Goal: Task Accomplishment & Management: Manage account settings

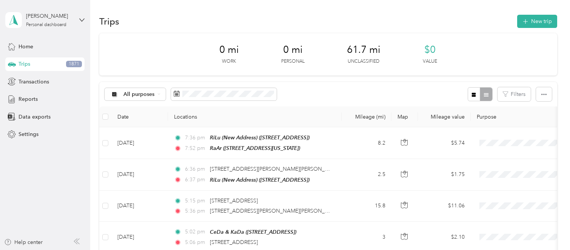
click at [321, 98] on div "All purposes Filters" at bounding box center [327, 94] width 457 height 25
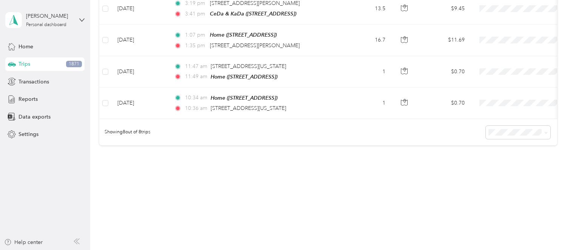
scroll to position [215, 0]
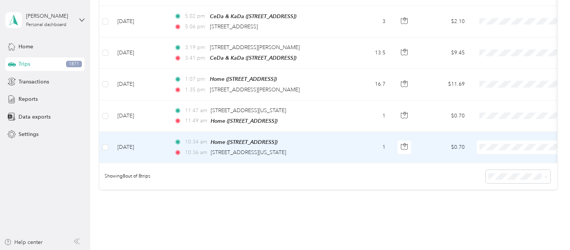
click at [347, 151] on td "1" at bounding box center [366, 147] width 50 height 31
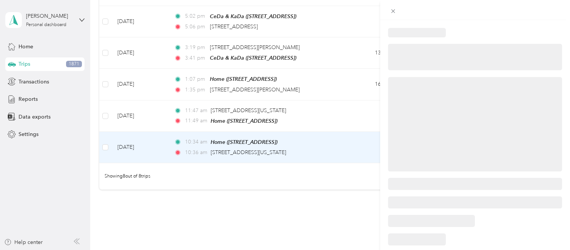
scroll to position [47, 0]
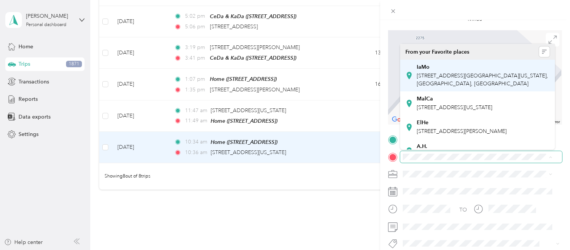
click at [481, 86] on span "[STREET_ADDRESS][GEOGRAPHIC_DATA][US_STATE], [GEOGRAPHIC_DATA], [GEOGRAPHIC_DAT…" at bounding box center [481, 79] width 131 height 14
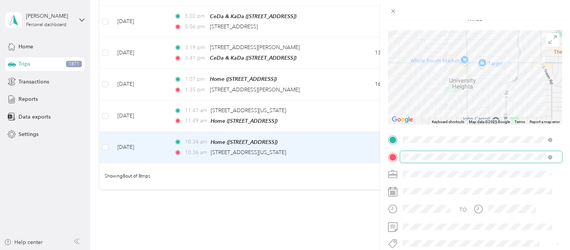
click at [460, 189] on li "Cuyahoga DD" at bounding box center [477, 182] width 155 height 13
click at [459, 198] on div "Personal" at bounding box center [477, 198] width 144 height 8
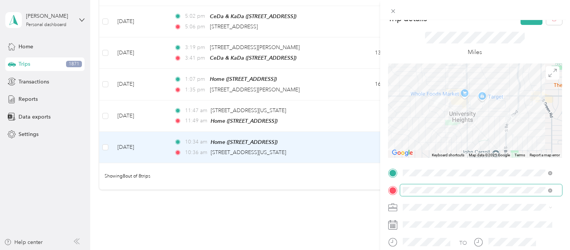
scroll to position [0, 0]
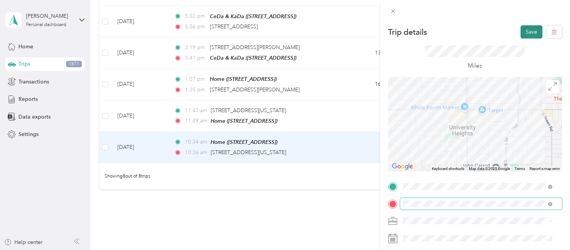
click at [527, 36] on button "Save" at bounding box center [531, 31] width 22 height 13
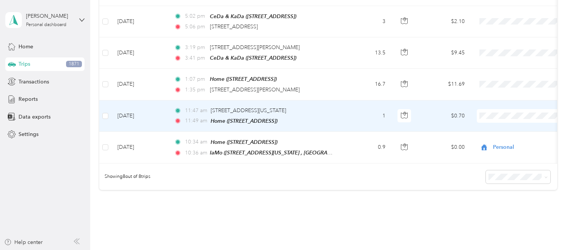
click at [356, 112] on td "1" at bounding box center [366, 115] width 50 height 31
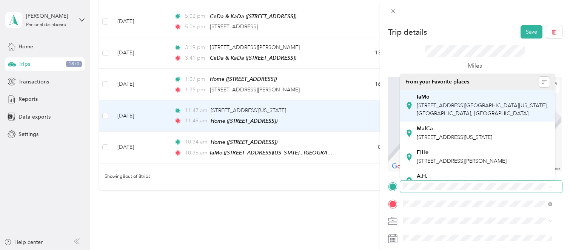
click at [460, 117] on div "IaMo [STREET_ADDRESS][GEOGRAPHIC_DATA][US_STATE], [GEOGRAPHIC_DATA], [GEOGRAPHI…" at bounding box center [482, 106] width 133 height 24
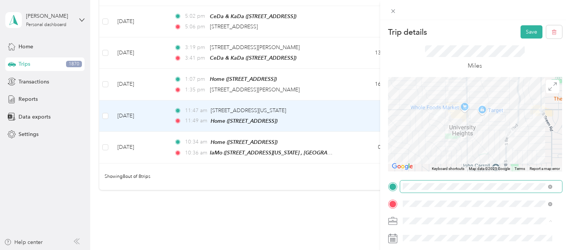
click at [447, 207] on div "Personal" at bounding box center [477, 207] width 144 height 8
click at [522, 36] on button "Save" at bounding box center [531, 31] width 22 height 13
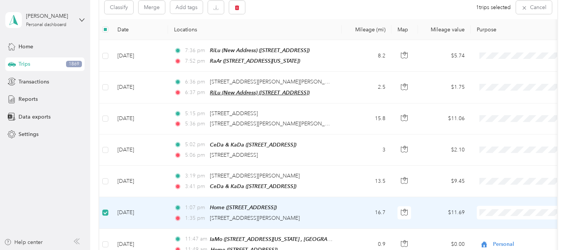
scroll to position [73, 0]
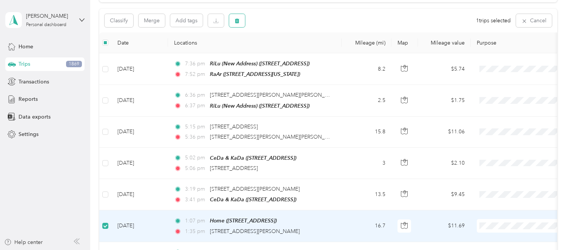
click at [243, 20] on button "button" at bounding box center [237, 20] width 16 height 13
click at [292, 54] on button "Yes" at bounding box center [293, 52] width 15 height 12
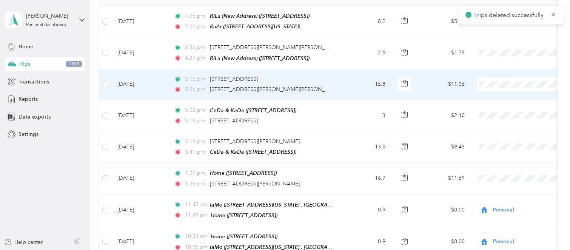
scroll to position [167, 0]
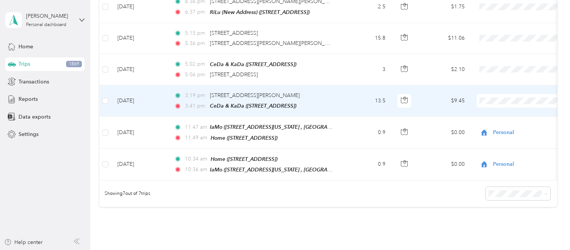
click at [353, 99] on td "13.5" at bounding box center [366, 100] width 50 height 31
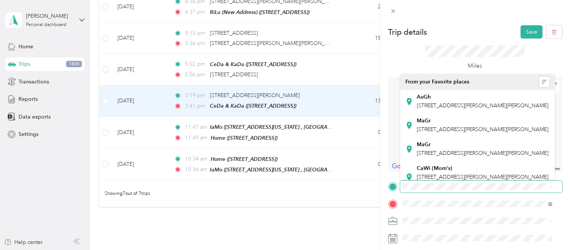
click at [518, 190] on span at bounding box center [481, 186] width 162 height 12
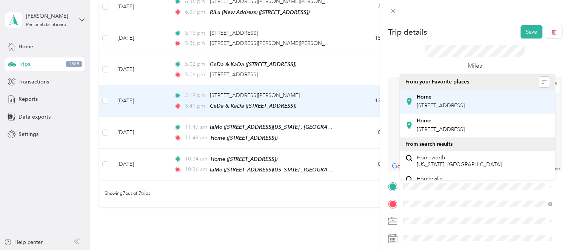
click at [438, 109] on span "[STREET_ADDRESS]" at bounding box center [440, 105] width 48 height 6
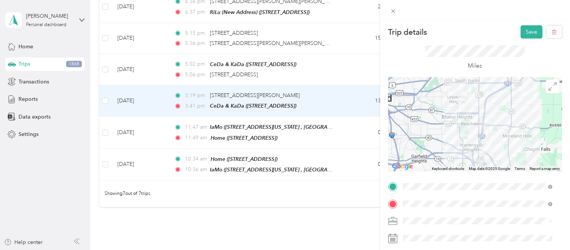
click at [450, 216] on span at bounding box center [481, 221] width 162 height 12
click at [454, 199] on ol "Cuyahoga DD Personal" at bounding box center [477, 200] width 155 height 26
click at [528, 33] on button "Save" at bounding box center [531, 31] width 22 height 13
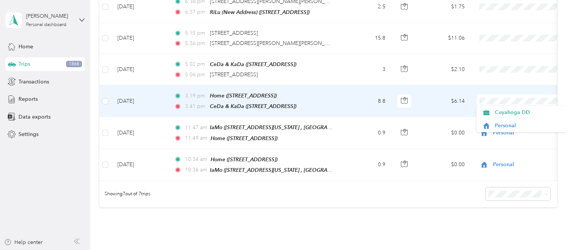
click at [511, 103] on span at bounding box center [523, 101] width 94 height 14
click at [511, 108] on span "Cuyahoga DD" at bounding box center [530, 112] width 70 height 8
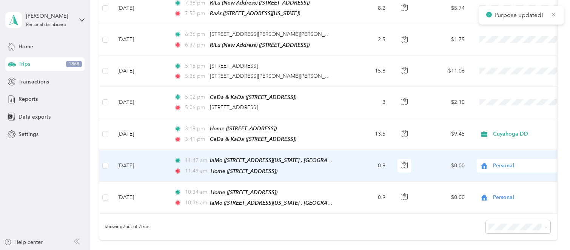
scroll to position [121, 0]
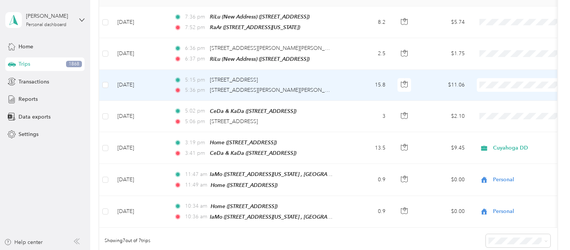
click at [354, 85] on td "15.8" at bounding box center [366, 85] width 50 height 31
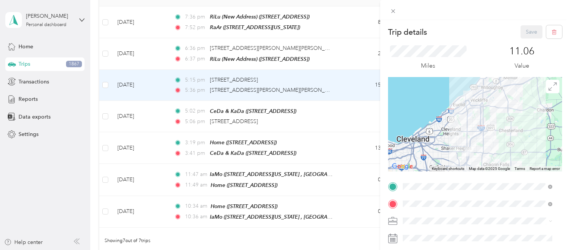
scroll to position [47, 0]
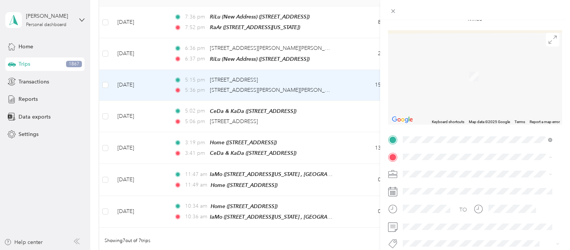
click at [400, 14] on div at bounding box center [475, 10] width 190 height 20
click at [395, 12] on icon at bounding box center [393, 11] width 6 height 6
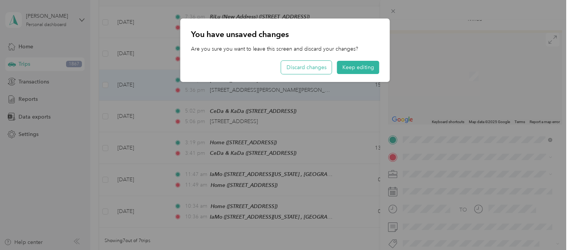
click at [325, 67] on button "Discard changes" at bounding box center [306, 67] width 51 height 13
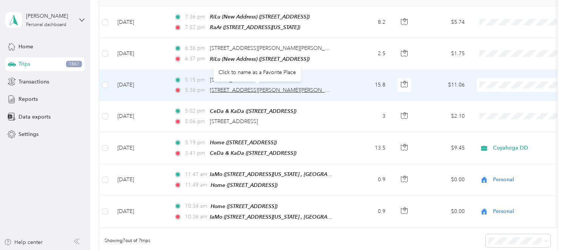
click at [298, 89] on span "[STREET_ADDRESS][PERSON_NAME][PERSON_NAME]" at bounding box center [276, 90] width 132 height 6
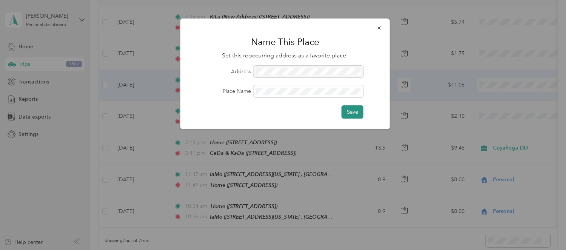
click at [352, 108] on button "Save" at bounding box center [352, 111] width 22 height 13
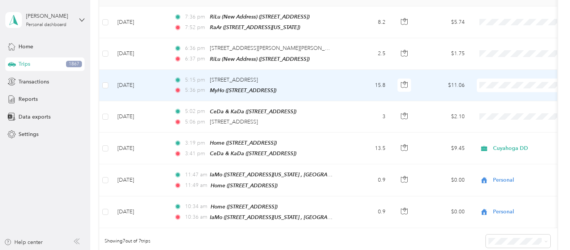
click at [512, 99] on span "Cuyahoga DD" at bounding box center [530, 98] width 70 height 8
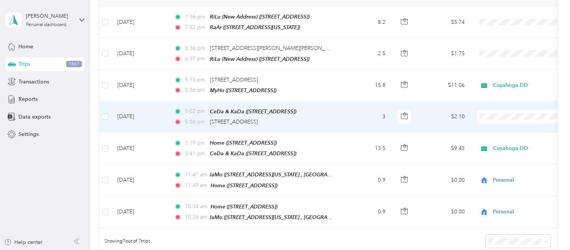
click at [506, 129] on span "Cuyahoga DD" at bounding box center [530, 128] width 70 height 8
click at [348, 112] on td "3" at bounding box center [366, 116] width 50 height 31
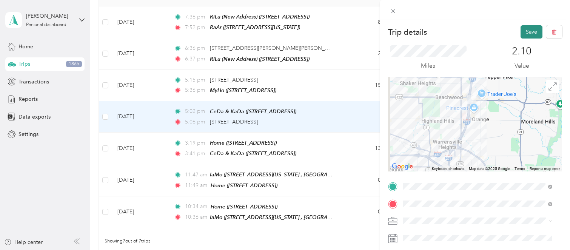
click at [520, 35] on button "Save" at bounding box center [531, 31] width 22 height 13
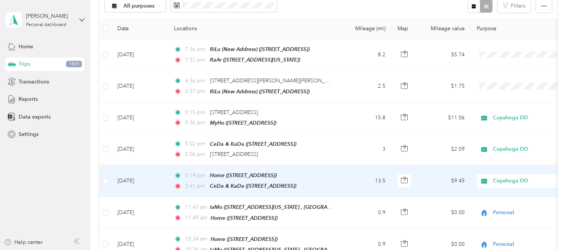
scroll to position [73, 0]
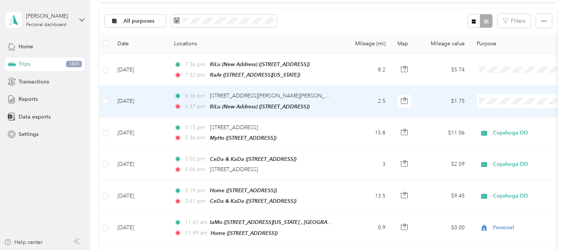
click at [351, 101] on td "2.5" at bounding box center [366, 101] width 50 height 31
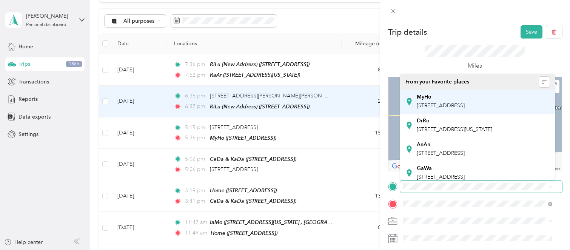
click at [464, 97] on div "MyHo" at bounding box center [440, 97] width 48 height 7
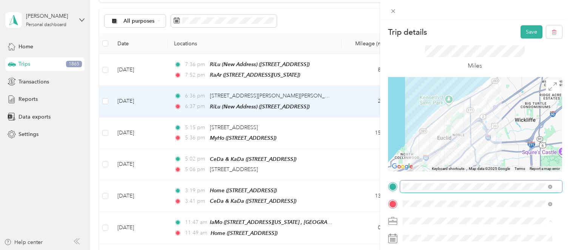
click at [459, 198] on ol "Cuyahoga DD Personal" at bounding box center [477, 200] width 155 height 26
click at [427, 195] on div "Cuyahoga DD" at bounding box center [477, 194] width 144 height 8
click at [528, 31] on button "Save" at bounding box center [531, 31] width 22 height 13
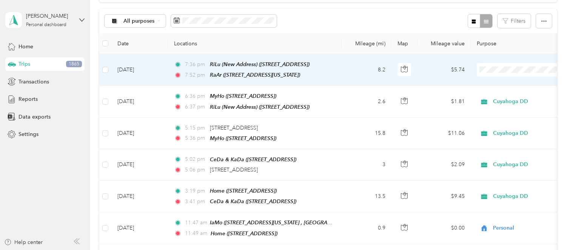
click at [338, 74] on td "7:36 pm RiLu (New Address) ([STREET_ADDRESS]) 7:52 pm RaAr ([STREET_ADDRESS][US…" at bounding box center [255, 70] width 174 height 32
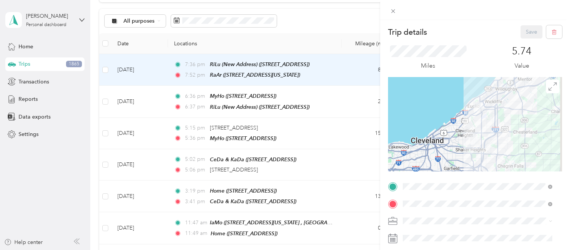
scroll to position [47, 0]
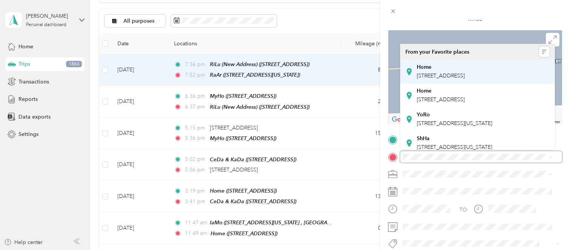
click at [464, 78] on div "Home [STREET_ADDRESS]" at bounding box center [440, 72] width 48 height 16
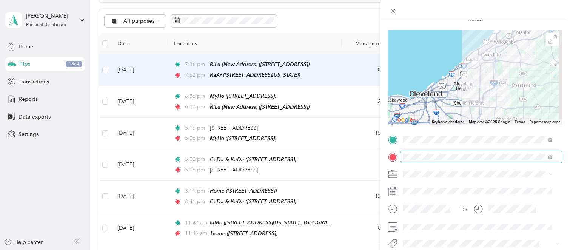
click at [440, 198] on div "Personal" at bounding box center [477, 200] width 144 height 8
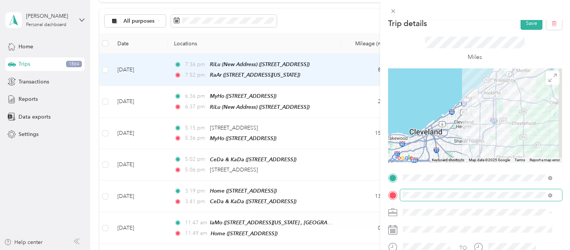
scroll to position [0, 0]
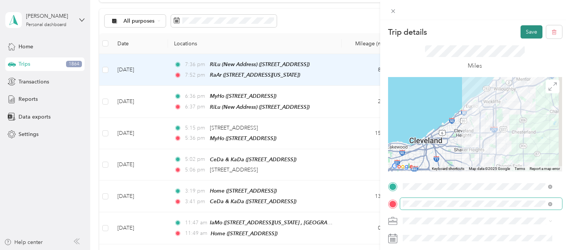
click at [524, 33] on button "Save" at bounding box center [531, 31] width 22 height 13
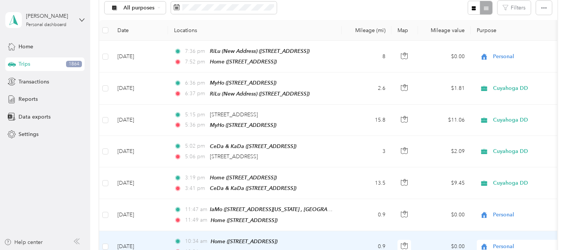
scroll to position [73, 0]
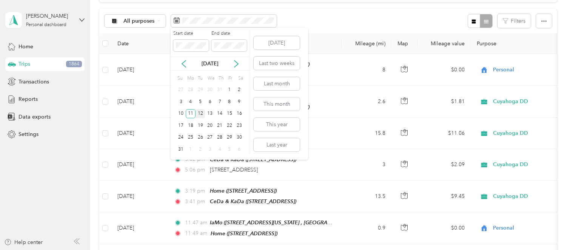
click at [203, 112] on div "12" at bounding box center [200, 113] width 10 height 9
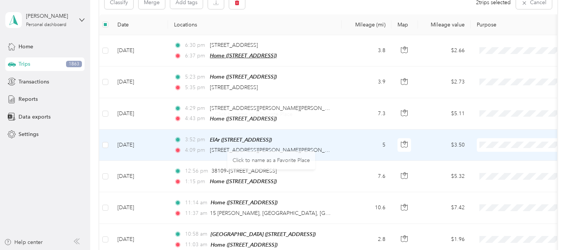
scroll to position [73, 0]
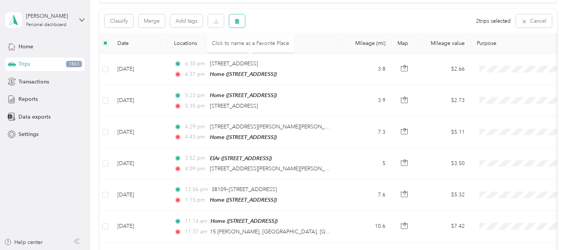
drag, startPoint x: 241, startPoint y: 20, endPoint x: 243, endPoint y: 25, distance: 5.3
click at [241, 20] on button "button" at bounding box center [237, 20] width 16 height 13
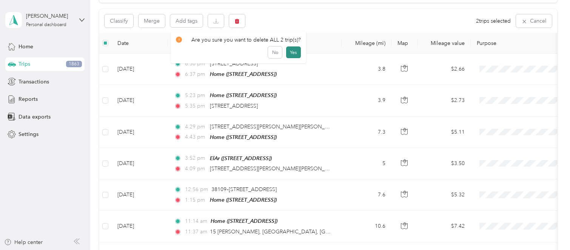
click at [289, 51] on button "Yes" at bounding box center [293, 52] width 15 height 12
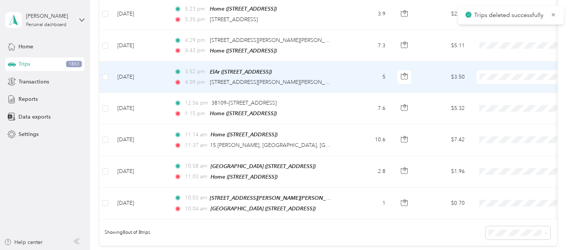
scroll to position [214, 0]
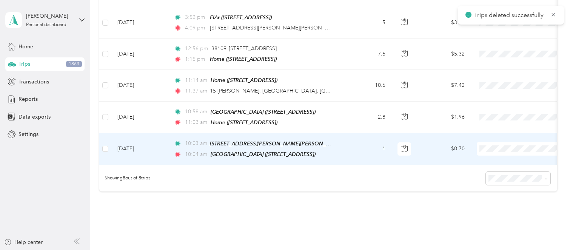
click at [362, 144] on td "1" at bounding box center [366, 149] width 50 height 32
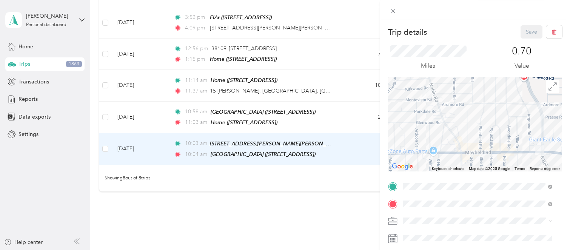
scroll to position [47, 0]
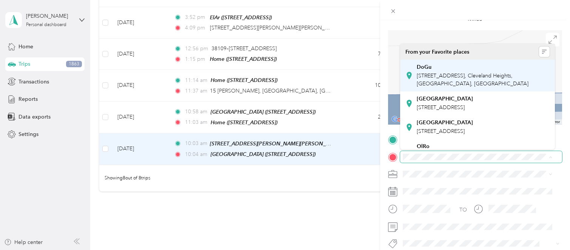
click at [487, 76] on span "[STREET_ADDRESS], Cleveland Heights, [GEOGRAPHIC_DATA], [GEOGRAPHIC_DATA]" at bounding box center [472, 79] width 112 height 14
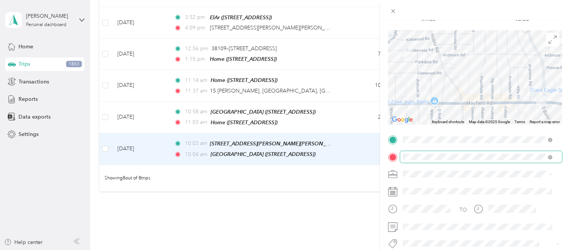
click at [438, 201] on div "Personal" at bounding box center [477, 200] width 144 height 8
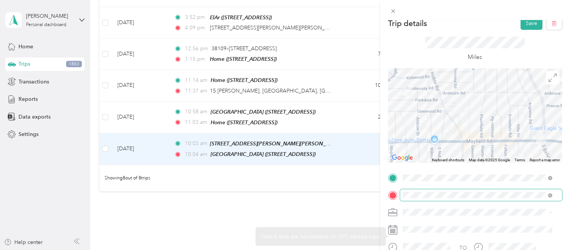
scroll to position [0, 0]
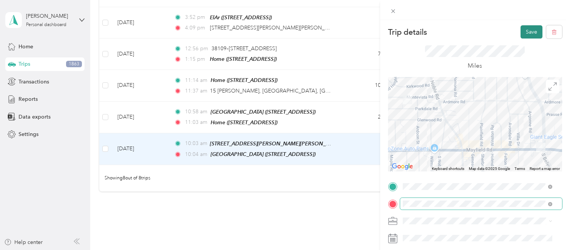
click at [522, 37] on button "Save" at bounding box center [531, 31] width 22 height 13
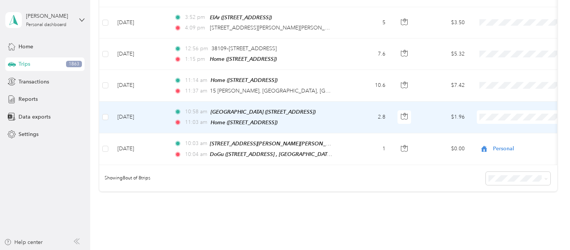
click at [361, 115] on td "2.8" at bounding box center [366, 117] width 50 height 32
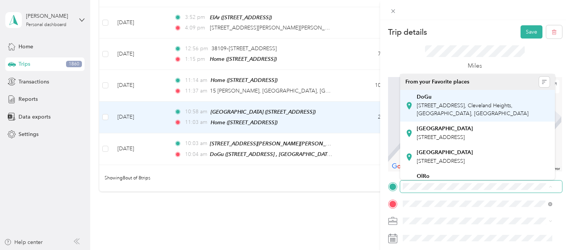
click at [453, 100] on div "DoGu" at bounding box center [482, 97] width 133 height 7
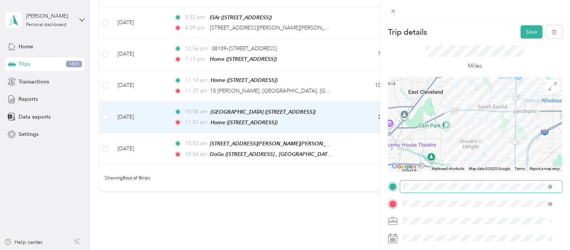
click at [438, 195] on li "Cuyahoga DD" at bounding box center [477, 193] width 155 height 13
click at [522, 36] on button "Save" at bounding box center [531, 31] width 22 height 13
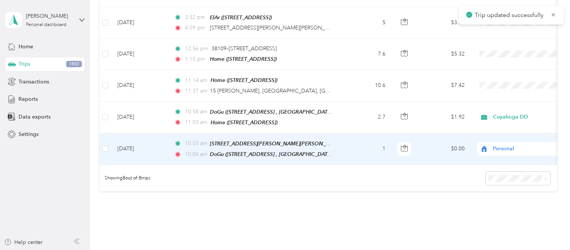
scroll to position [167, 0]
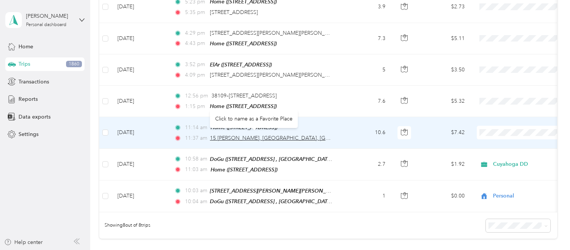
click at [289, 135] on span "15 [PERSON_NAME], [GEOGRAPHIC_DATA], [GEOGRAPHIC_DATA]" at bounding box center [292, 138] width 164 height 6
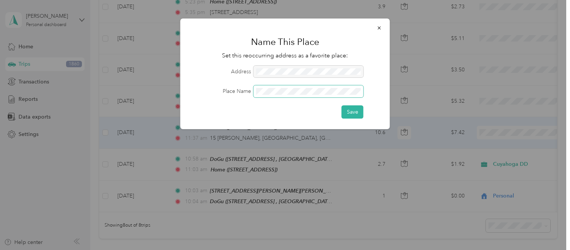
click at [300, 87] on span at bounding box center [308, 91] width 110 height 12
click at [354, 111] on button "Save" at bounding box center [352, 111] width 22 height 13
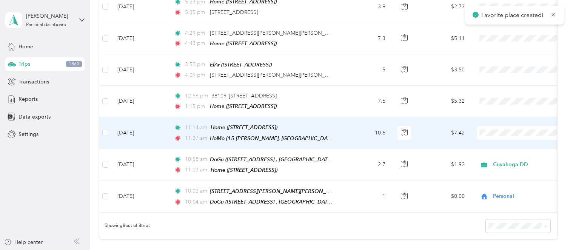
click at [521, 145] on span "Cuyahoga DD" at bounding box center [530, 144] width 70 height 8
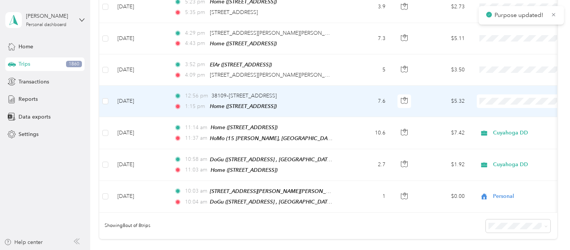
click at [354, 100] on td "7.6" at bounding box center [366, 101] width 50 height 31
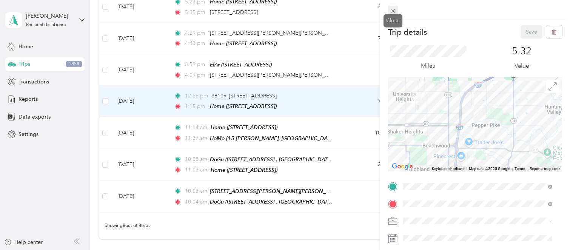
click at [393, 8] on icon at bounding box center [393, 11] width 6 height 6
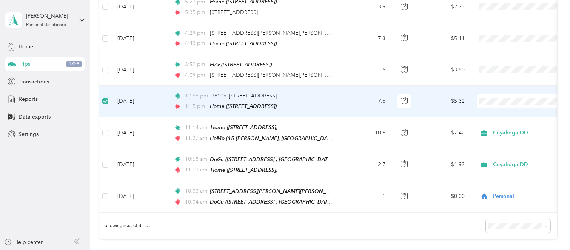
scroll to position [72, 0]
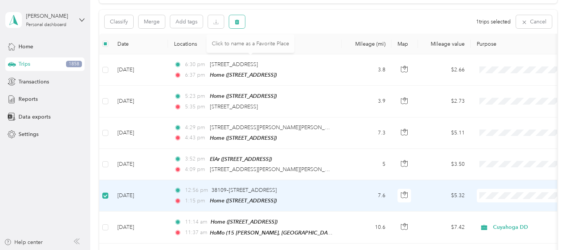
click at [240, 26] on button "button" at bounding box center [237, 21] width 16 height 13
click at [290, 54] on button "Yes" at bounding box center [293, 53] width 15 height 12
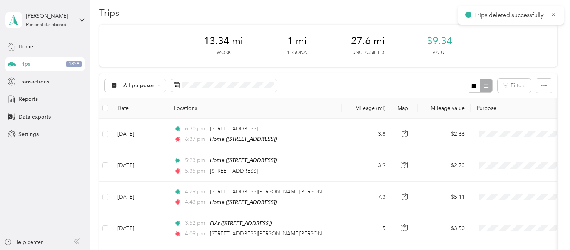
scroll to position [0, 0]
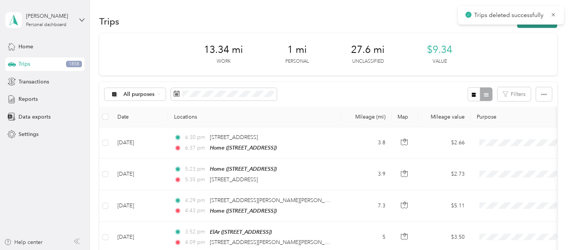
click at [526, 26] on button "New trip" at bounding box center [537, 21] width 40 height 13
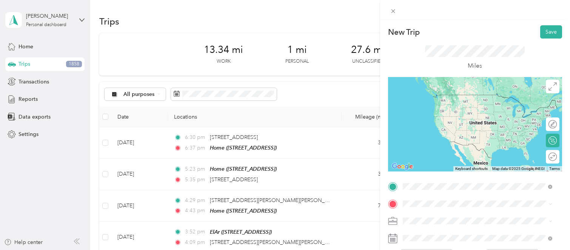
click at [467, 104] on span "15 [PERSON_NAME], 44022, [GEOGRAPHIC_DATA], [GEOGRAPHIC_DATA], [GEOGRAPHIC_DATA]" at bounding box center [479, 109] width 126 height 14
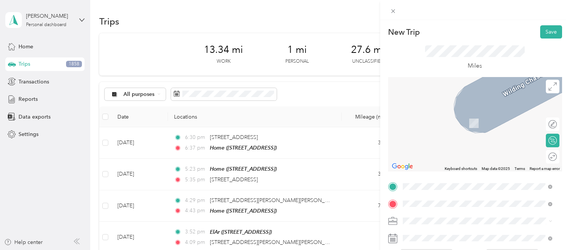
click at [449, 125] on div "Home [STREET_ADDRESS]" at bounding box center [440, 119] width 48 height 16
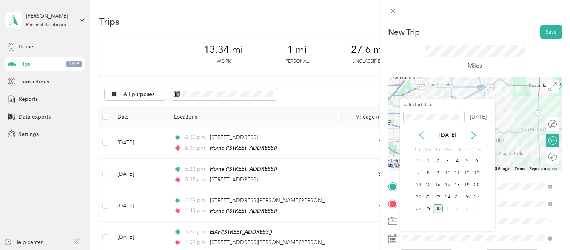
click at [419, 135] on icon at bounding box center [421, 135] width 4 height 7
click at [436, 182] on div "12" at bounding box center [438, 184] width 10 height 9
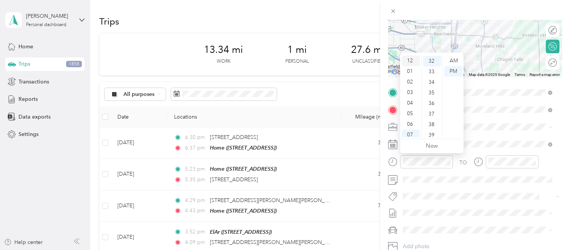
click at [409, 61] on div "12" at bounding box center [410, 60] width 18 height 11
click at [432, 97] on div "40" at bounding box center [432, 98] width 18 height 11
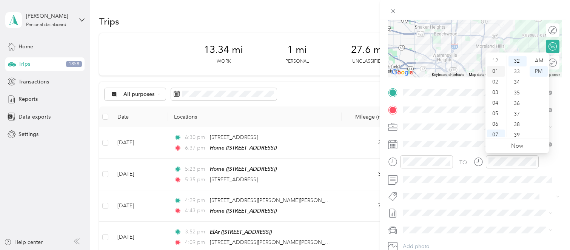
click at [492, 71] on div "01" at bounding box center [496, 71] width 18 height 11
click at [518, 113] on div "05" at bounding box center [517, 113] width 18 height 11
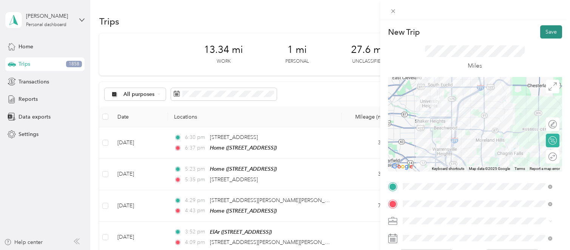
click at [542, 29] on button "Save" at bounding box center [551, 31] width 22 height 13
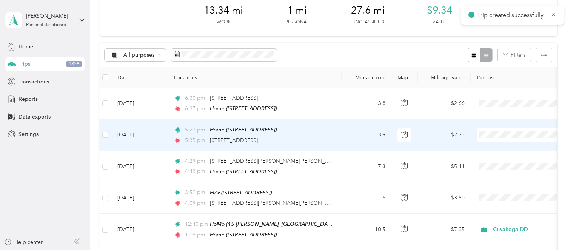
scroll to position [94, 0]
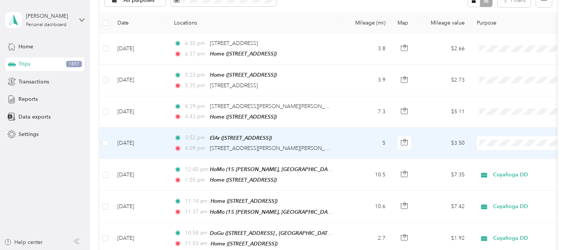
click at [352, 137] on td "5" at bounding box center [366, 142] width 50 height 31
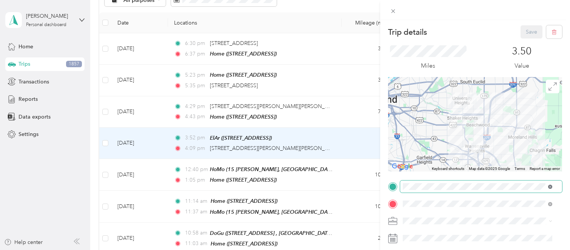
click at [547, 186] on span at bounding box center [548, 186] width 7 height 5
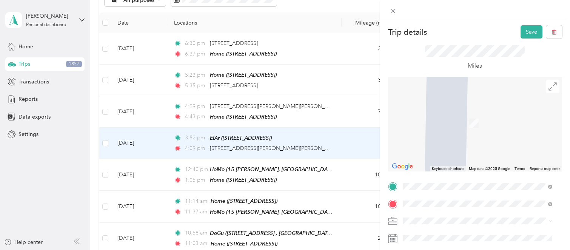
click at [450, 109] on div "Home [STREET_ADDRESS]" at bounding box center [440, 102] width 48 height 16
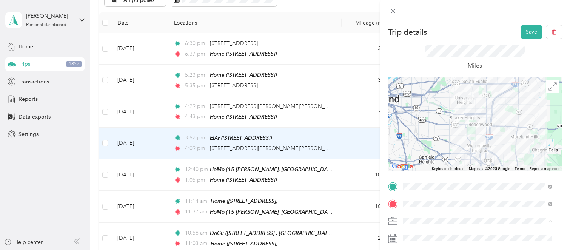
click at [451, 194] on div "Cuyahoga DD" at bounding box center [477, 194] width 144 height 8
click at [525, 29] on button "Save" at bounding box center [531, 31] width 22 height 13
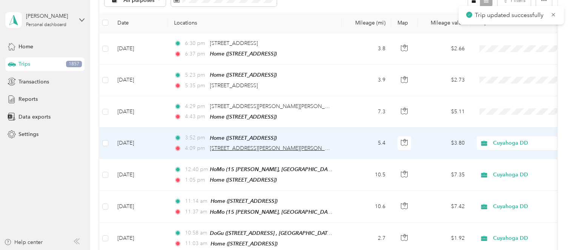
click at [324, 145] on span "[STREET_ADDRESS][PERSON_NAME][PERSON_NAME]" at bounding box center [276, 148] width 132 height 6
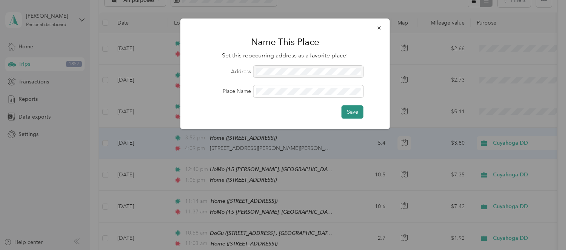
click at [347, 111] on button "Save" at bounding box center [352, 111] width 22 height 13
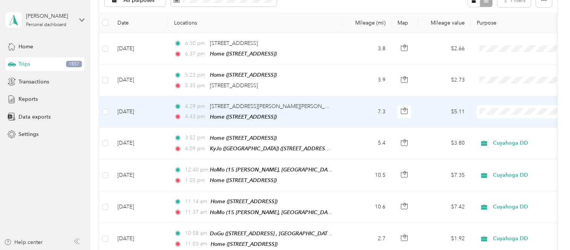
click at [356, 111] on td "7.3" at bounding box center [366, 111] width 50 height 31
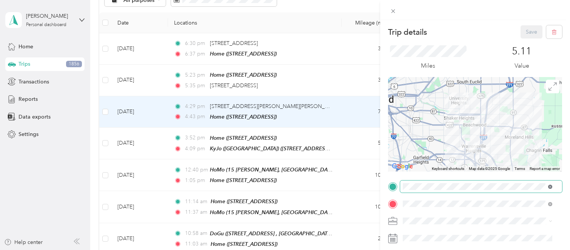
click at [548, 184] on span at bounding box center [550, 186] width 4 height 6
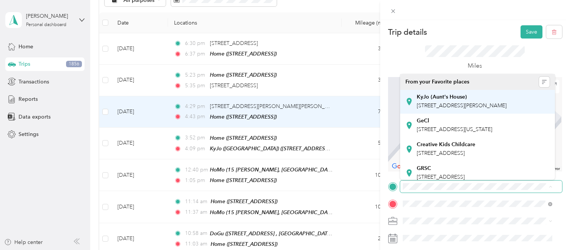
click at [439, 103] on span "[STREET_ADDRESS][PERSON_NAME]" at bounding box center [461, 105] width 90 height 6
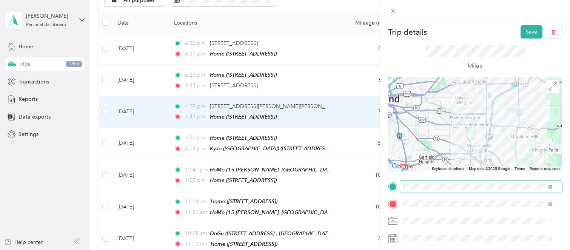
click at [451, 197] on div "Cuyahoga DD" at bounding box center [477, 194] width 144 height 8
click at [522, 31] on button "Save" at bounding box center [531, 31] width 22 height 13
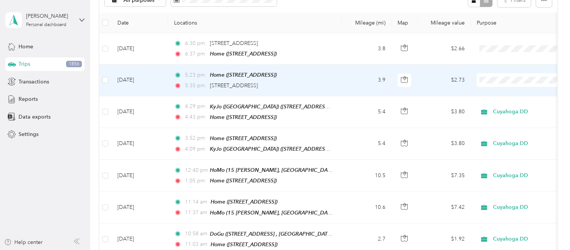
click at [534, 74] on span at bounding box center [523, 80] width 94 height 14
click at [509, 95] on li "Cuyahoga DD" at bounding box center [523, 91] width 94 height 13
click at [346, 86] on td "3.9" at bounding box center [366, 80] width 50 height 31
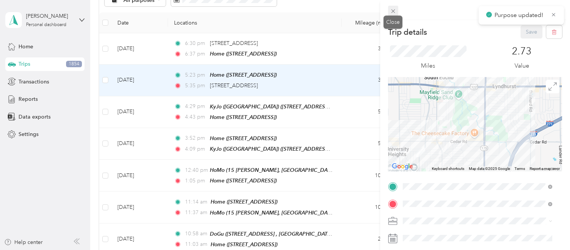
click at [396, 10] on span at bounding box center [393, 11] width 11 height 11
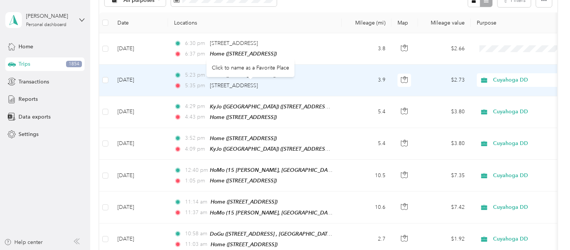
click at [258, 81] on div "[STREET_ADDRESS]" at bounding box center [234, 85] width 48 height 8
click at [258, 82] on span "[STREET_ADDRESS]" at bounding box center [234, 85] width 48 height 6
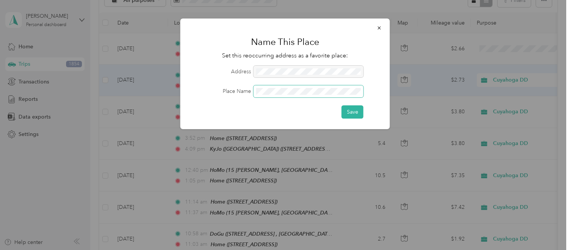
click at [287, 86] on span at bounding box center [308, 91] width 110 height 12
click at [349, 109] on button "Save" at bounding box center [352, 111] width 22 height 13
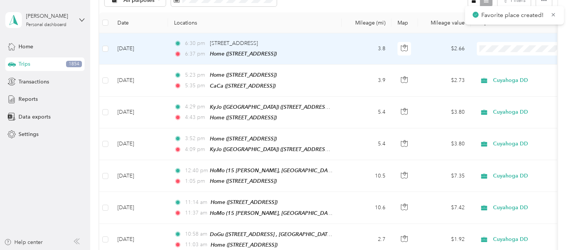
click at [340, 48] on td "6:30 pm [STREET_ADDRESS] 6:37 pm Home ([STREET_ADDRESS])" at bounding box center [255, 48] width 174 height 31
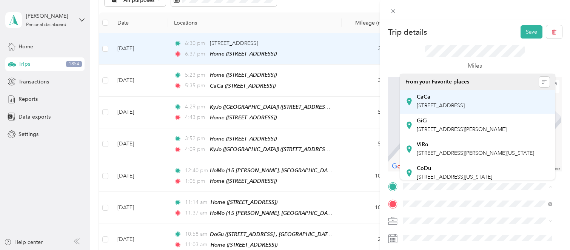
click at [455, 106] on span "[STREET_ADDRESS]" at bounding box center [440, 105] width 48 height 6
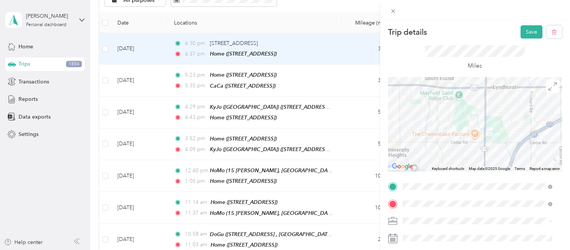
click at [441, 215] on span at bounding box center [481, 221] width 162 height 12
click at [441, 209] on div "Personal" at bounding box center [477, 207] width 144 height 8
click at [521, 36] on button "Save" at bounding box center [531, 31] width 22 height 13
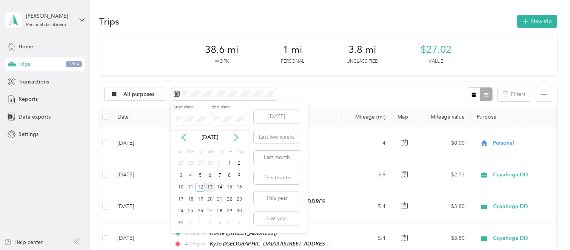
click at [210, 184] on div "13" at bounding box center [210, 187] width 10 height 9
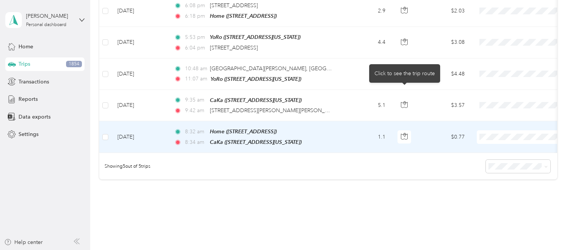
scroll to position [123, 0]
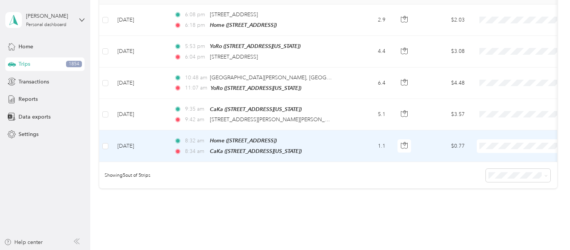
click at [509, 170] on span "Personal" at bounding box center [530, 170] width 70 height 8
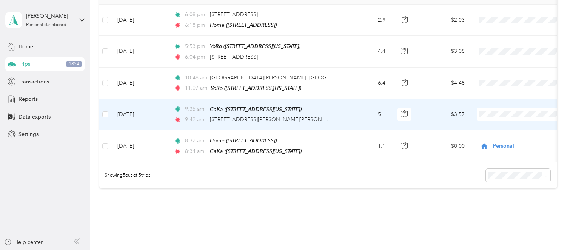
click at [518, 137] on span "Personal" at bounding box center [530, 139] width 70 height 8
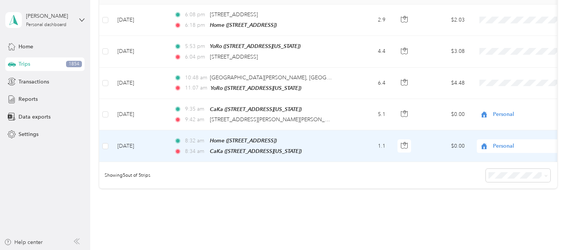
scroll to position [75, 0]
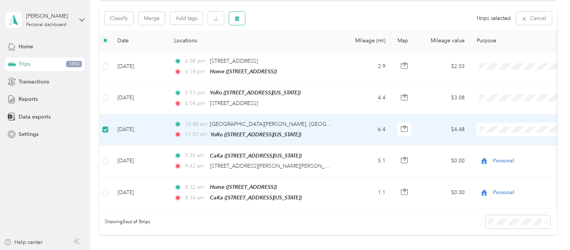
click at [244, 18] on button "button" at bounding box center [237, 18] width 16 height 13
click at [292, 50] on button "Yes" at bounding box center [293, 49] width 15 height 12
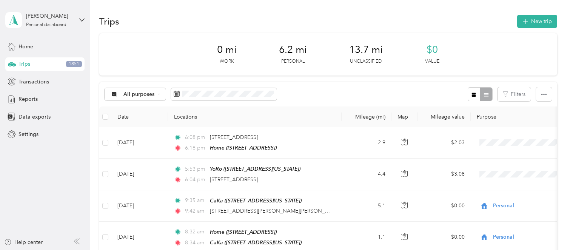
scroll to position [0, 0]
click at [521, 22] on icon "button" at bounding box center [525, 21] width 9 height 9
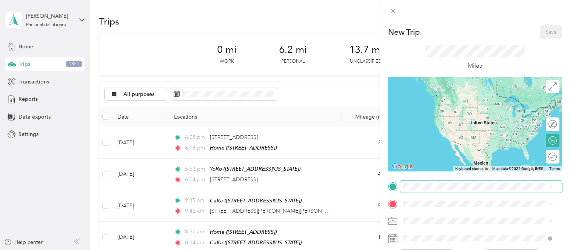
click at [479, 182] on span at bounding box center [481, 186] width 162 height 12
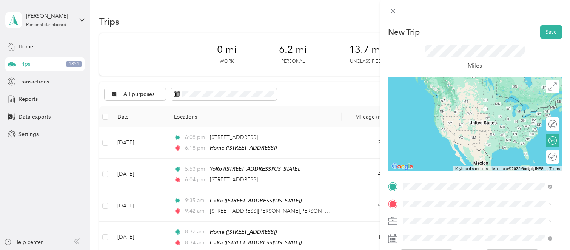
click at [464, 109] on div "Home [STREET_ADDRESS]" at bounding box center [440, 102] width 48 height 16
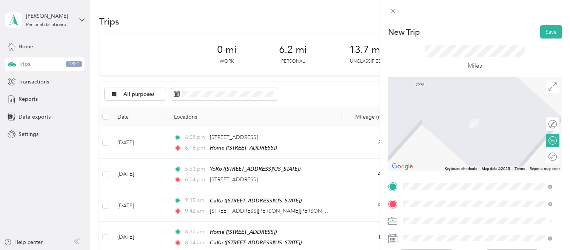
click at [448, 126] on span "[STREET_ADDRESS][US_STATE]" at bounding box center [453, 123] width 75 height 6
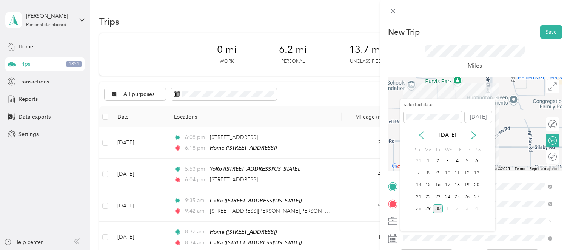
click at [421, 136] on icon at bounding box center [421, 135] width 4 height 7
click at [449, 182] on div "13" at bounding box center [447, 184] width 10 height 9
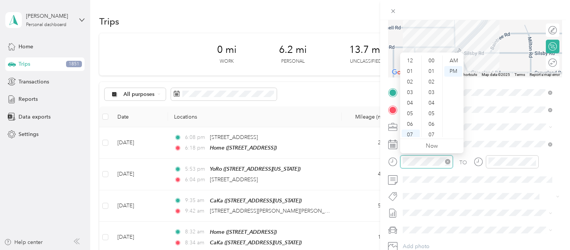
scroll to position [45, 0]
click at [411, 59] on div "04" at bounding box center [410, 58] width 18 height 11
click at [431, 103] on div "48" at bounding box center [432, 103] width 18 height 11
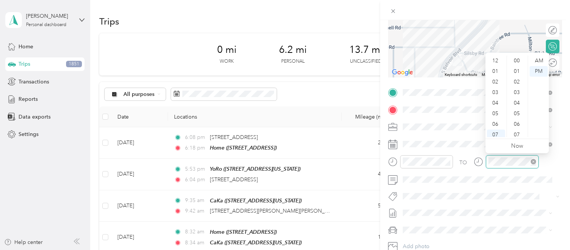
scroll to position [45, 0]
click at [494, 59] on div "04" at bounding box center [496, 58] width 18 height 11
click at [516, 77] on div "50" at bounding box center [517, 77] width 18 height 11
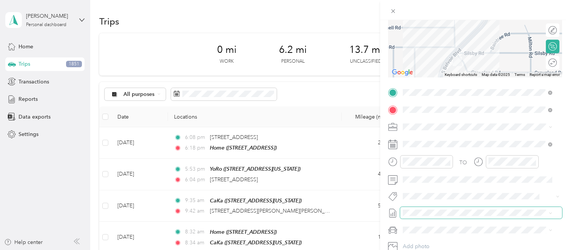
click at [438, 207] on span at bounding box center [481, 213] width 162 height 12
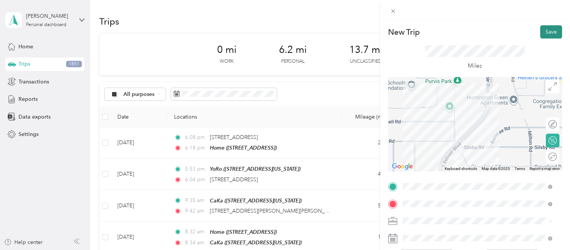
click at [540, 33] on button "Save" at bounding box center [551, 31] width 22 height 13
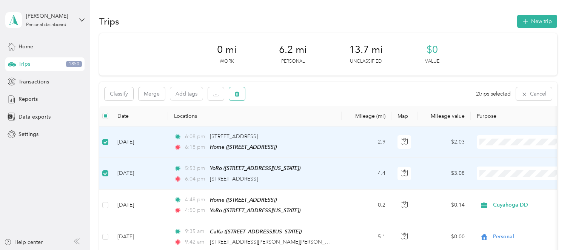
click at [239, 93] on icon "button" at bounding box center [236, 93] width 5 height 5
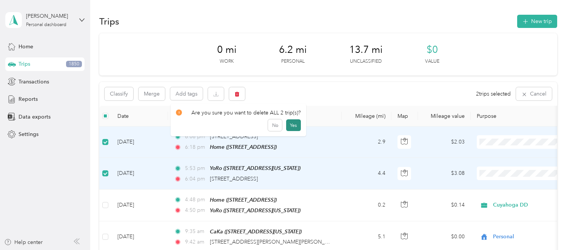
click at [287, 127] on button "Yes" at bounding box center [293, 125] width 15 height 12
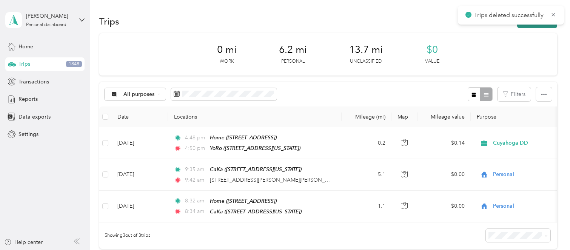
click at [534, 26] on button "New trip" at bounding box center [537, 21] width 40 height 13
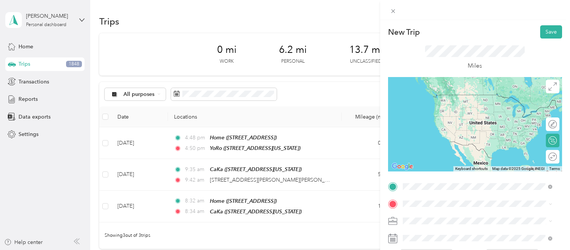
click at [448, 109] on div "YoRo [STREET_ADDRESS][US_STATE]" at bounding box center [453, 102] width 75 height 16
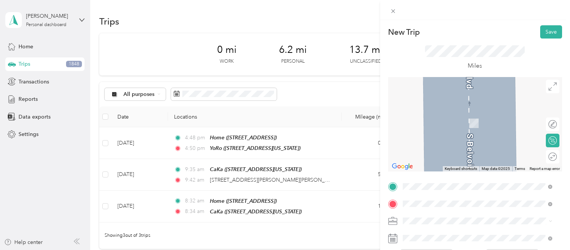
click at [436, 126] on span "[STREET_ADDRESS]" at bounding box center [440, 123] width 48 height 6
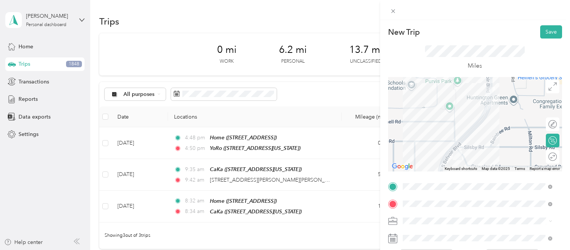
scroll to position [47, 0]
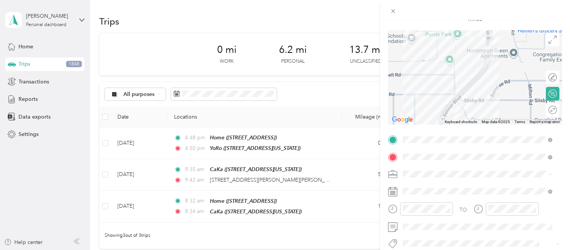
click at [436, 201] on div "Personal" at bounding box center [477, 199] width 144 height 8
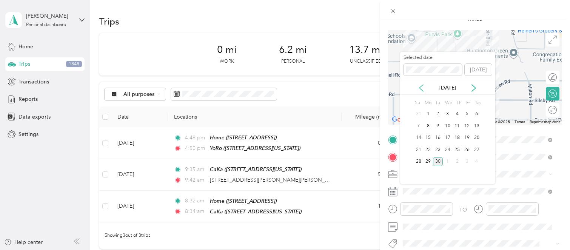
click at [419, 88] on icon at bounding box center [421, 87] width 4 height 7
click at [448, 135] on div "13" at bounding box center [447, 137] width 10 height 9
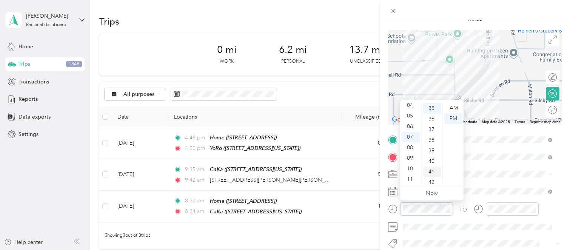
scroll to position [369, 0]
click at [413, 115] on div "05" at bounding box center [410, 116] width 18 height 11
click at [430, 166] on div "45" at bounding box center [432, 166] width 18 height 11
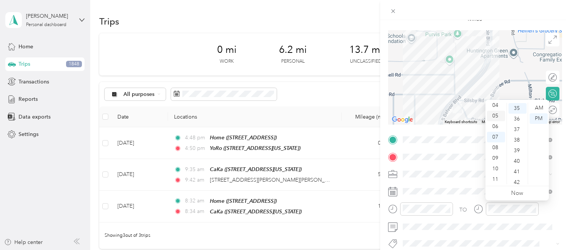
click at [493, 113] on div "05" at bounding box center [496, 116] width 18 height 11
click at [515, 140] on div "47" at bounding box center [517, 140] width 18 height 11
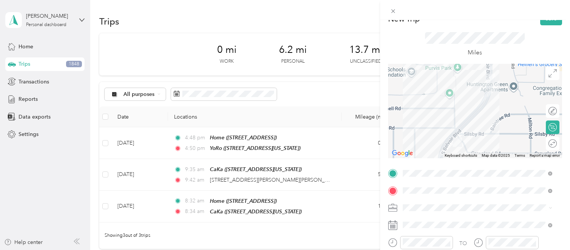
scroll to position [0, 0]
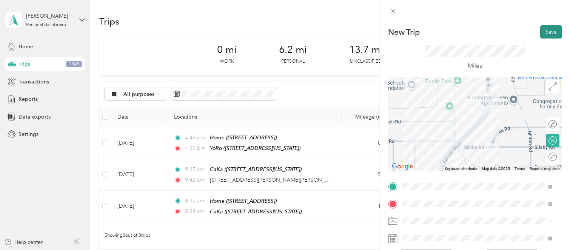
click at [547, 32] on button "Save" at bounding box center [551, 31] width 22 height 13
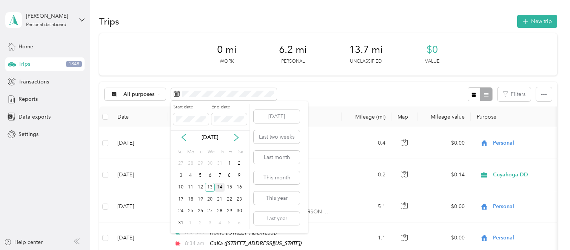
click at [222, 184] on div "14" at bounding box center [220, 187] width 10 height 9
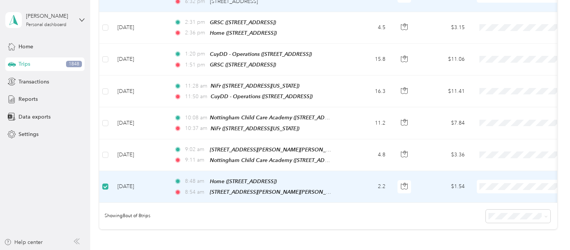
scroll to position [46, 0]
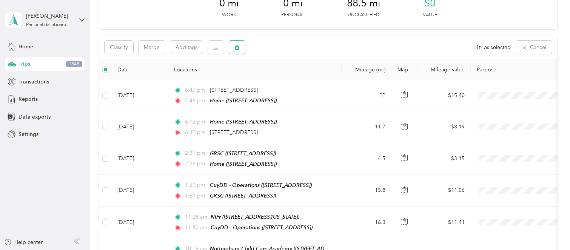
click at [233, 50] on button "button" at bounding box center [237, 47] width 16 height 13
click at [293, 80] on button "Yes" at bounding box center [293, 79] width 15 height 12
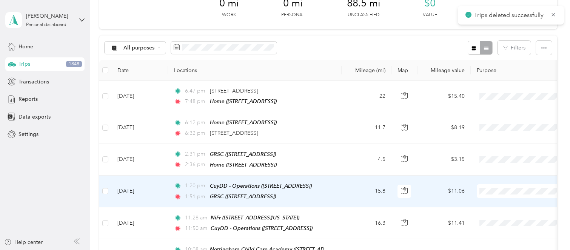
scroll to position [188, 0]
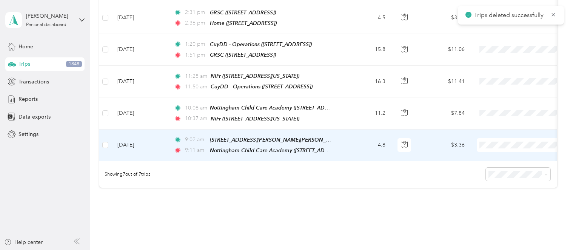
click at [362, 143] on td "4.8" at bounding box center [366, 145] width 50 height 32
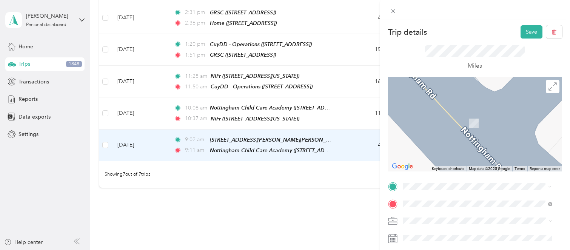
click at [436, 108] on div "Home [STREET_ADDRESS]" at bounding box center [440, 102] width 48 height 16
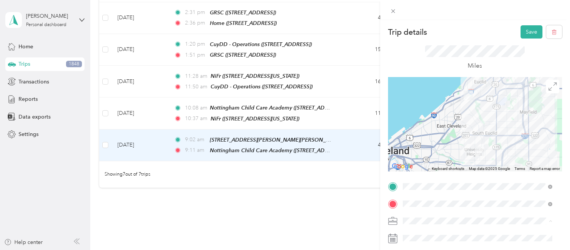
click at [455, 205] on div "Personal" at bounding box center [477, 207] width 144 height 8
click at [524, 26] on button "Save" at bounding box center [531, 31] width 22 height 13
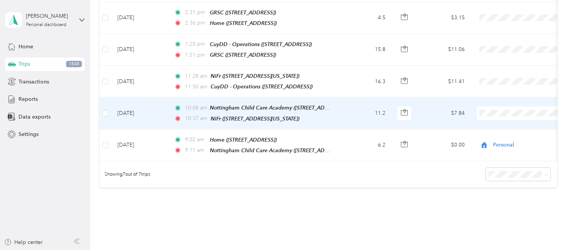
click at [109, 110] on td at bounding box center [105, 113] width 12 height 32
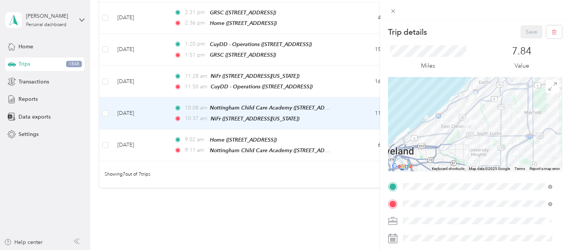
click at [106, 109] on div "Trip details Save This trip cannot be edited because it is either under review,…" at bounding box center [285, 125] width 570 height 250
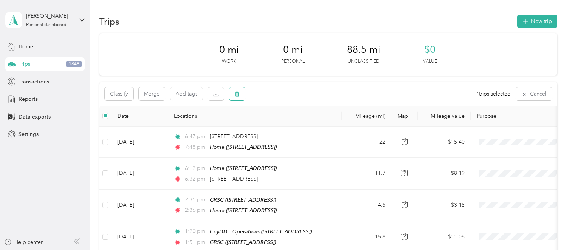
click at [236, 98] on button "button" at bounding box center [237, 93] width 16 height 13
click at [286, 120] on button "Yes" at bounding box center [293, 125] width 15 height 12
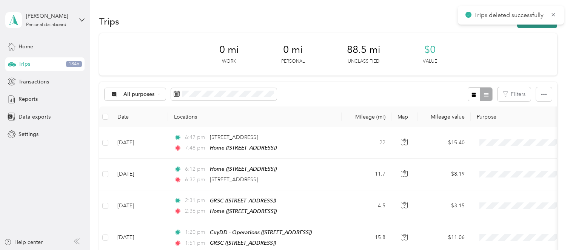
click at [545, 25] on button "New trip" at bounding box center [537, 21] width 40 height 13
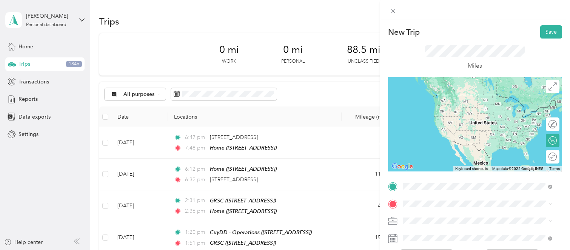
click at [462, 109] on span "[STREET_ADDRESS][US_STATE]" at bounding box center [453, 105] width 75 height 6
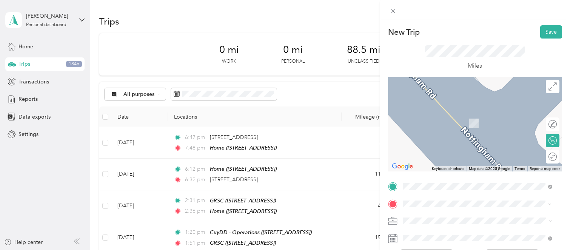
click at [450, 127] on div "Home [STREET_ADDRESS]" at bounding box center [440, 119] width 48 height 16
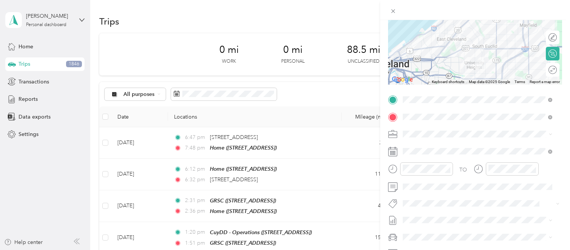
scroll to position [94, 0]
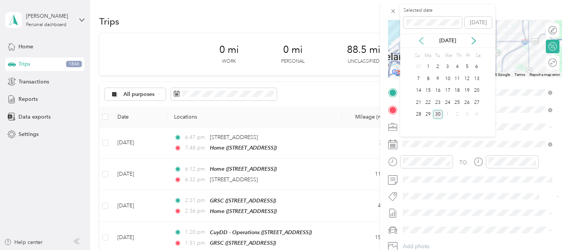
click at [422, 43] on icon at bounding box center [421, 40] width 4 height 7
click at [458, 91] on div "14" at bounding box center [457, 90] width 10 height 9
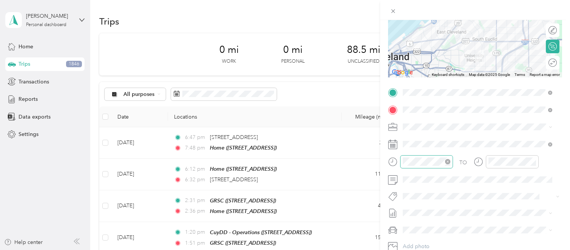
click at [438, 155] on div at bounding box center [426, 161] width 53 height 13
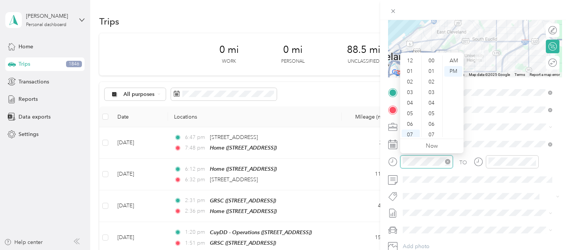
scroll to position [45, 0]
click at [407, 120] on div "10" at bounding box center [410, 121] width 18 height 11
click at [435, 112] on div "05" at bounding box center [432, 113] width 18 height 11
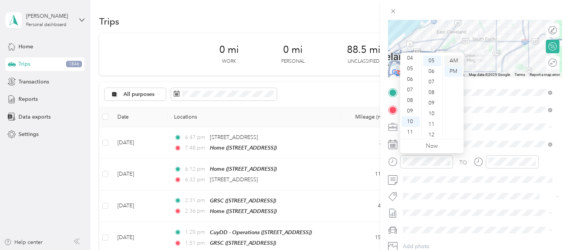
click at [453, 57] on div "AM" at bounding box center [453, 60] width 18 height 11
click at [511, 155] on div at bounding box center [511, 161] width 53 height 13
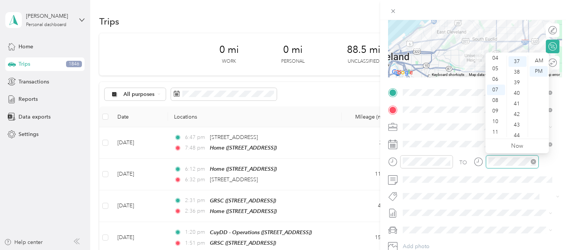
scroll to position [390, 0]
click at [495, 121] on div "10" at bounding box center [496, 121] width 18 height 11
click at [517, 90] on div "22" at bounding box center [517, 91] width 18 height 11
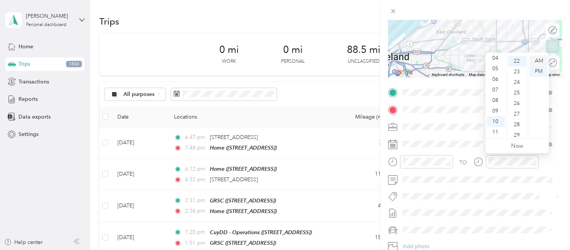
click at [538, 60] on div "AM" at bounding box center [538, 60] width 18 height 11
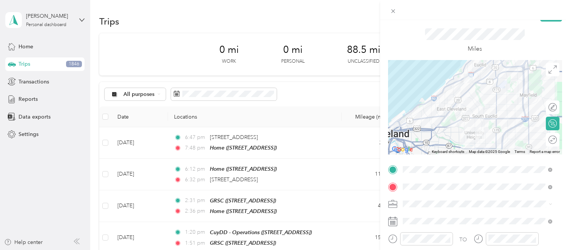
scroll to position [0, 0]
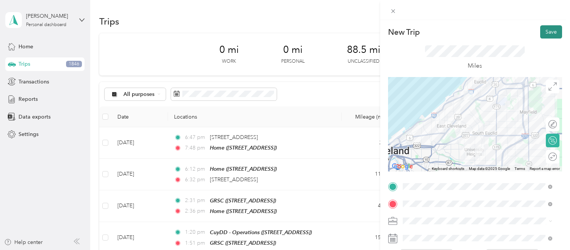
click at [540, 26] on button "Save" at bounding box center [551, 31] width 22 height 13
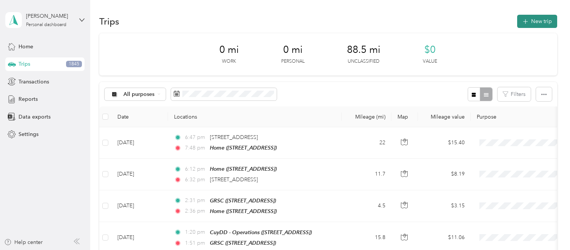
click at [533, 18] on button "New trip" at bounding box center [537, 21] width 40 height 13
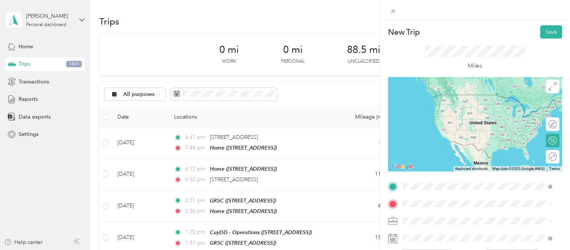
click at [455, 104] on span "[STREET_ADDRESS]" at bounding box center [440, 105] width 48 height 6
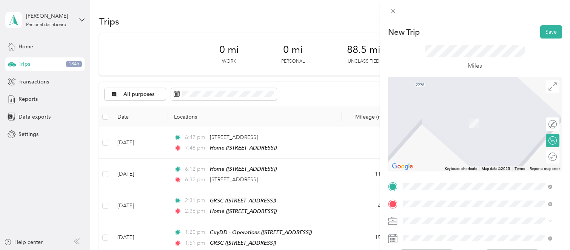
click at [450, 123] on span "[STREET_ADDRESS][US_STATE]" at bounding box center [453, 123] width 75 height 6
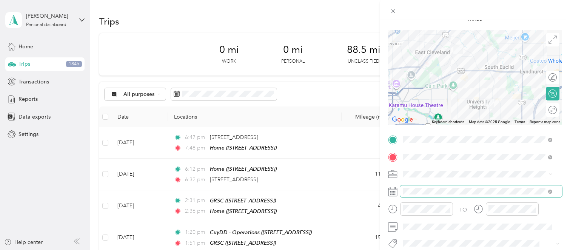
scroll to position [47, 0]
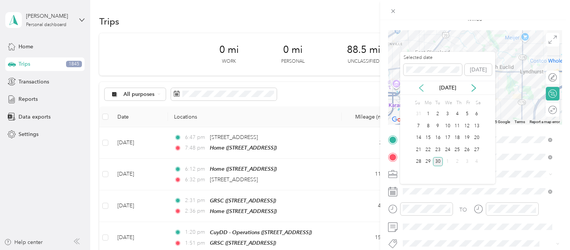
click at [422, 89] on icon at bounding box center [421, 88] width 8 height 8
click at [458, 138] on div "14" at bounding box center [457, 137] width 10 height 9
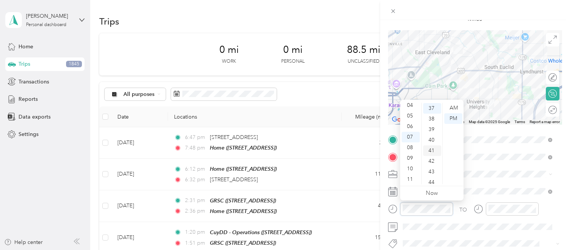
scroll to position [390, 0]
click at [412, 168] on div "10" at bounding box center [410, 168] width 18 height 11
click at [433, 133] on div "26" at bounding box center [432, 133] width 18 height 11
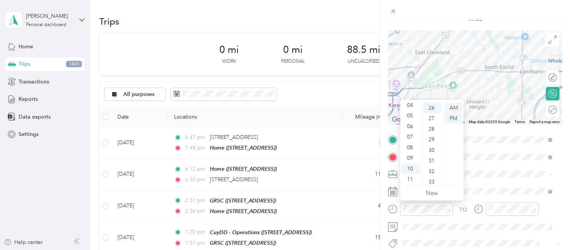
click at [451, 108] on div "AM" at bounding box center [453, 108] width 18 height 11
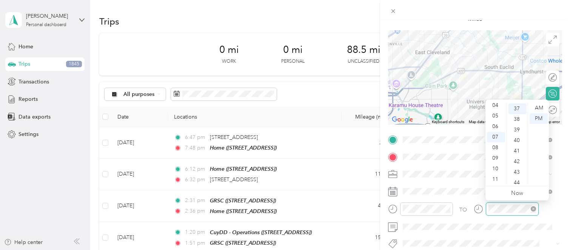
scroll to position [390, 0]
click at [495, 169] on div "10" at bounding box center [496, 168] width 18 height 11
click at [534, 106] on div "AM" at bounding box center [538, 108] width 18 height 11
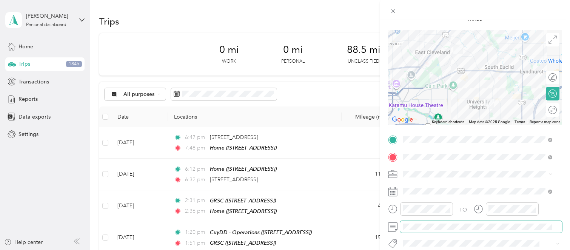
scroll to position [0, 0]
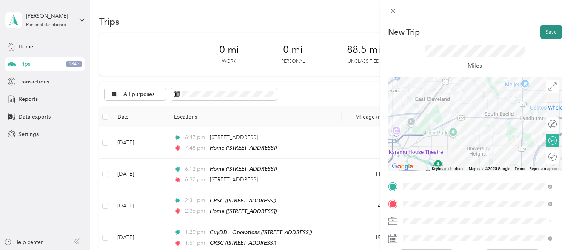
click at [542, 29] on button "Save" at bounding box center [551, 31] width 22 height 13
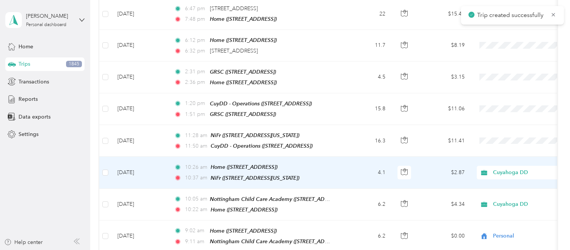
scroll to position [141, 0]
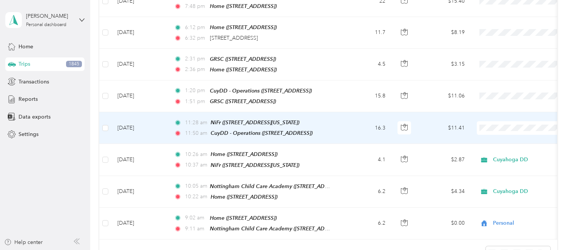
click at [515, 141] on span "Cuyahoga DD" at bounding box center [530, 139] width 70 height 8
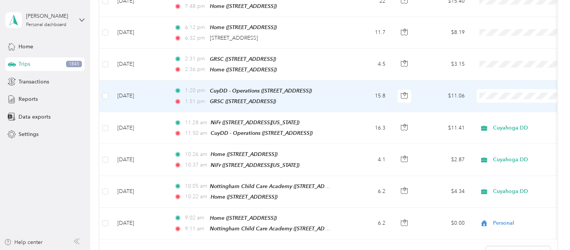
click at [516, 108] on span "Cuyahoga DD" at bounding box center [530, 108] width 70 height 8
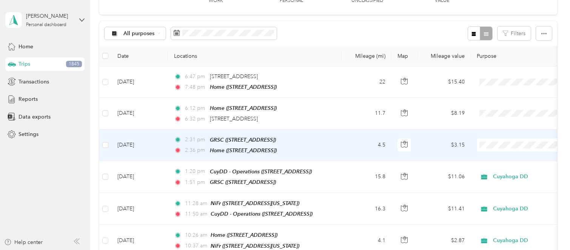
scroll to position [47, 0]
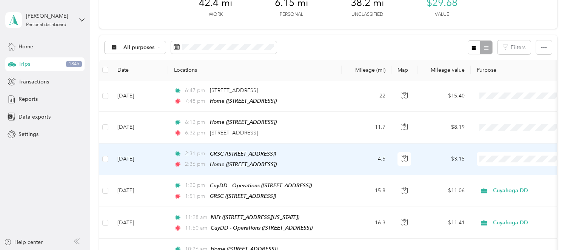
click at [521, 181] on span "Personal" at bounding box center [530, 184] width 70 height 8
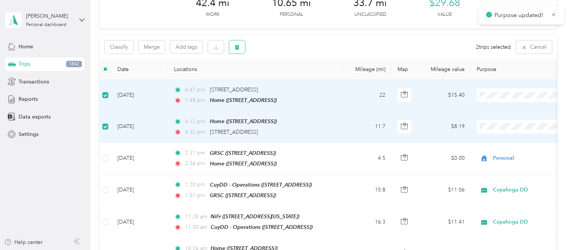
click at [237, 45] on icon "button" at bounding box center [237, 47] width 5 height 5
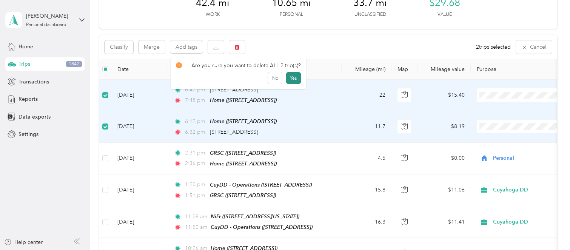
click at [286, 74] on button "Yes" at bounding box center [293, 78] width 15 height 12
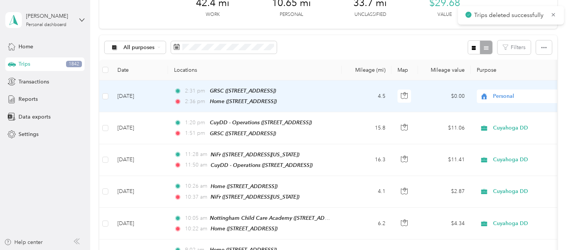
scroll to position [0, 0]
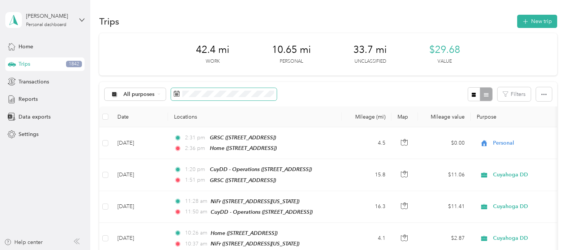
click at [246, 98] on span at bounding box center [224, 94] width 106 height 13
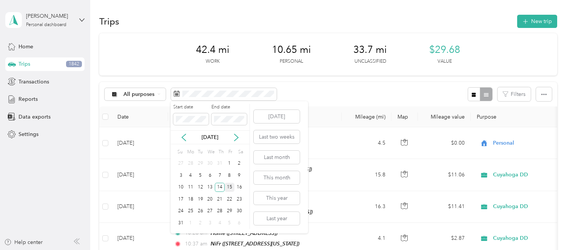
click at [230, 187] on div "15" at bounding box center [229, 187] width 10 height 9
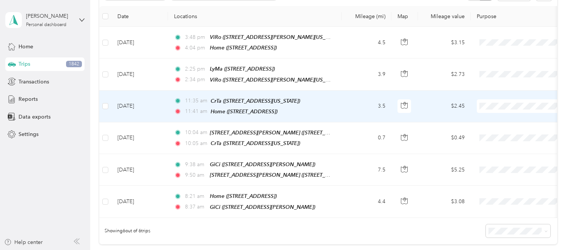
scroll to position [141, 0]
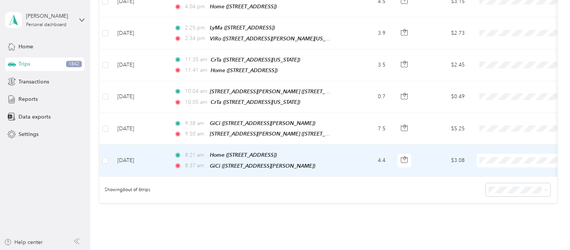
click at [505, 182] on span "Personal" at bounding box center [530, 181] width 70 height 8
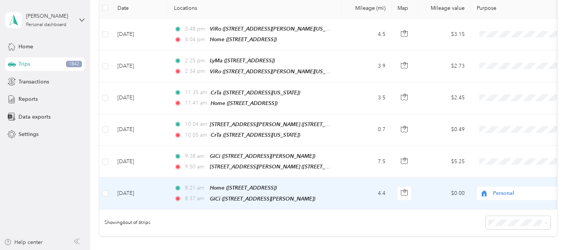
scroll to position [94, 0]
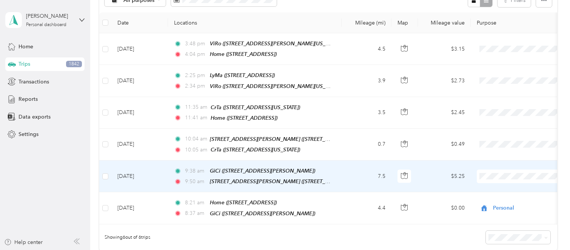
click at [516, 188] on span "Cuyahoga DD" at bounding box center [530, 186] width 70 height 8
click at [350, 177] on td "7.5" at bounding box center [366, 176] width 50 height 32
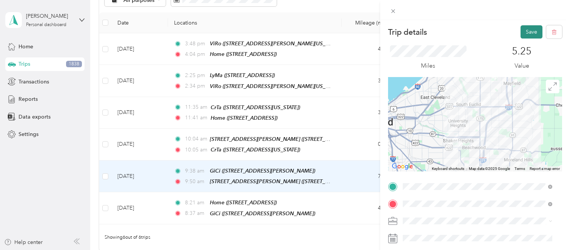
click at [525, 34] on button "Save" at bounding box center [531, 31] width 22 height 13
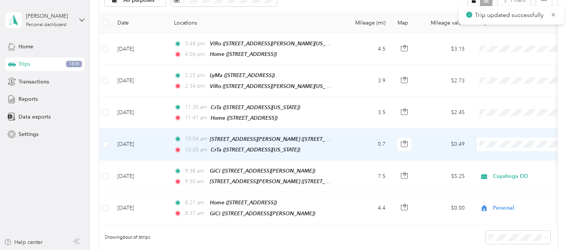
click at [519, 144] on span at bounding box center [523, 144] width 94 height 14
click at [519, 137] on span at bounding box center [523, 144] width 94 height 14
click at [517, 156] on span "Cuyahoga DD" at bounding box center [530, 155] width 70 height 8
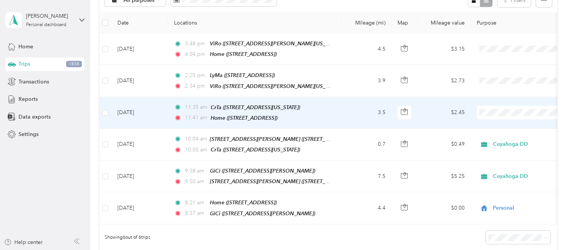
click at [517, 127] on li "Cuyahoga DD" at bounding box center [523, 123] width 94 height 13
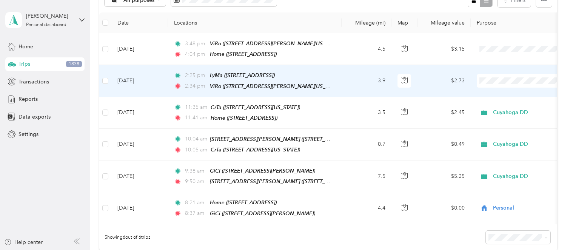
click at [353, 91] on td "3.9" at bounding box center [366, 81] width 50 height 32
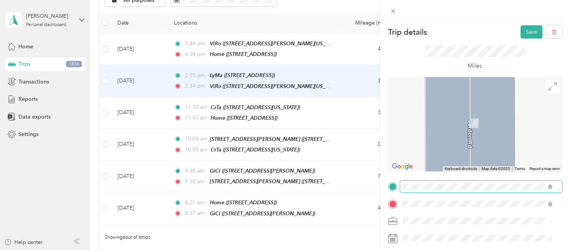
click at [464, 105] on span "[STREET_ADDRESS]" at bounding box center [440, 105] width 48 height 6
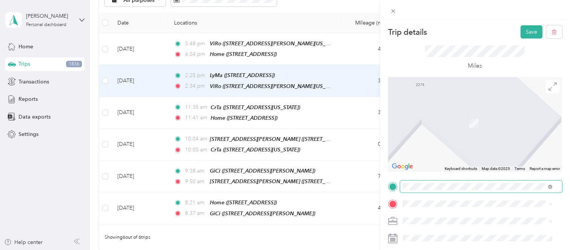
click at [494, 115] on span "[STREET_ADDRESS][PERSON_NAME][US_STATE]" at bounding box center [474, 111] width 117 height 7
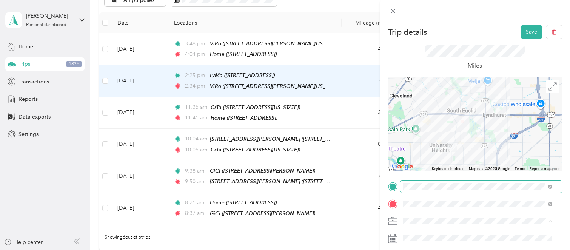
click at [451, 194] on div "Cuyahoga DD" at bounding box center [477, 194] width 144 height 8
click at [530, 29] on button "Save" at bounding box center [531, 31] width 22 height 13
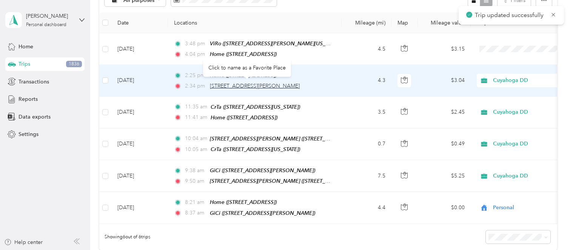
click at [271, 84] on span "[STREET_ADDRESS][PERSON_NAME]" at bounding box center [255, 86] width 90 height 6
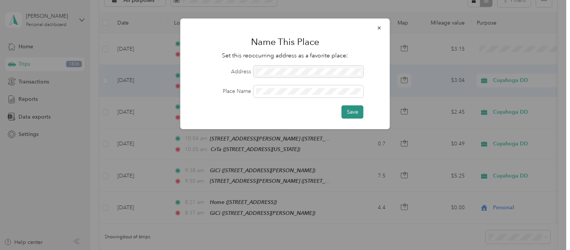
click at [351, 115] on button "Save" at bounding box center [352, 111] width 22 height 13
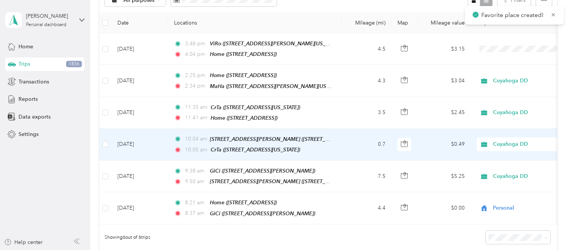
scroll to position [47, 0]
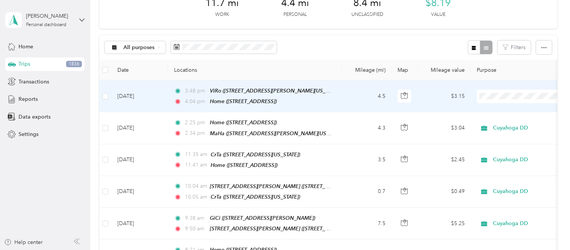
click at [343, 95] on td "4.5" at bounding box center [366, 96] width 50 height 32
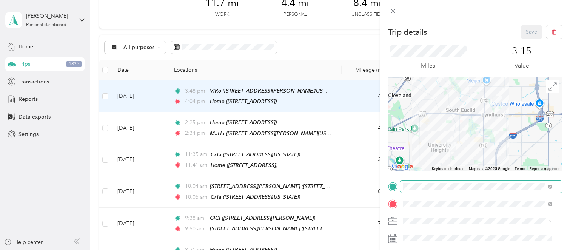
click at [550, 189] on span at bounding box center [481, 186] width 162 height 12
click at [550, 187] on icon at bounding box center [550, 186] width 4 height 4
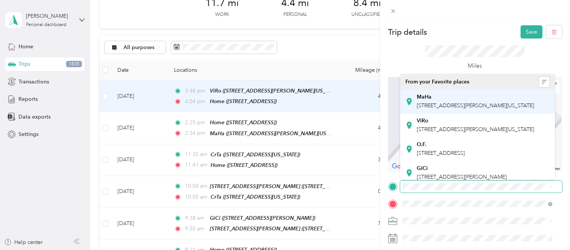
click at [459, 98] on div "MaHa" at bounding box center [474, 97] width 117 height 7
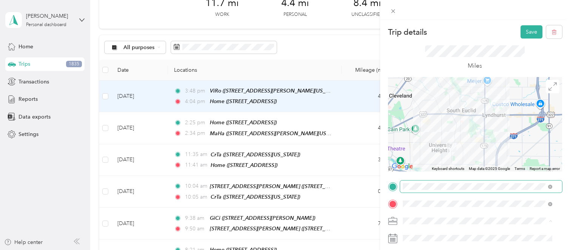
click at [451, 209] on div "Personal" at bounding box center [477, 207] width 144 height 8
click at [526, 33] on button "Save" at bounding box center [531, 31] width 22 height 13
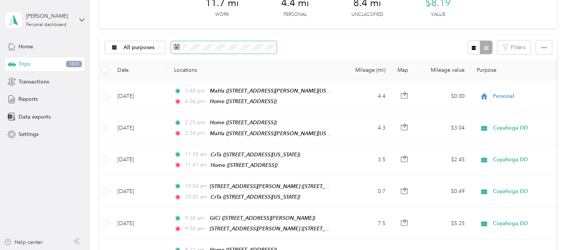
click at [227, 51] on span at bounding box center [224, 47] width 106 height 13
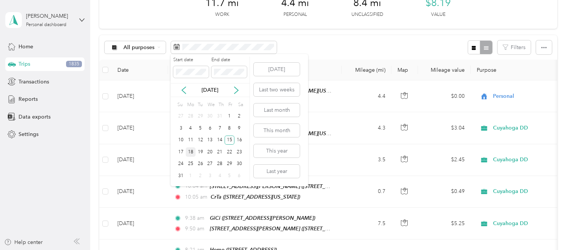
click at [192, 152] on div "18" at bounding box center [191, 151] width 10 height 9
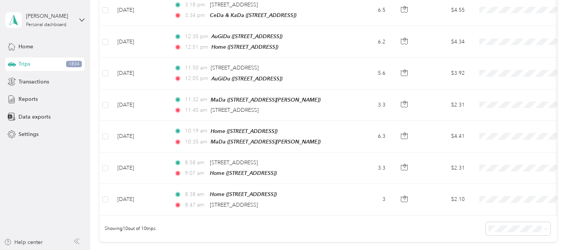
scroll to position [283, 0]
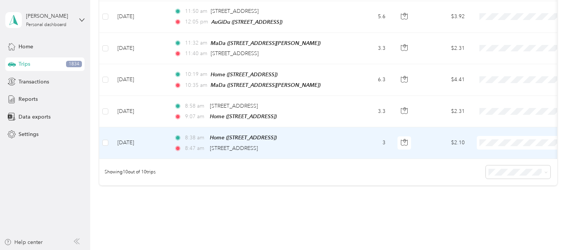
click at [108, 138] on td at bounding box center [105, 142] width 12 height 31
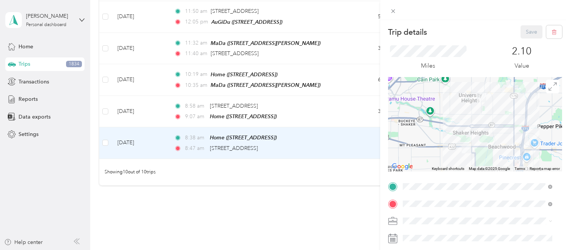
click at [102, 103] on div "Trip details Save This trip cannot be edited because it is either under review,…" at bounding box center [285, 125] width 570 height 250
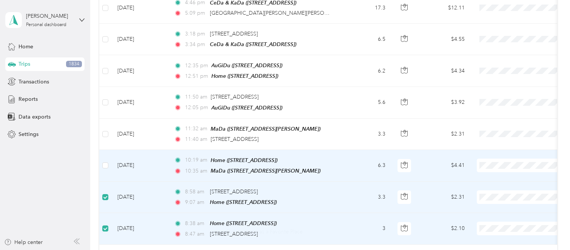
scroll to position [94, 0]
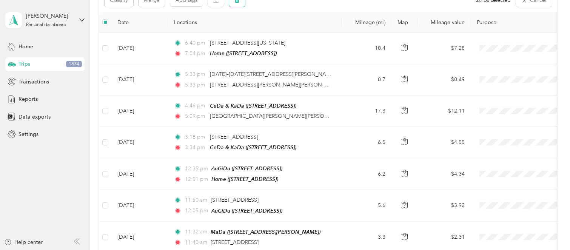
click at [237, 0] on icon "button" at bounding box center [237, 0] width 5 height 5
click at [287, 31] on button "Yes" at bounding box center [293, 32] width 15 height 12
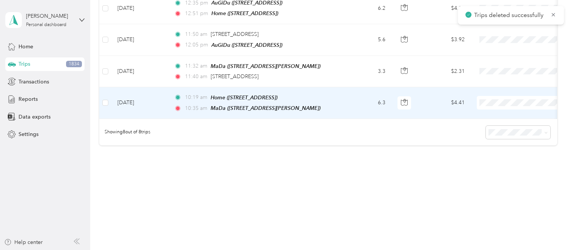
scroll to position [263, 0]
click at [507, 124] on span "Personal" at bounding box center [530, 124] width 70 height 8
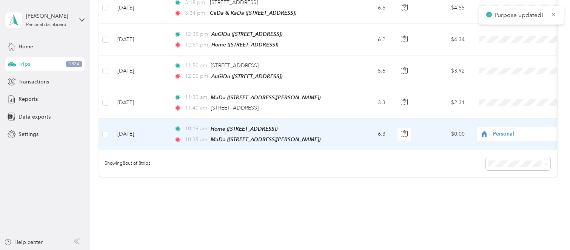
scroll to position [215, 0]
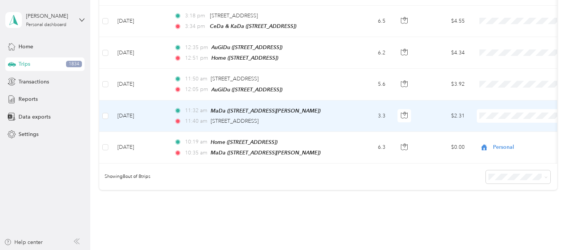
click at [339, 118] on td "11:32 am MaDa ([STREET_ADDRESS][PERSON_NAME]) 11:40 am [STREET_ADDRESS]" at bounding box center [255, 115] width 174 height 31
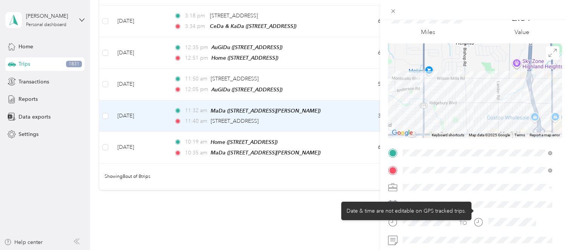
scroll to position [47, 0]
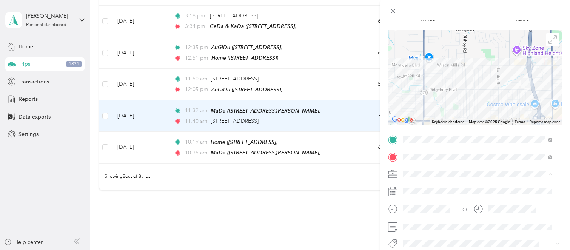
click at [468, 187] on div "Cuyahoga DD" at bounding box center [477, 187] width 144 height 8
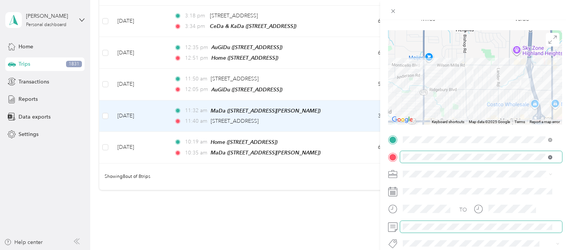
scroll to position [0, 0]
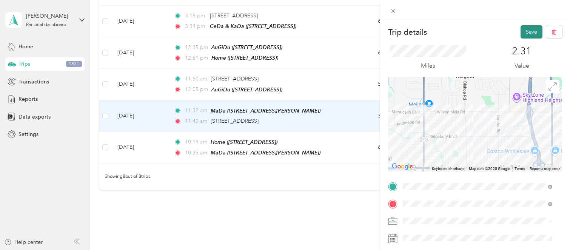
click at [520, 26] on button "Save" at bounding box center [531, 31] width 22 height 13
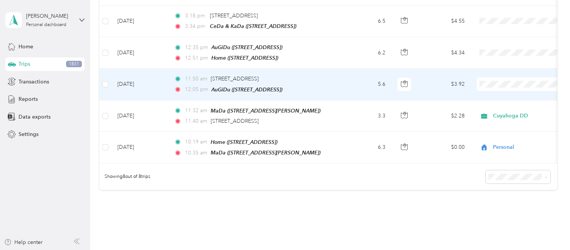
click at [511, 95] on span "Cuyahoga DD" at bounding box center [530, 96] width 70 height 8
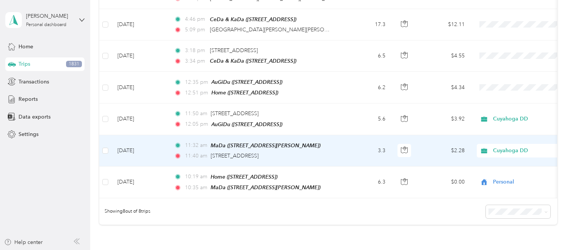
scroll to position [168, 0]
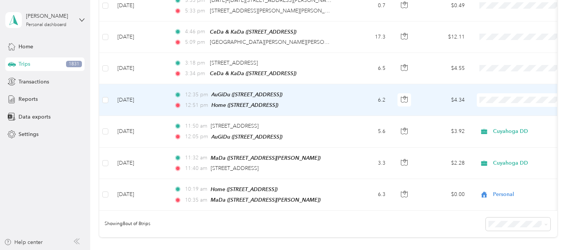
click at [522, 125] on span "Personal" at bounding box center [530, 125] width 70 height 8
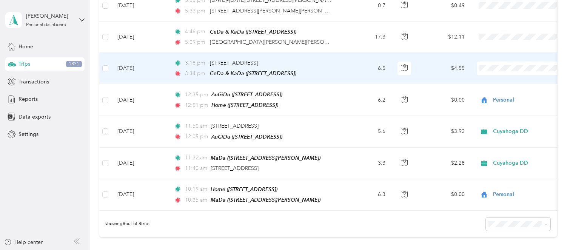
click at [353, 71] on td "6.5" at bounding box center [366, 68] width 50 height 31
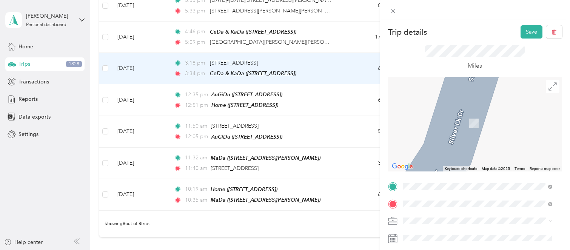
click at [462, 104] on span "[STREET_ADDRESS]" at bounding box center [440, 105] width 48 height 6
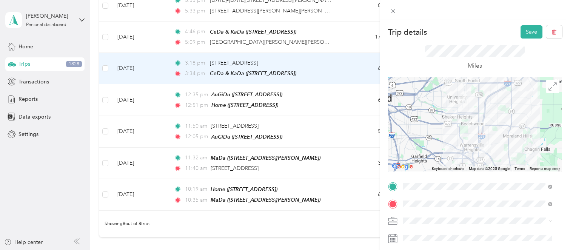
click at [462, 196] on div "Cuyahoga DD" at bounding box center [477, 194] width 144 height 8
click at [520, 35] on button "Save" at bounding box center [531, 31] width 22 height 13
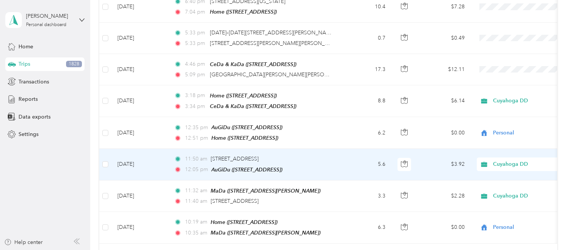
scroll to position [121, 0]
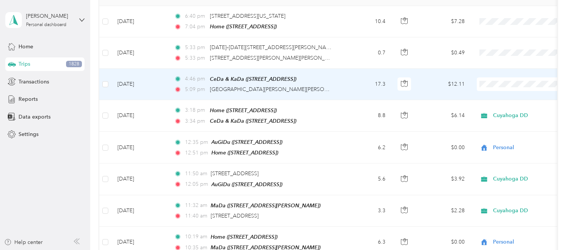
click at [522, 95] on span "Cuyahoga DD" at bounding box center [530, 97] width 70 height 8
click at [351, 90] on td "17.3" at bounding box center [366, 84] width 50 height 31
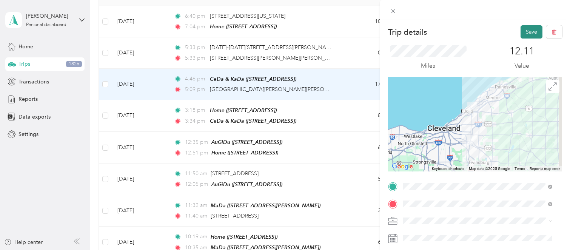
click at [525, 37] on button "Save" at bounding box center [531, 31] width 22 height 13
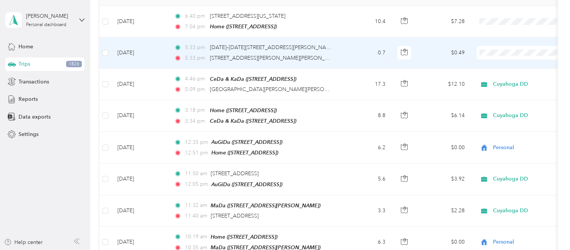
click at [354, 52] on td "0.7" at bounding box center [366, 52] width 50 height 31
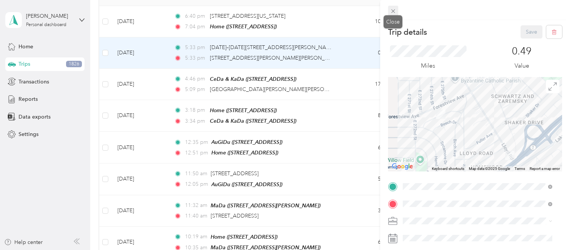
click at [392, 10] on icon at bounding box center [393, 11] width 4 height 4
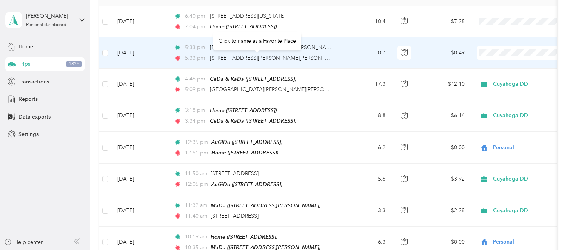
click at [288, 57] on span "[STREET_ADDRESS][PERSON_NAME][PERSON_NAME]" at bounding box center [276, 58] width 132 height 6
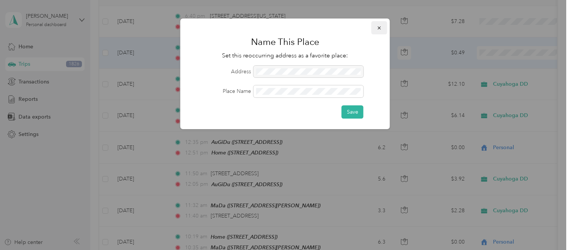
click at [375, 29] on button "button" at bounding box center [379, 27] width 16 height 13
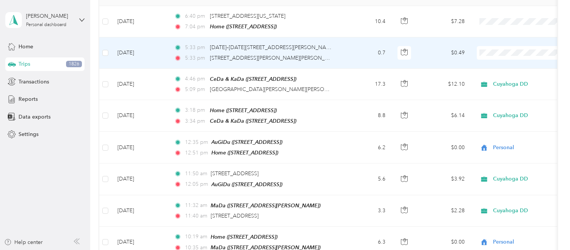
click at [340, 52] on td "5:33 pm [DATE]–[DATE][STREET_ADDRESS][PERSON_NAME][PERSON_NAME] 5:33 pm [STREET…" at bounding box center [255, 52] width 174 height 31
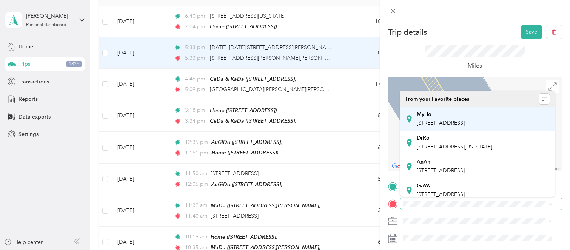
click at [454, 127] on div "MyHo [STREET_ADDRESS]" at bounding box center [440, 119] width 48 height 16
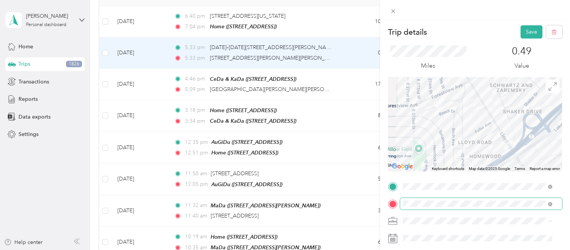
click at [439, 196] on div "Cuyahoga DD" at bounding box center [477, 194] width 144 height 8
click at [520, 30] on button "Save" at bounding box center [531, 31] width 22 height 13
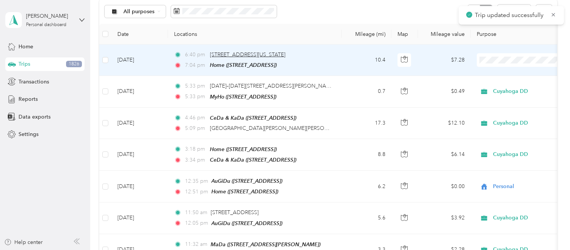
scroll to position [74, 0]
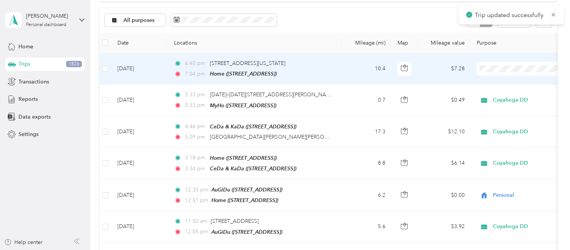
click at [345, 61] on td "10.4" at bounding box center [366, 68] width 50 height 31
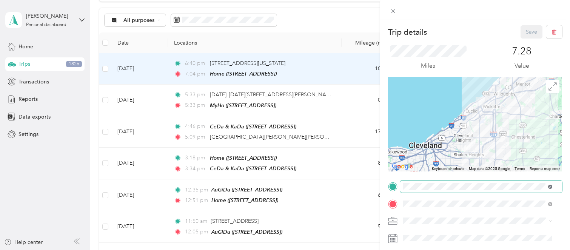
click at [549, 186] on icon at bounding box center [550, 187] width 2 height 2
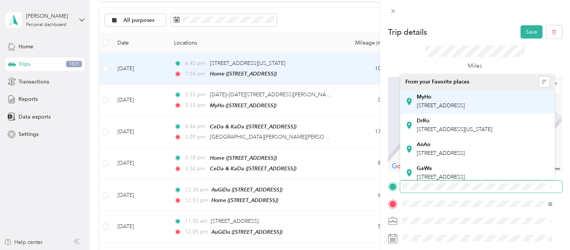
click at [455, 101] on div "MyHo [STREET_ADDRESS]" at bounding box center [440, 102] width 48 height 16
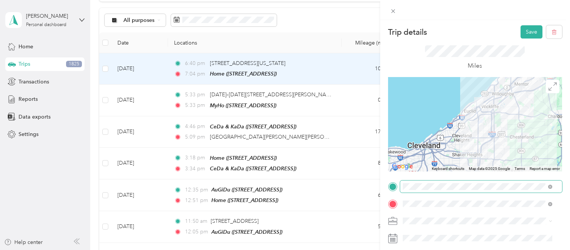
click at [441, 206] on div "Personal" at bounding box center [477, 207] width 144 height 8
click at [525, 32] on button "Save" at bounding box center [531, 31] width 22 height 13
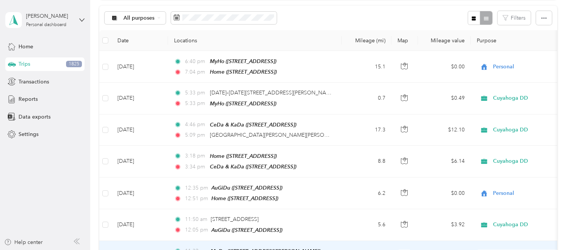
scroll to position [74, 0]
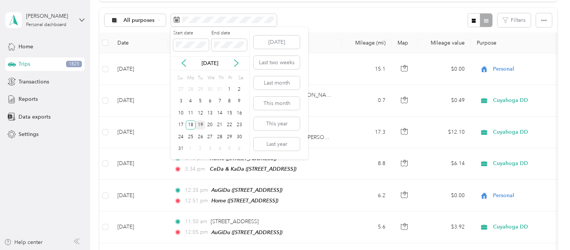
click at [203, 123] on div "19" at bounding box center [200, 124] width 10 height 9
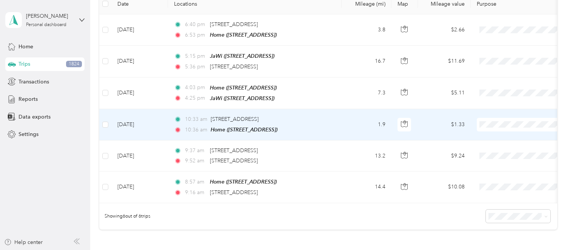
scroll to position [121, 0]
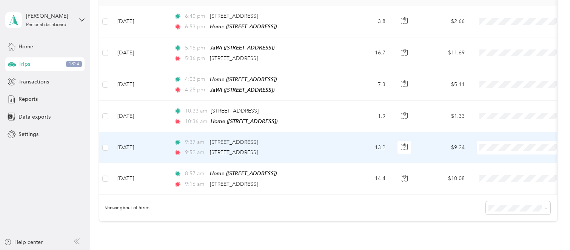
drag, startPoint x: 346, startPoint y: 138, endPoint x: 186, endPoint y: 217, distance: 178.1
click at [186, 217] on div "Showing 6 out of 6 trips" at bounding box center [327, 208] width 457 height 26
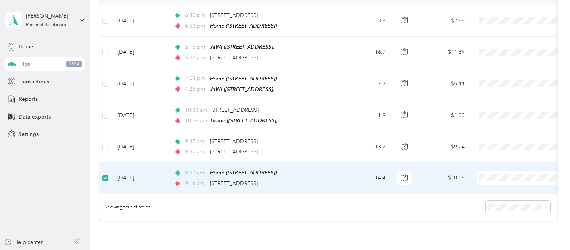
scroll to position [121, 0]
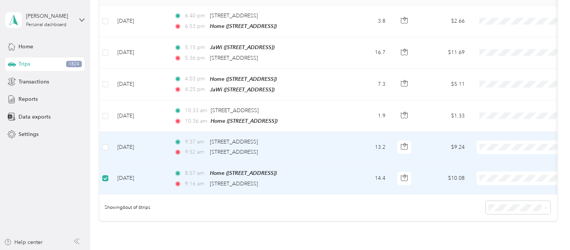
click at [104, 138] on td at bounding box center [105, 147] width 12 height 31
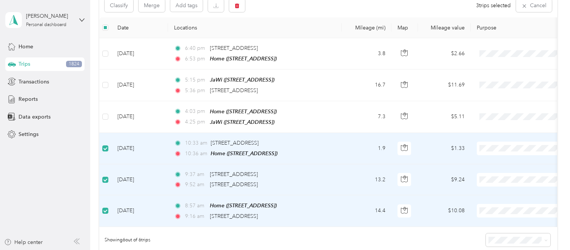
scroll to position [73, 0]
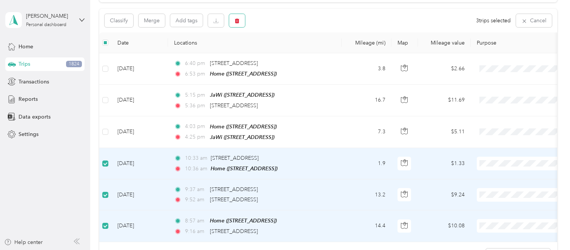
drag, startPoint x: 243, startPoint y: 20, endPoint x: 255, endPoint y: 29, distance: 15.3
click at [242, 20] on button "button" at bounding box center [237, 20] width 16 height 13
click at [293, 54] on button "Yes" at bounding box center [293, 52] width 15 height 12
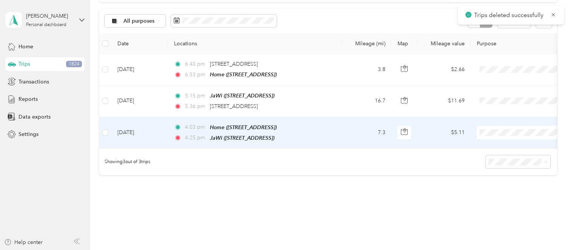
click at [505, 123] on td at bounding box center [523, 133] width 106 height 32
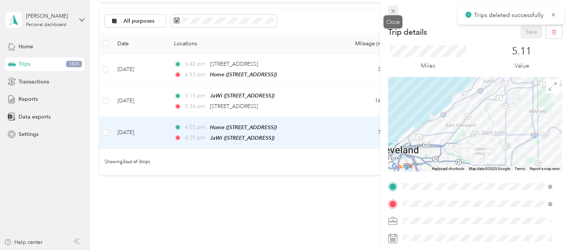
click at [396, 10] on icon at bounding box center [393, 11] width 6 height 6
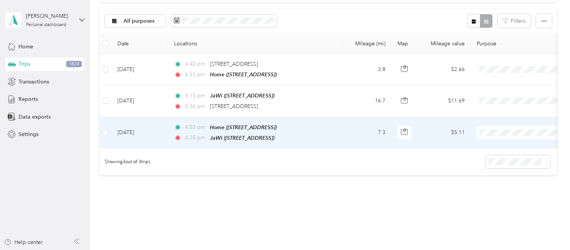
click at [504, 157] on span "Personal" at bounding box center [530, 158] width 70 height 8
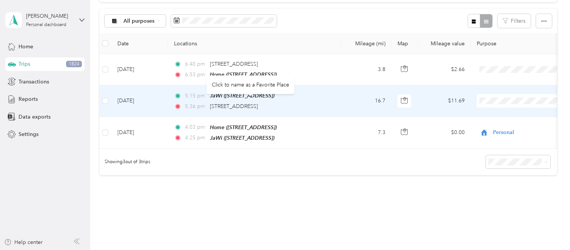
click at [332, 106] on div "5:36 pm [STREET_ADDRESS]" at bounding box center [253, 106] width 158 height 8
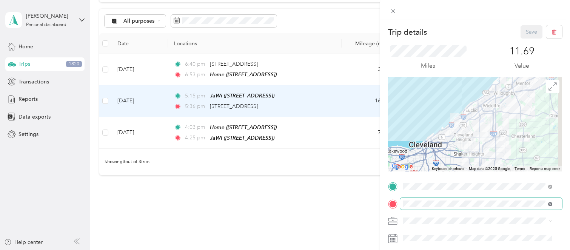
click at [548, 203] on icon at bounding box center [550, 204] width 4 height 4
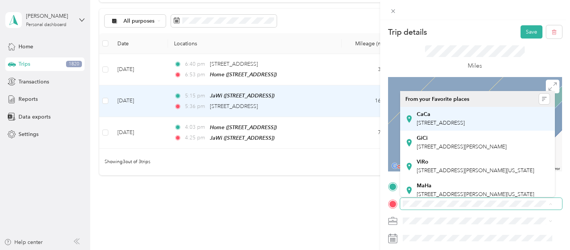
click at [440, 118] on div "CaCa [STREET_ADDRESS]" at bounding box center [440, 119] width 48 height 16
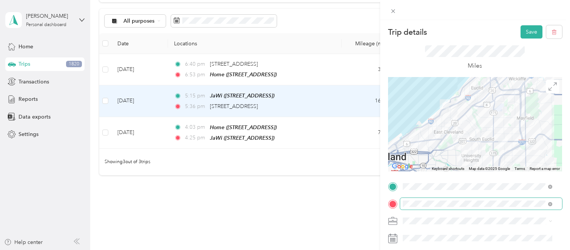
click at [443, 193] on div "Cuyahoga DD" at bounding box center [477, 192] width 144 height 8
click at [520, 32] on button "Save" at bounding box center [531, 31] width 22 height 13
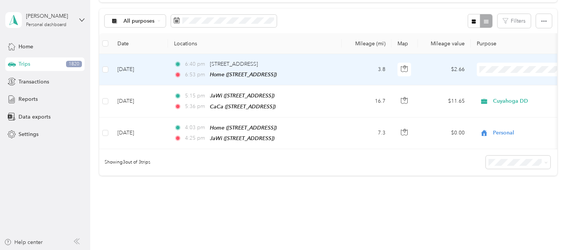
click at [498, 99] on span "Personal" at bounding box center [530, 96] width 70 height 8
click at [360, 73] on td "3.8" at bounding box center [366, 69] width 50 height 31
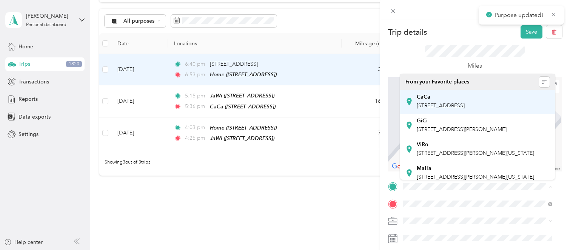
click at [437, 104] on span "[STREET_ADDRESS]" at bounding box center [440, 105] width 48 height 6
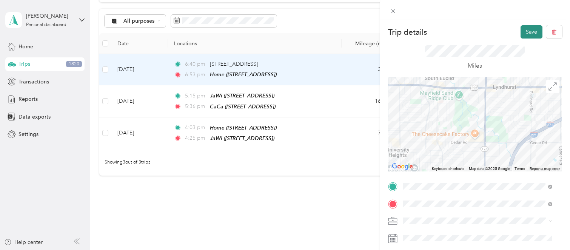
click at [520, 34] on button "Save" at bounding box center [531, 31] width 22 height 13
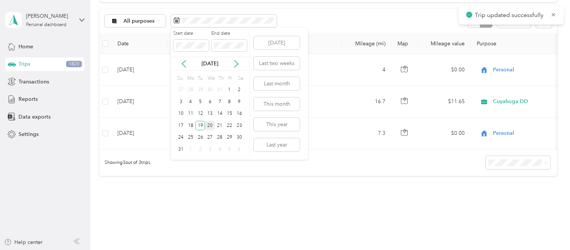
click at [212, 122] on div "20" at bounding box center [210, 125] width 10 height 9
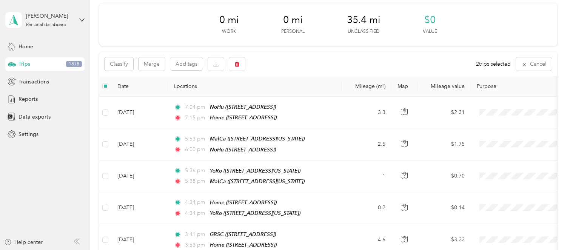
scroll to position [26, 0]
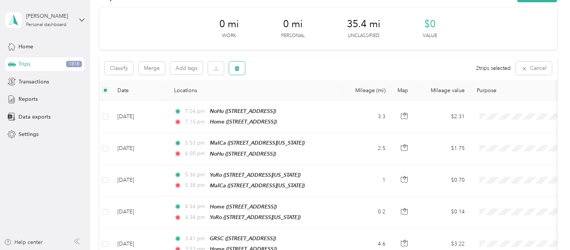
click at [235, 65] on span "button" at bounding box center [236, 68] width 5 height 6
click at [289, 97] on button "Yes" at bounding box center [293, 100] width 15 height 12
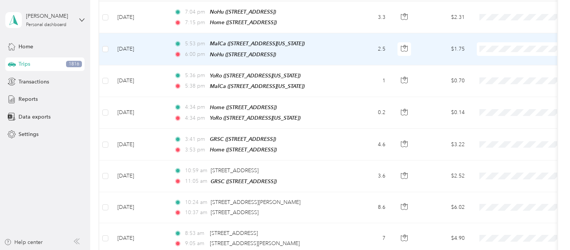
scroll to position [214, 0]
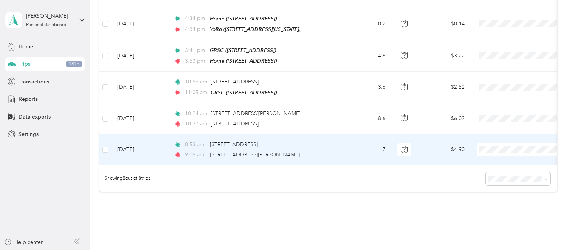
click at [346, 150] on td "7" at bounding box center [366, 149] width 50 height 31
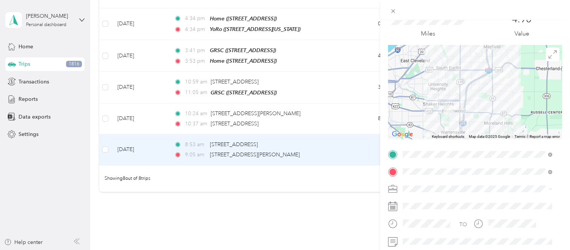
scroll to position [47, 0]
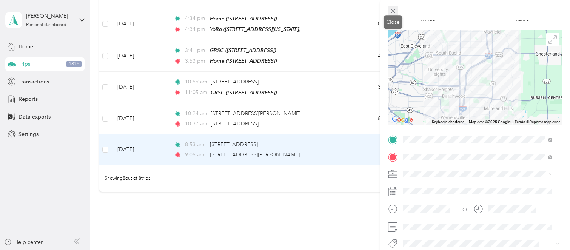
click at [392, 11] on icon at bounding box center [393, 11] width 4 height 4
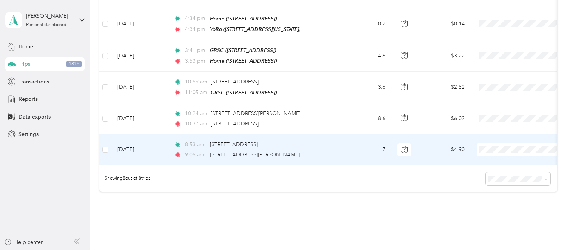
click at [323, 151] on div "9:05 am 1876 [PERSON_NAME], [GEOGRAPHIC_DATA][PERSON_NAME], [GEOGRAPHIC_DATA]" at bounding box center [253, 155] width 158 height 8
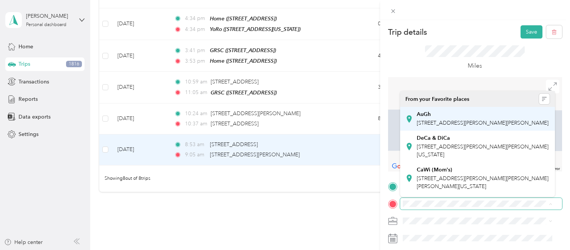
click at [462, 124] on span "[STREET_ADDRESS][PERSON_NAME][PERSON_NAME]" at bounding box center [482, 123] width 132 height 6
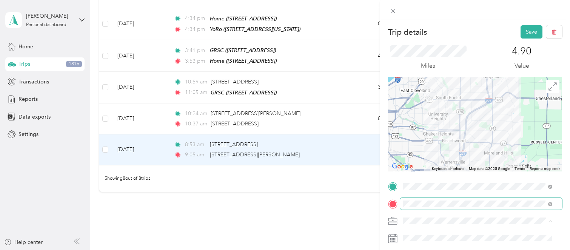
click at [443, 207] on div "Personal" at bounding box center [477, 207] width 144 height 8
click at [532, 32] on button "Save" at bounding box center [531, 31] width 22 height 13
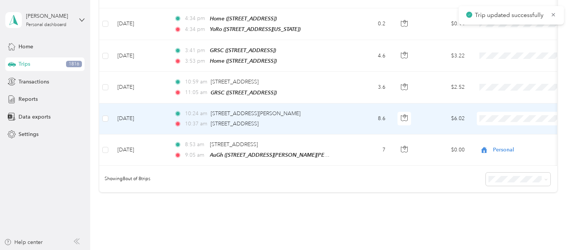
click at [323, 114] on div "10:24 am [STREET_ADDRESS][PERSON_NAME] 10:37 am [STREET_ADDRESS]" at bounding box center [253, 118] width 158 height 18
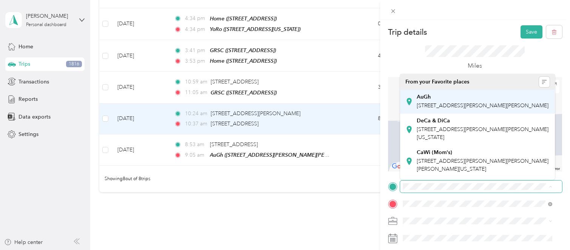
click at [418, 105] on span "[STREET_ADDRESS][PERSON_NAME][PERSON_NAME]" at bounding box center [482, 105] width 132 height 6
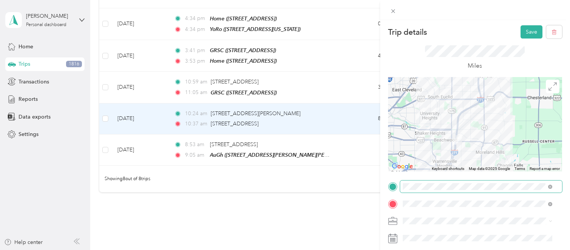
click at [432, 211] on li "Personal" at bounding box center [477, 207] width 155 height 13
click at [525, 29] on button "Save" at bounding box center [531, 31] width 22 height 13
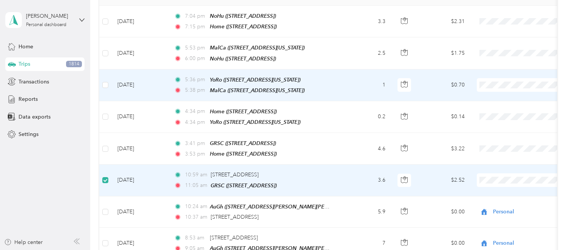
scroll to position [72, 0]
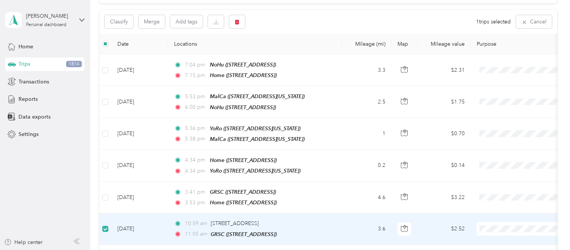
click at [241, 12] on div "Classify Merge Add tags 1 trips selected Cancel" at bounding box center [327, 22] width 457 height 24
click at [240, 22] on button "button" at bounding box center [237, 21] width 16 height 13
click at [292, 53] on button "Yes" at bounding box center [293, 53] width 15 height 12
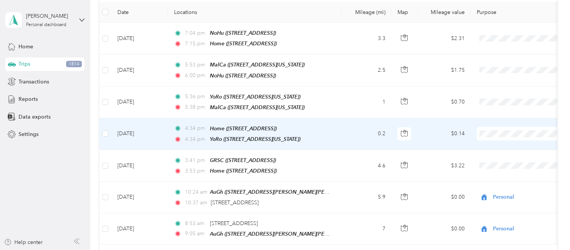
scroll to position [119, 0]
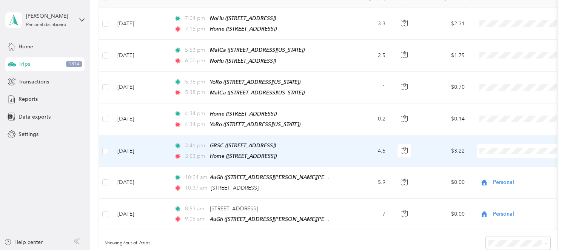
click at [519, 172] on span "Personal" at bounding box center [530, 174] width 70 height 8
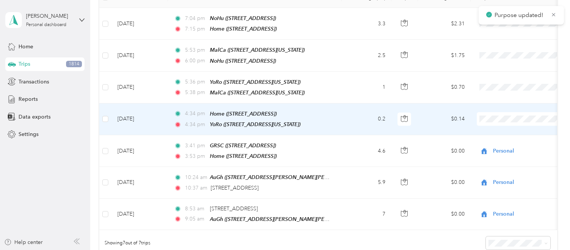
click at [502, 112] on span at bounding box center [523, 119] width 94 height 14
click at [504, 129] on span "Cuyahoga DD" at bounding box center [530, 128] width 70 height 8
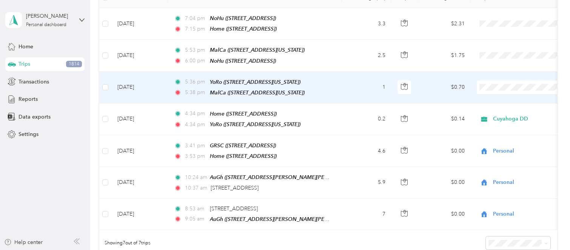
click at [353, 86] on td "1" at bounding box center [366, 88] width 50 height 32
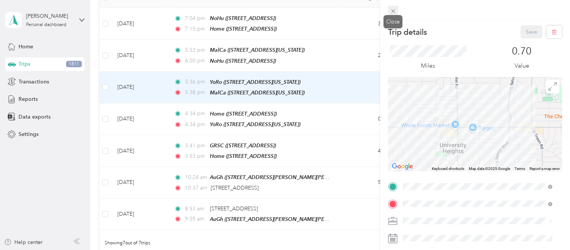
click at [392, 9] on icon at bounding box center [393, 11] width 6 height 6
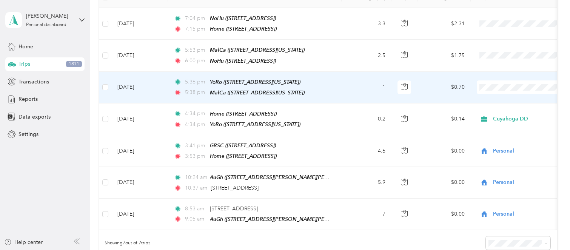
click at [358, 84] on td "1" at bounding box center [366, 88] width 50 height 32
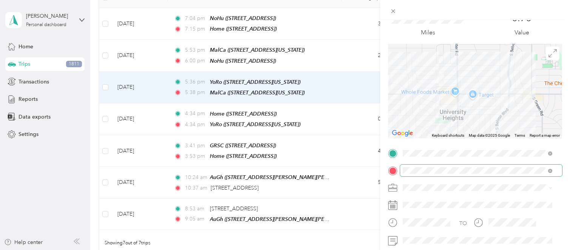
scroll to position [47, 0]
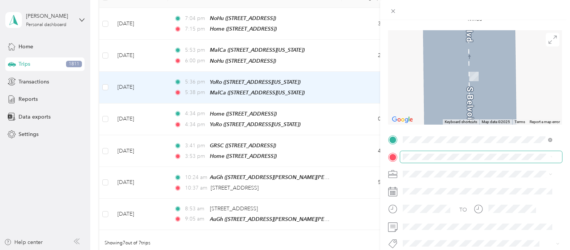
click at [485, 68] on span "[STREET_ADDRESS][US_STATE]" at bounding box center [453, 64] width 75 height 7
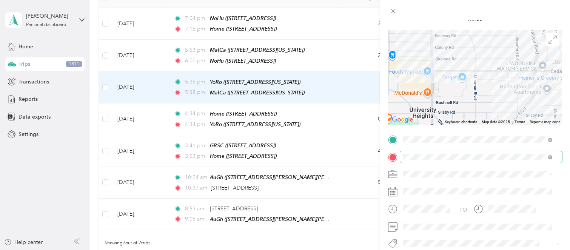
click at [434, 186] on span "Cuyahoga DD" at bounding box center [422, 186] width 34 height 6
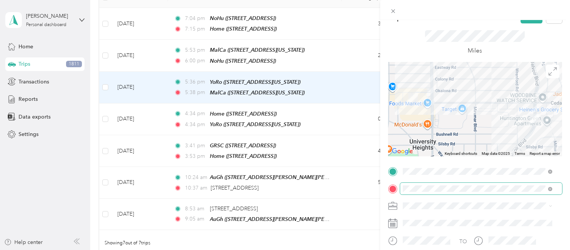
scroll to position [0, 0]
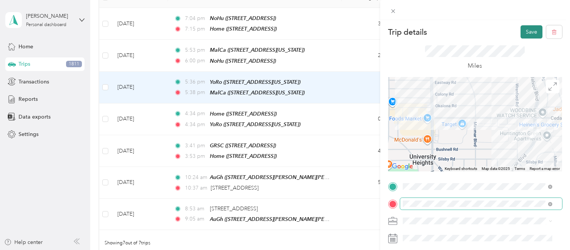
click at [522, 28] on button "Save" at bounding box center [531, 31] width 22 height 13
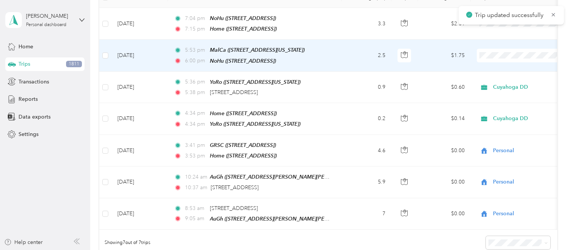
click at [351, 54] on td "2.5" at bounding box center [366, 56] width 50 height 32
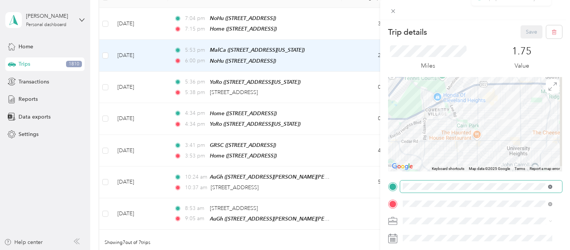
click at [550, 184] on span at bounding box center [550, 186] width 4 height 6
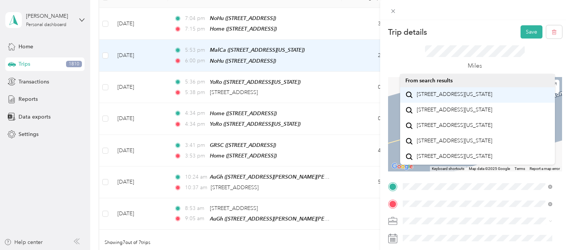
click at [491, 96] on span "[STREET_ADDRESS][US_STATE]" at bounding box center [453, 94] width 75 height 7
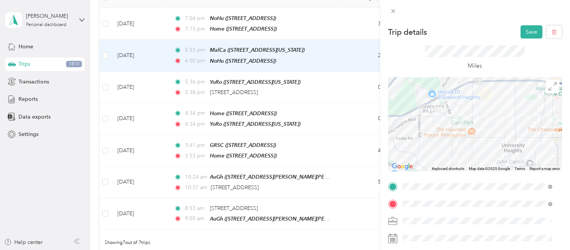
click at [452, 194] on div "Cuyahoga DD" at bounding box center [477, 194] width 144 height 8
click at [522, 31] on button "Save" at bounding box center [531, 31] width 22 height 13
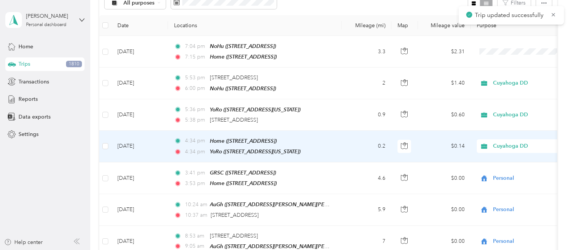
scroll to position [72, 0]
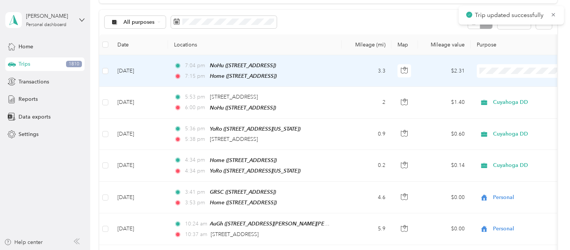
click at [486, 66] on span at bounding box center [523, 71] width 94 height 14
click at [499, 92] on li "Personal" at bounding box center [523, 97] width 94 height 13
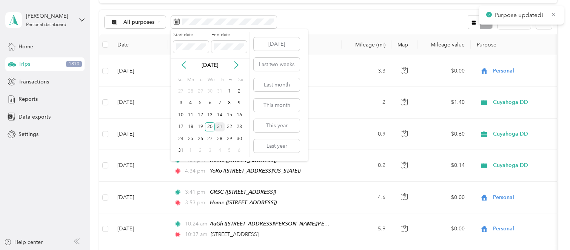
click at [222, 123] on div "21" at bounding box center [220, 126] width 10 height 9
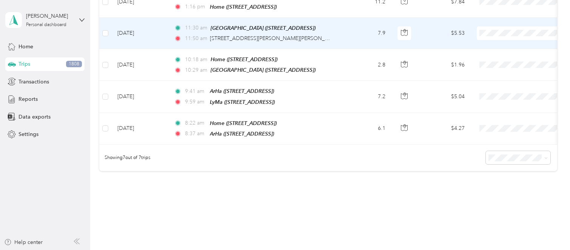
scroll to position [213, 0]
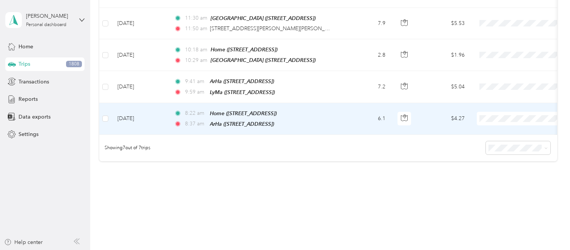
click at [492, 140] on span "Personal" at bounding box center [522, 142] width 83 height 8
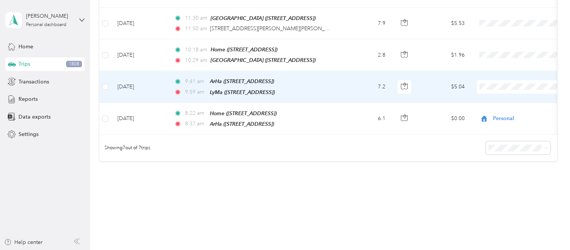
click at [339, 78] on td "9:41 am ArHa ([STREET_ADDRESS]) 9:59 [GEOGRAPHIC_DATA] ([STREET_ADDRESS])" at bounding box center [255, 87] width 174 height 32
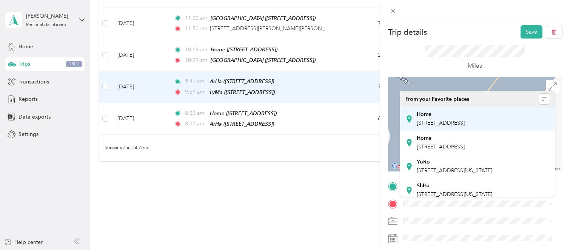
click at [435, 124] on span "[STREET_ADDRESS]" at bounding box center [440, 123] width 48 height 6
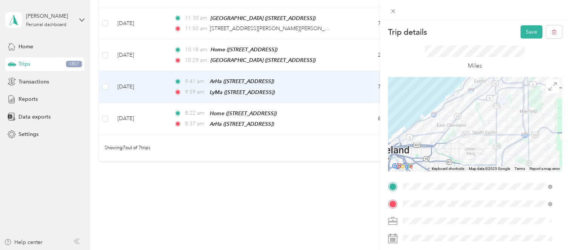
click at [433, 197] on div "Cuyahoga DD" at bounding box center [477, 194] width 144 height 8
click at [525, 31] on button "Save" at bounding box center [531, 31] width 22 height 13
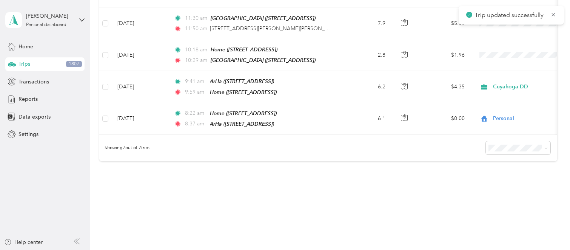
scroll to position [166, 0]
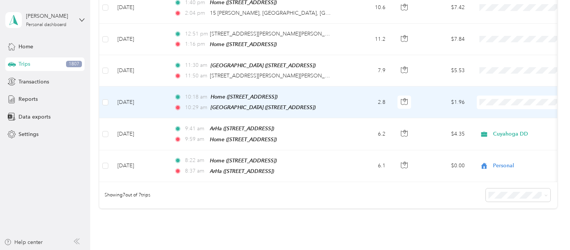
click at [350, 104] on td "2.8" at bounding box center [366, 102] width 50 height 32
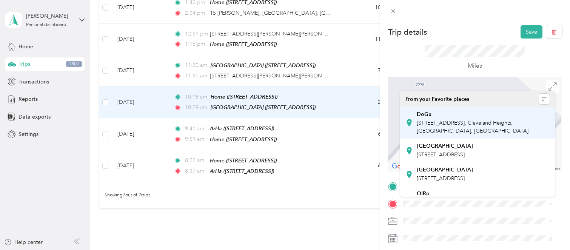
click at [457, 122] on span "[STREET_ADDRESS], Cleveland Heights, [GEOGRAPHIC_DATA], [GEOGRAPHIC_DATA]" at bounding box center [472, 127] width 112 height 14
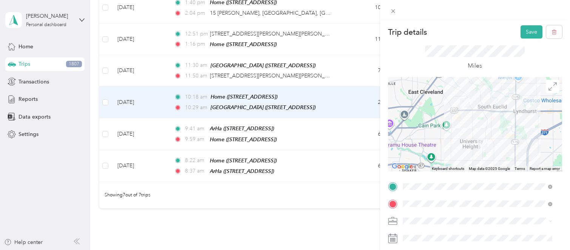
click at [441, 204] on div "Personal" at bounding box center [477, 207] width 144 height 8
click at [441, 197] on li "Cuyahoga DD" at bounding box center [477, 193] width 155 height 13
click at [520, 34] on button "Save" at bounding box center [531, 31] width 22 height 13
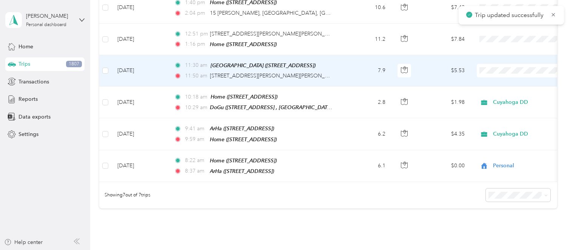
click at [351, 70] on td "7.9" at bounding box center [366, 70] width 50 height 31
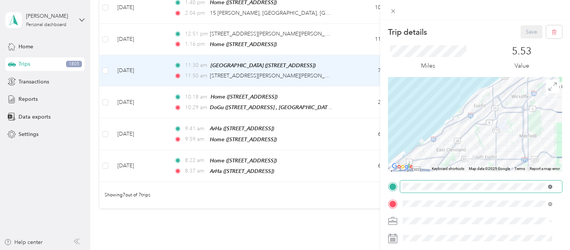
click at [550, 187] on icon at bounding box center [550, 186] width 4 height 4
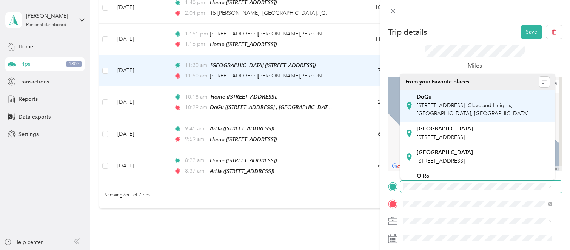
click at [430, 101] on div "DoGu [STREET_ADDRESS], Cleveland Heights, [GEOGRAPHIC_DATA], [GEOGRAPHIC_DATA]" at bounding box center [482, 106] width 133 height 24
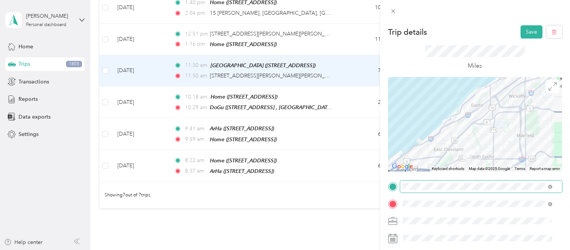
click at [445, 196] on div "Cuyahoga DD" at bounding box center [477, 194] width 144 height 8
click at [521, 33] on button "Save" at bounding box center [531, 31] width 22 height 13
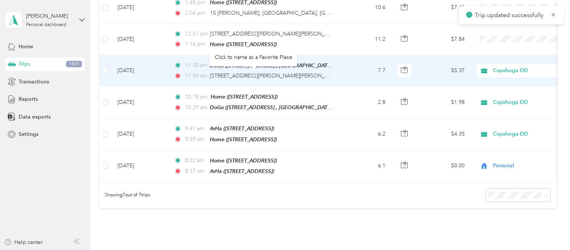
click at [275, 73] on span "[STREET_ADDRESS][PERSON_NAME][PERSON_NAME][PERSON_NAME]" at bounding box center [297, 75] width 174 height 6
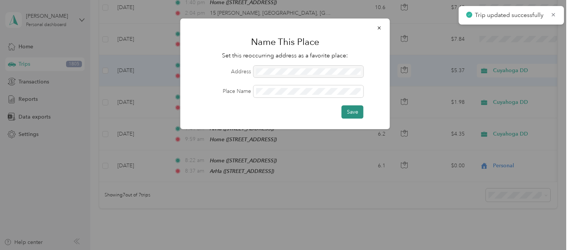
click at [351, 116] on button "Save" at bounding box center [352, 111] width 22 height 13
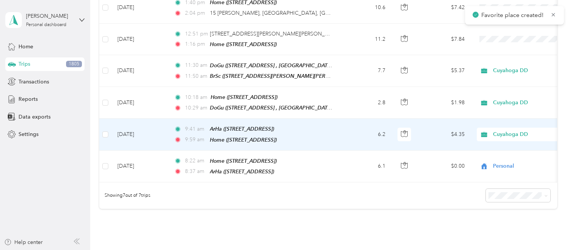
scroll to position [119, 0]
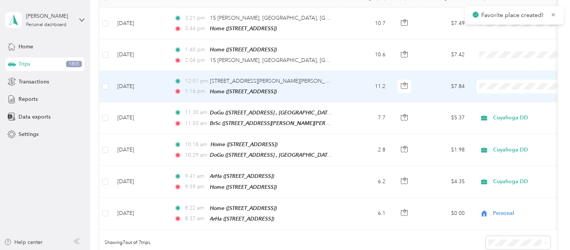
click at [339, 88] on td "12:51 pm [STREET_ADDRESS][PERSON_NAME][PERSON_NAME][PERSON_NAME] 1:16 pm Home (…" at bounding box center [255, 86] width 174 height 31
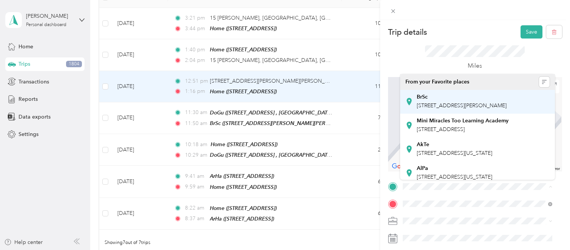
click at [445, 96] on div "BrSc" at bounding box center [461, 97] width 90 height 7
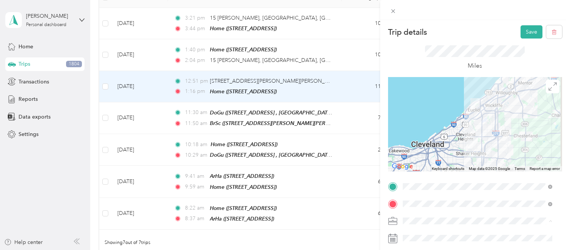
click at [453, 195] on div "Cuyahoga DD" at bounding box center [477, 194] width 144 height 8
click at [521, 37] on button "Save" at bounding box center [531, 31] width 22 height 13
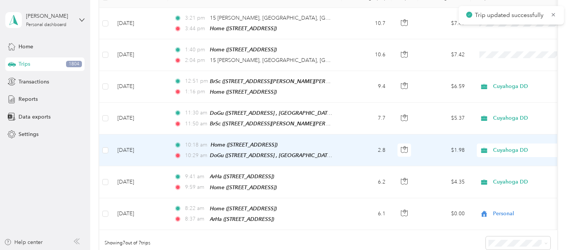
scroll to position [72, 0]
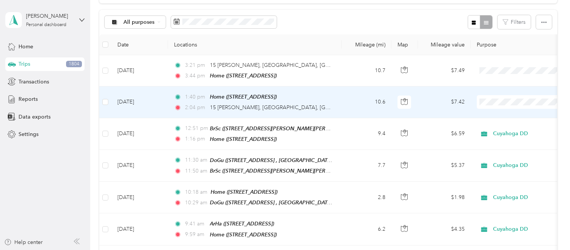
click at [361, 105] on td "10.6" at bounding box center [366, 101] width 50 height 31
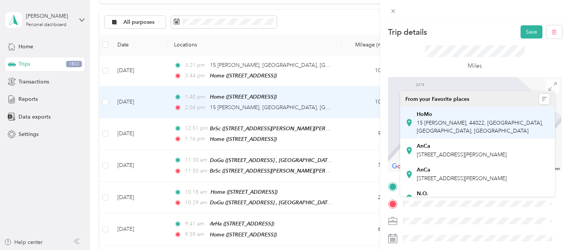
click at [473, 120] on span "15 [PERSON_NAME], 44022, [GEOGRAPHIC_DATA], [GEOGRAPHIC_DATA], [GEOGRAPHIC_DATA]" at bounding box center [479, 127] width 126 height 14
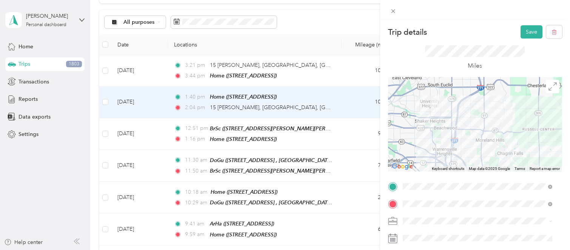
click at [436, 193] on div "Cuyahoga DD" at bounding box center [477, 193] width 144 height 8
click at [522, 31] on button "Save" at bounding box center [531, 31] width 22 height 13
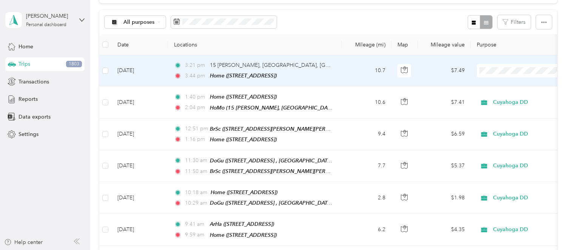
click at [507, 97] on span "Personal" at bounding box center [530, 97] width 70 height 8
click at [348, 69] on td "10.7" at bounding box center [366, 70] width 50 height 31
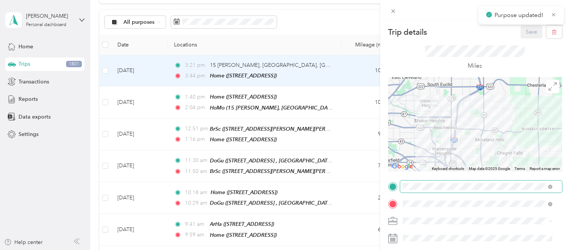
click at [548, 181] on span at bounding box center [481, 186] width 162 height 12
click at [550, 183] on span at bounding box center [550, 186] width 4 height 6
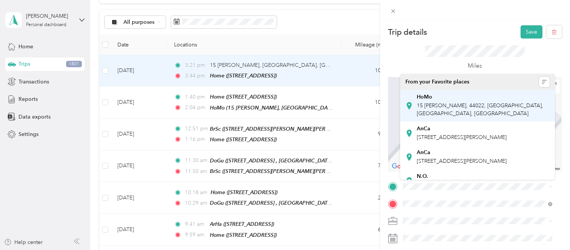
click at [414, 95] on div "HoMo [STREET_ADDRESS][PERSON_NAME]" at bounding box center [477, 105] width 144 height 26
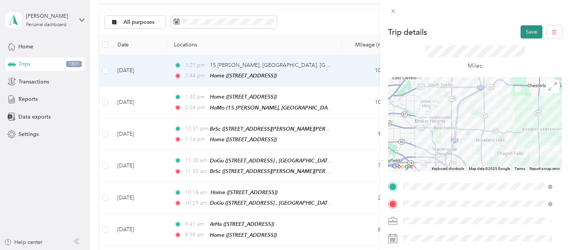
click at [524, 36] on button "Save" at bounding box center [531, 31] width 22 height 13
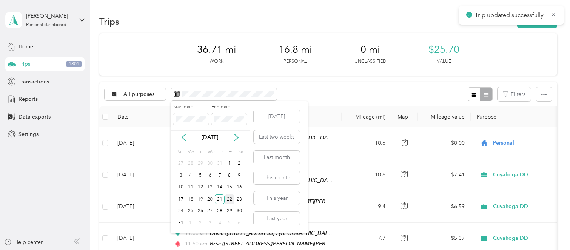
click at [229, 198] on div "22" at bounding box center [229, 198] width 10 height 9
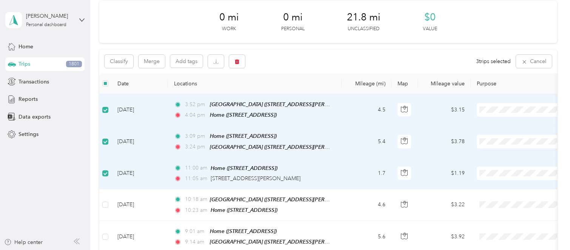
scroll to position [47, 0]
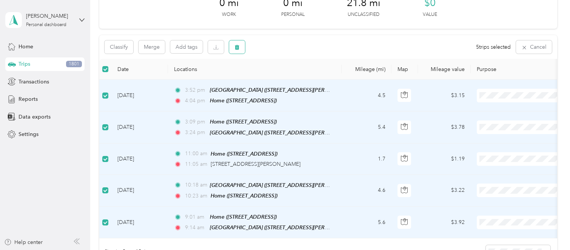
click at [238, 48] on icon "button" at bounding box center [236, 47] width 5 height 5
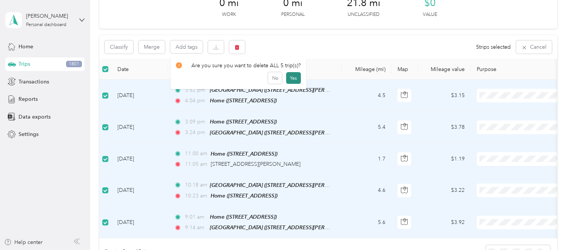
click at [289, 79] on button "Yes" at bounding box center [293, 78] width 15 height 12
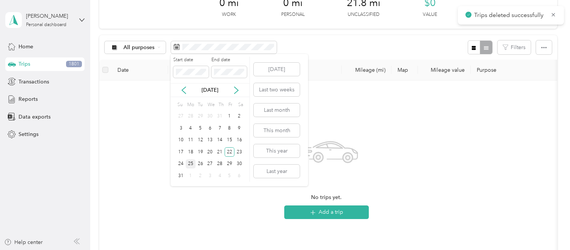
click at [193, 160] on div "25" at bounding box center [191, 163] width 10 height 9
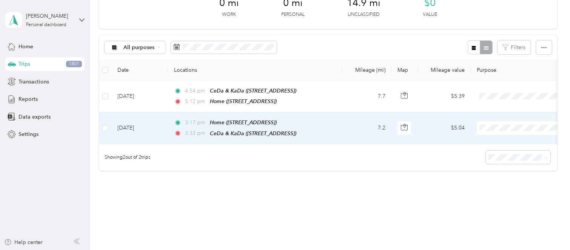
click at [519, 121] on span at bounding box center [523, 128] width 94 height 14
click at [513, 150] on span "Personal" at bounding box center [530, 153] width 70 height 8
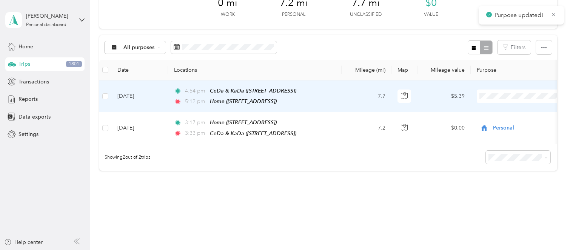
click at [514, 120] on span "Personal" at bounding box center [530, 122] width 70 height 8
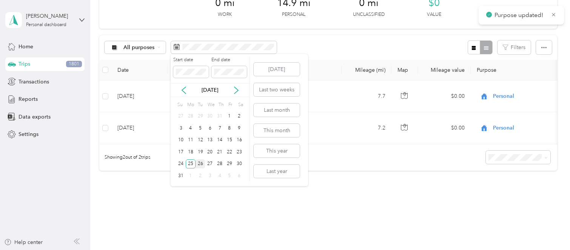
click at [200, 164] on div "26" at bounding box center [200, 163] width 10 height 9
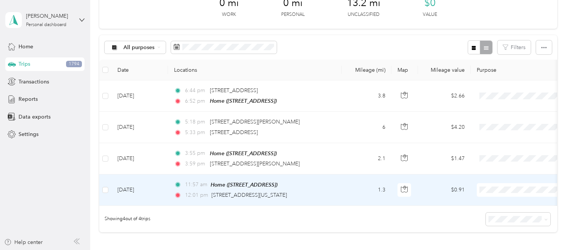
click at [353, 194] on td "1.3" at bounding box center [366, 189] width 50 height 31
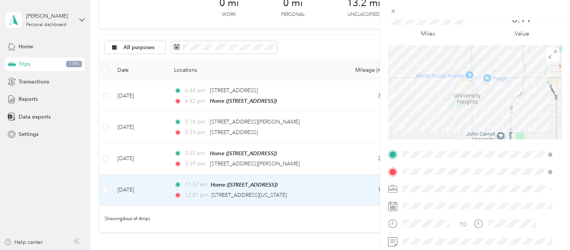
scroll to position [47, 0]
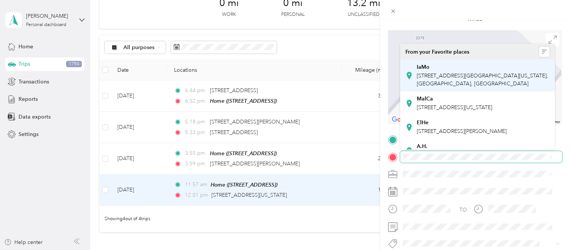
click at [418, 80] on span "[STREET_ADDRESS][GEOGRAPHIC_DATA][US_STATE], [GEOGRAPHIC_DATA], [GEOGRAPHIC_DAT…" at bounding box center [481, 79] width 131 height 14
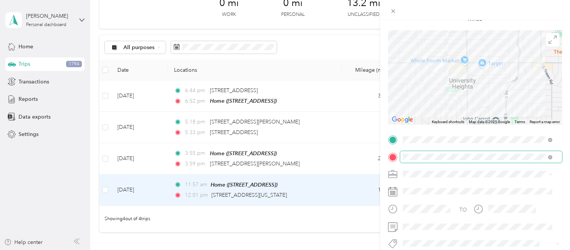
click at [433, 198] on div "Personal" at bounding box center [477, 200] width 144 height 8
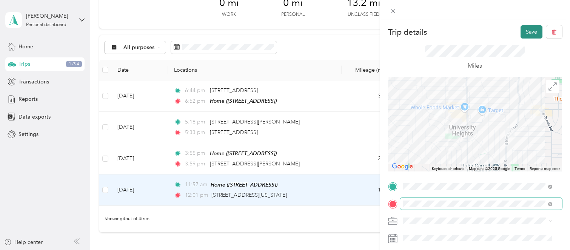
click at [524, 35] on button "Save" at bounding box center [531, 31] width 22 height 13
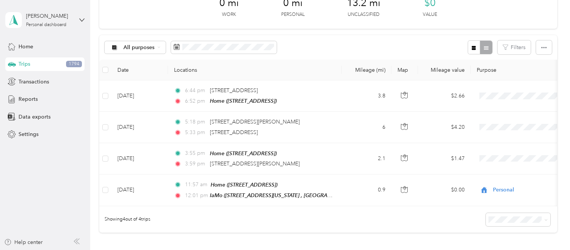
click at [359, 227] on div "Showing 4 out of 4 trips" at bounding box center [327, 219] width 457 height 26
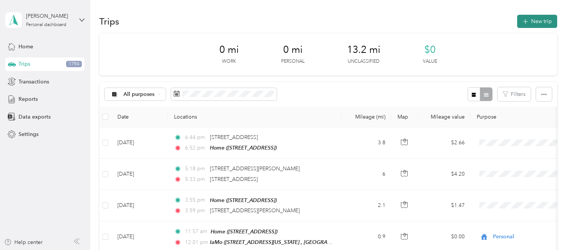
click at [526, 19] on button "New trip" at bounding box center [537, 21] width 40 height 13
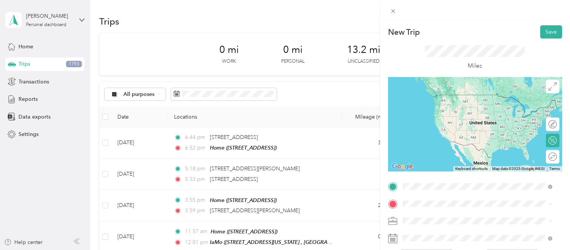
click at [488, 112] on span "[STREET_ADDRESS][GEOGRAPHIC_DATA][US_STATE], [GEOGRAPHIC_DATA], [GEOGRAPHIC_DAT…" at bounding box center [481, 109] width 131 height 14
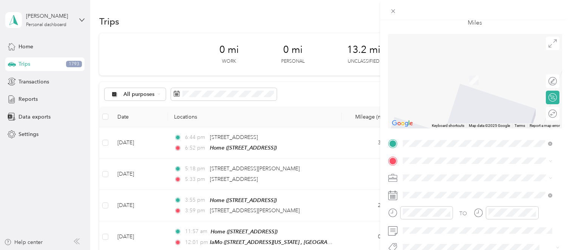
scroll to position [47, 0]
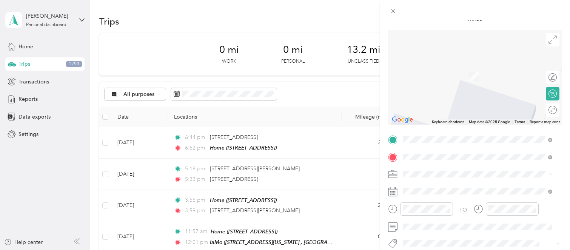
click at [450, 73] on span "[STREET_ADDRESS]" at bounding box center [440, 75] width 48 height 6
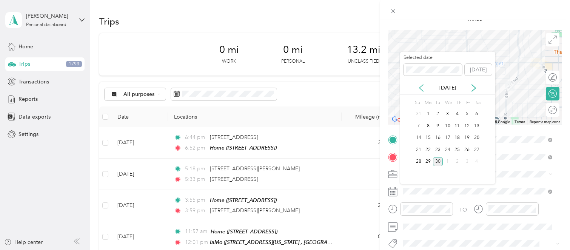
click at [420, 88] on icon at bounding box center [421, 88] width 8 height 8
click at [438, 158] on div "26" at bounding box center [438, 161] width 10 height 9
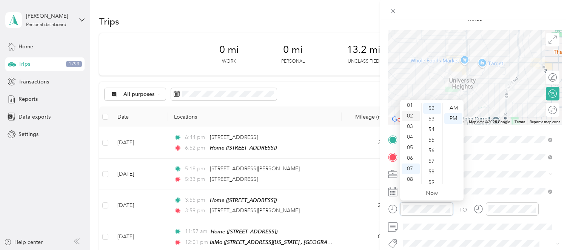
scroll to position [0, 0]
click at [409, 118] on div "01" at bounding box center [410, 118] width 18 height 11
click at [435, 144] on div "08" at bounding box center [432, 145] width 18 height 11
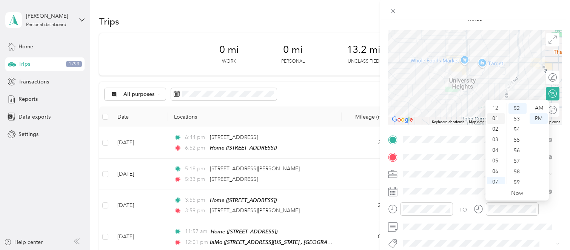
click at [496, 118] on div "01" at bounding box center [496, 118] width 18 height 11
click at [517, 147] on div "11" at bounding box center [517, 146] width 18 height 11
click at [497, 119] on div "01" at bounding box center [496, 118] width 18 height 11
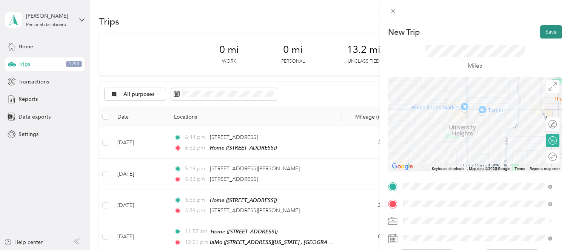
click at [540, 31] on button "Save" at bounding box center [551, 31] width 22 height 13
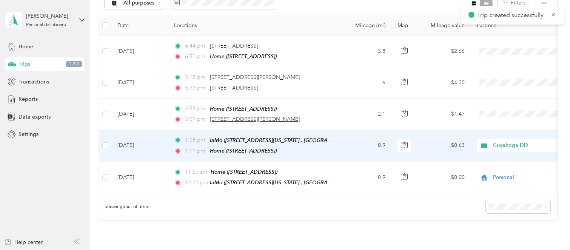
scroll to position [94, 0]
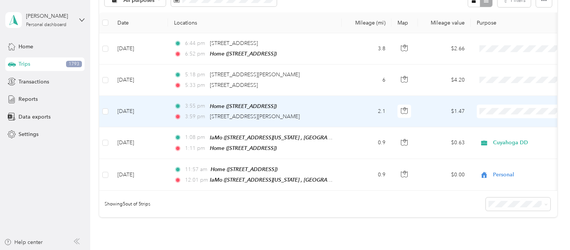
click at [353, 115] on td "2.1" at bounding box center [366, 111] width 50 height 31
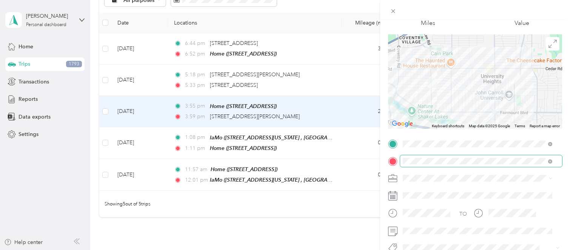
scroll to position [47, 0]
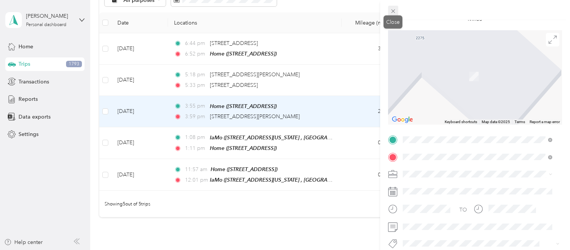
click at [393, 6] on span at bounding box center [393, 11] width 11 height 11
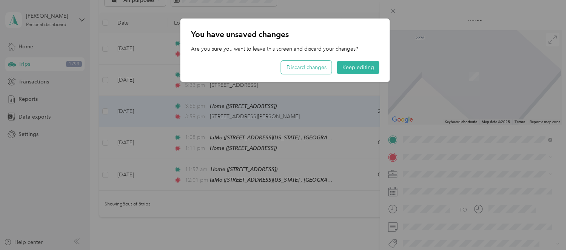
click at [321, 66] on button "Discard changes" at bounding box center [306, 67] width 51 height 13
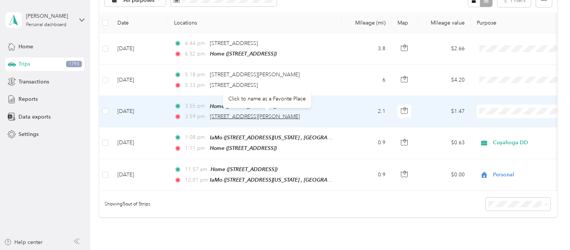
click at [299, 114] on span "[STREET_ADDRESS][PERSON_NAME]" at bounding box center [255, 116] width 90 height 6
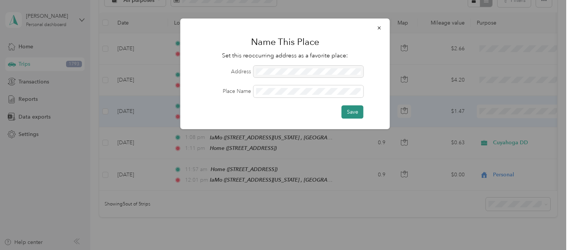
click at [350, 107] on button "Save" at bounding box center [352, 111] width 22 height 13
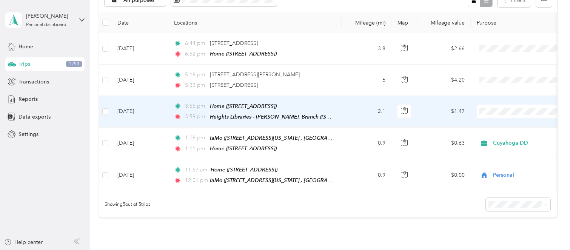
click at [508, 122] on span "Cuyahoga DD" at bounding box center [530, 124] width 70 height 8
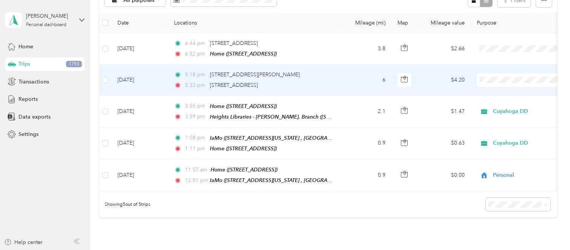
click at [356, 81] on td "6" at bounding box center [366, 80] width 50 height 31
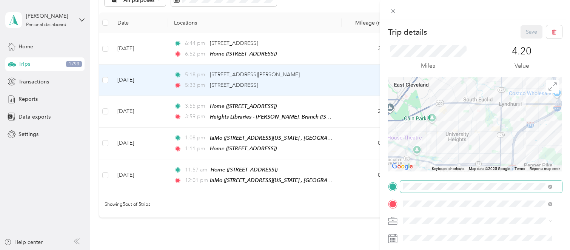
click at [551, 185] on span at bounding box center [550, 186] width 4 height 6
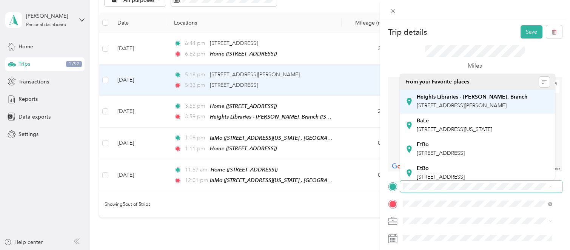
click at [470, 98] on strong "Heights Libraries - [PERSON_NAME]. Branch" at bounding box center [471, 97] width 111 height 7
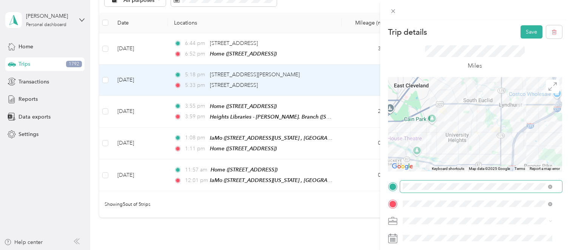
click at [464, 124] on div "CaCa [STREET_ADDRESS]" at bounding box center [440, 118] width 48 height 16
click at [454, 192] on div "Cuyahoga DD" at bounding box center [477, 194] width 144 height 8
click at [520, 37] on button "Save" at bounding box center [531, 31] width 22 height 13
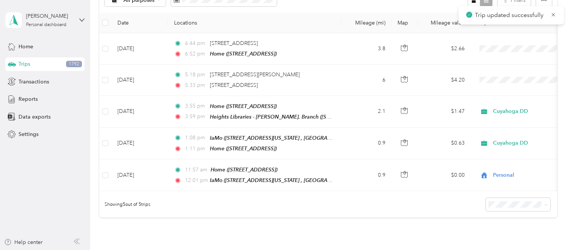
click at [521, 34] on div "Trip details Save This trip cannot be edited because it is either under review,…" at bounding box center [309, 125] width 570 height 250
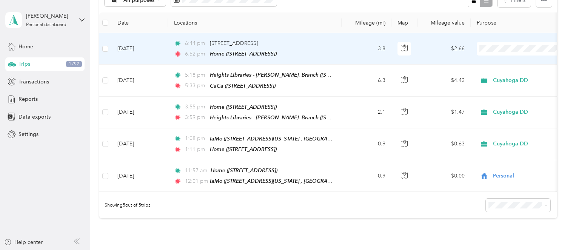
click at [342, 45] on td "3.8" at bounding box center [366, 48] width 50 height 31
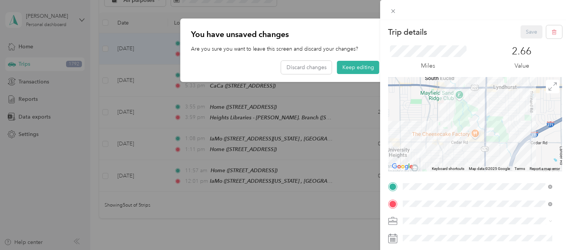
click at [362, 67] on div "Trip details Save This trip cannot be edited because it is either under review,…" at bounding box center [285, 125] width 570 height 250
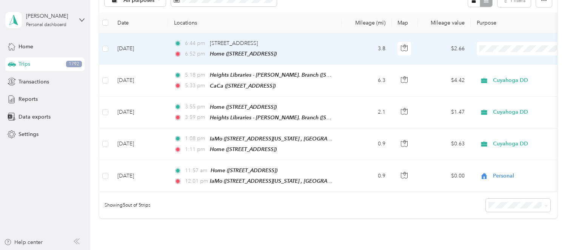
click at [356, 49] on td "3.8" at bounding box center [366, 48] width 50 height 31
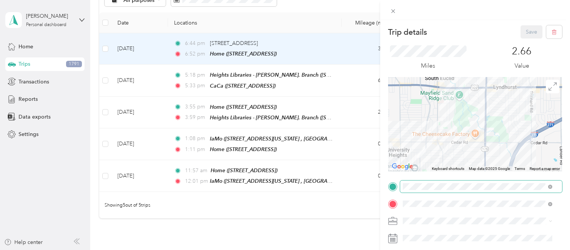
click at [548, 184] on span at bounding box center [550, 186] width 4 height 6
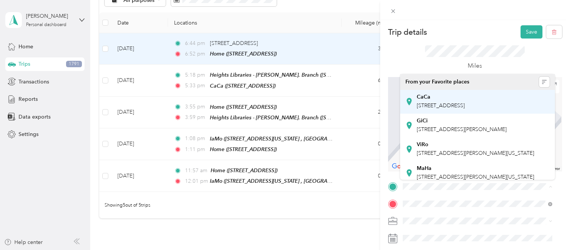
click at [461, 102] on span "[STREET_ADDRESS]" at bounding box center [440, 105] width 48 height 6
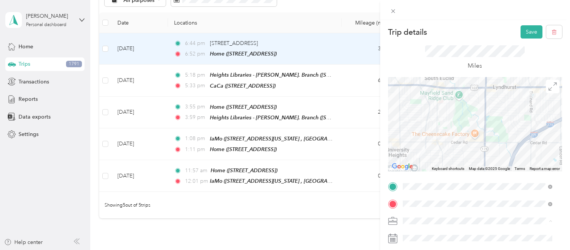
click at [443, 205] on div "Personal" at bounding box center [477, 207] width 144 height 8
click at [520, 35] on button "Save" at bounding box center [531, 31] width 22 height 13
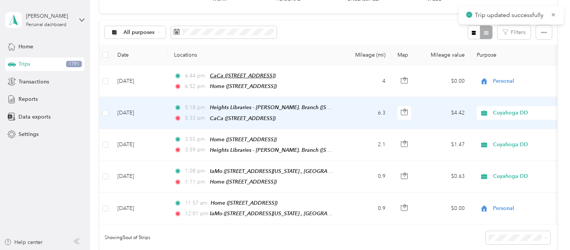
scroll to position [47, 0]
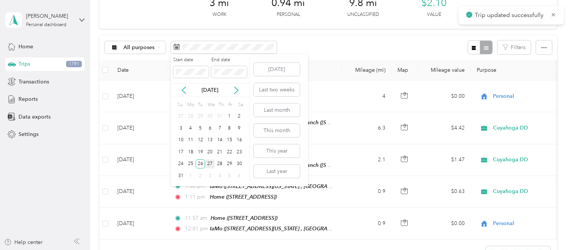
click at [213, 163] on div "27" at bounding box center [210, 163] width 10 height 9
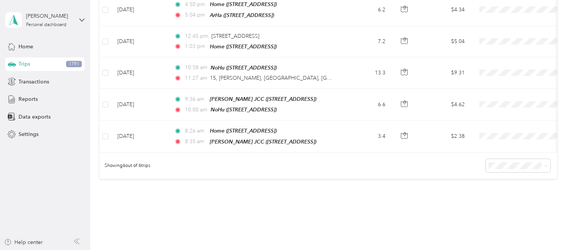
scroll to position [154, 0]
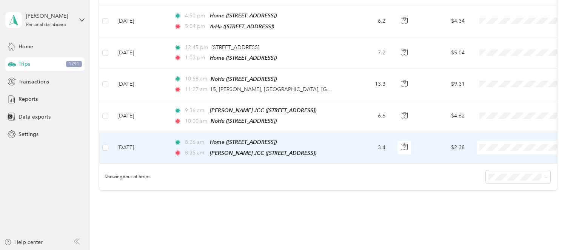
click at [496, 171] on span "Personal" at bounding box center [530, 171] width 70 height 8
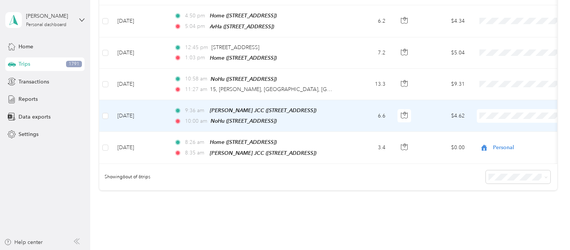
click at [516, 129] on li "Cuyahoga DD" at bounding box center [523, 126] width 94 height 13
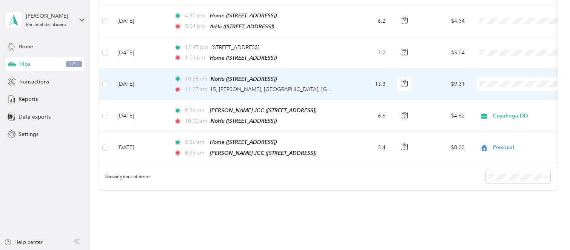
click at [499, 94] on span "Cuyahoga DD" at bounding box center [530, 96] width 70 height 8
click at [351, 86] on td "13.3" at bounding box center [366, 84] width 50 height 31
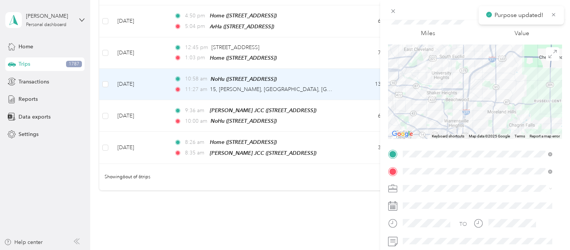
scroll to position [47, 0]
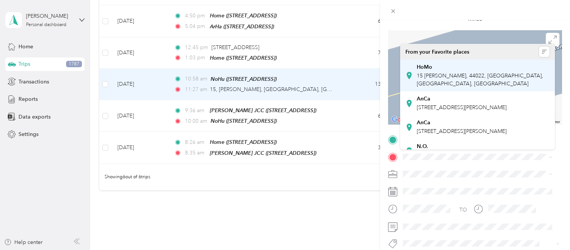
click at [441, 71] on div "HoMo [STREET_ADDRESS][PERSON_NAME]" at bounding box center [482, 76] width 133 height 24
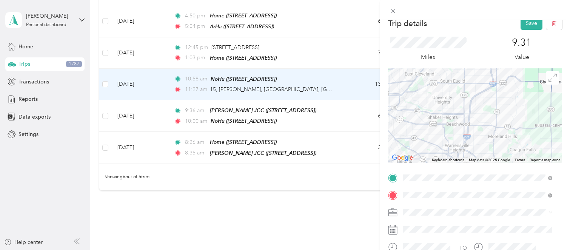
scroll to position [0, 0]
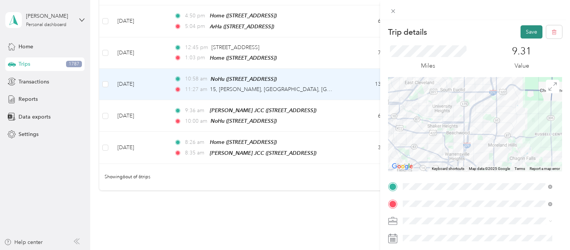
click at [520, 28] on button "Save" at bounding box center [531, 31] width 22 height 13
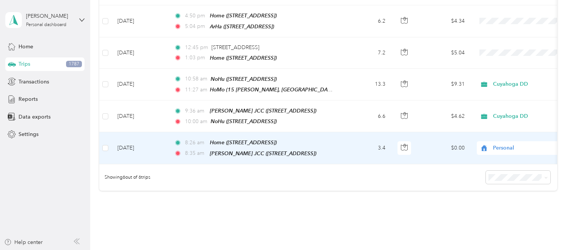
scroll to position [106, 0]
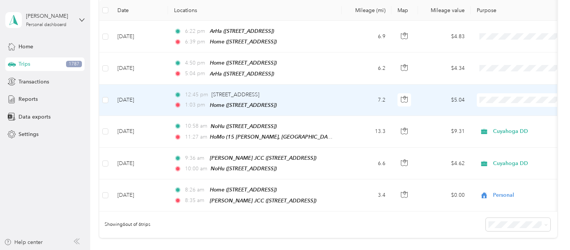
click at [344, 99] on td "7.2" at bounding box center [366, 99] width 50 height 31
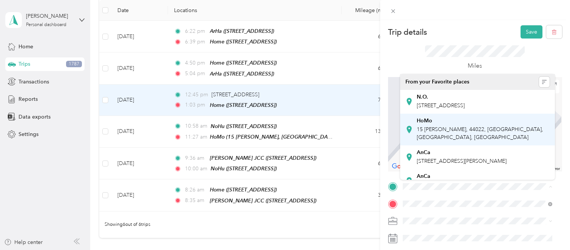
click at [456, 124] on div "HoMo" at bounding box center [482, 120] width 133 height 7
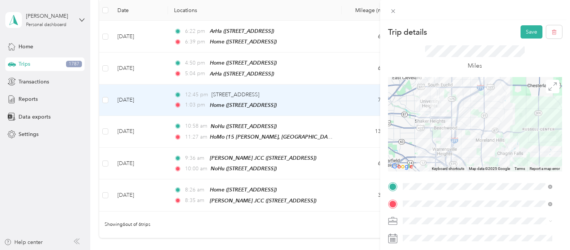
click at [441, 197] on ol "Cuyahoga DD Personal" at bounding box center [477, 198] width 155 height 26
click at [528, 33] on button "Save" at bounding box center [531, 31] width 22 height 13
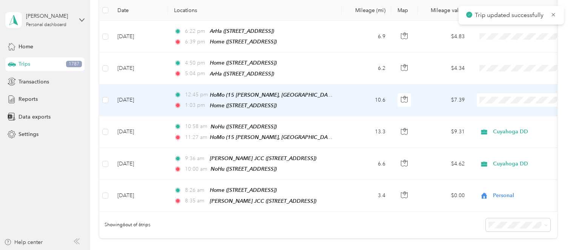
click at [505, 113] on li "Cuyahoga DD" at bounding box center [523, 111] width 94 height 13
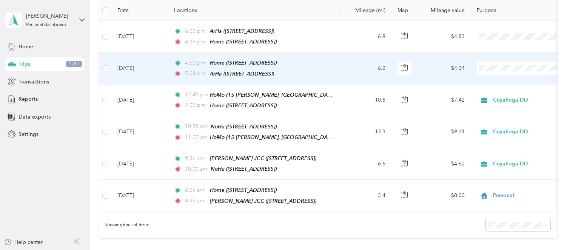
click at [514, 80] on span "Cuyahoga DD" at bounding box center [530, 81] width 70 height 8
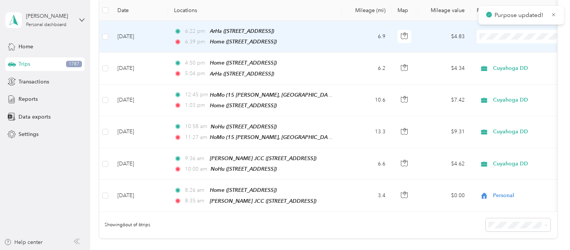
click at [505, 32] on span at bounding box center [523, 37] width 94 height 14
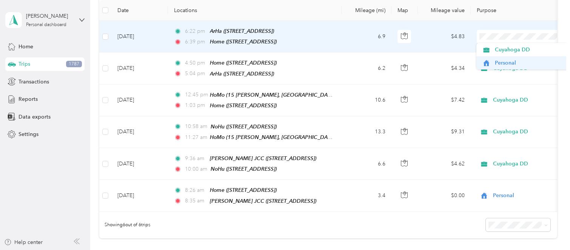
click at [510, 64] on span "Personal" at bounding box center [530, 63] width 70 height 8
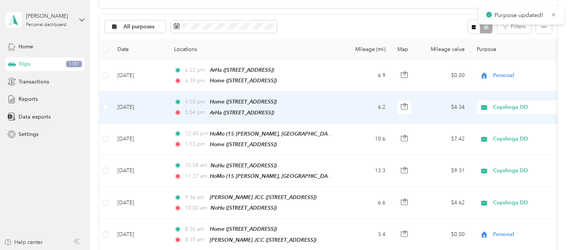
scroll to position [59, 0]
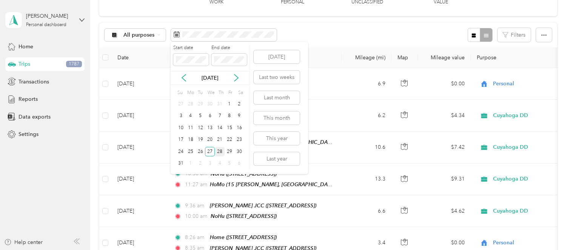
click at [219, 150] on div "28" at bounding box center [220, 151] width 10 height 9
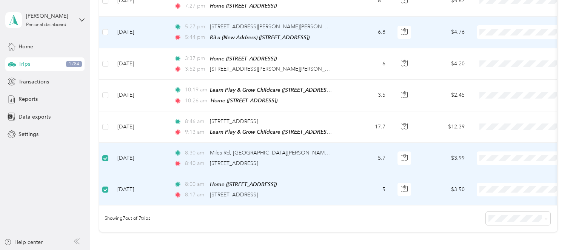
scroll to position [58, 0]
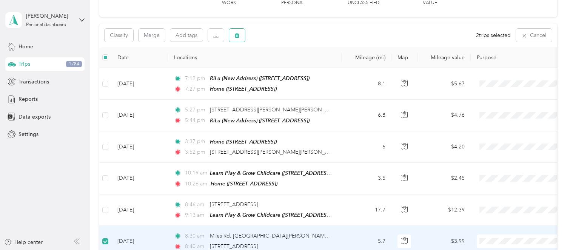
click at [237, 34] on icon "button" at bounding box center [237, 35] width 5 height 5
click at [286, 65] on button "Yes" at bounding box center [293, 66] width 15 height 12
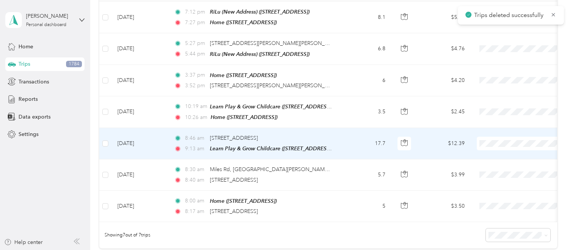
scroll to position [153, 0]
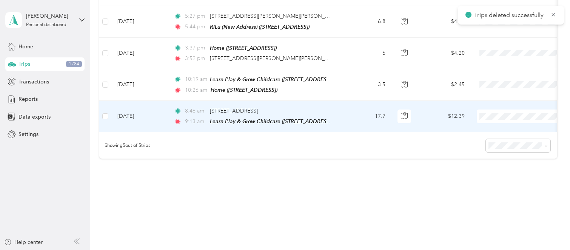
click at [355, 116] on td "17.7" at bounding box center [366, 116] width 50 height 31
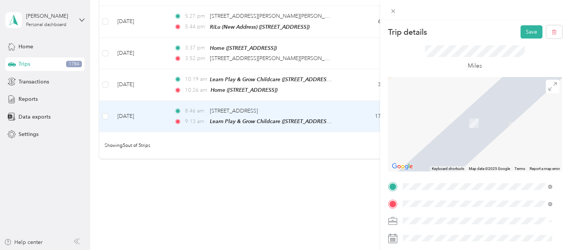
click at [464, 104] on span "[STREET_ADDRESS]" at bounding box center [440, 105] width 48 height 6
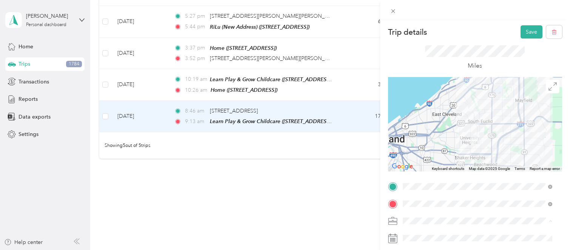
click at [433, 210] on li "Personal" at bounding box center [477, 207] width 155 height 13
click at [522, 31] on button "Save" at bounding box center [531, 31] width 22 height 13
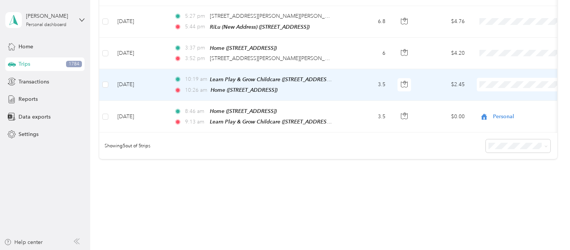
click at [495, 107] on span "Personal" at bounding box center [530, 109] width 70 height 8
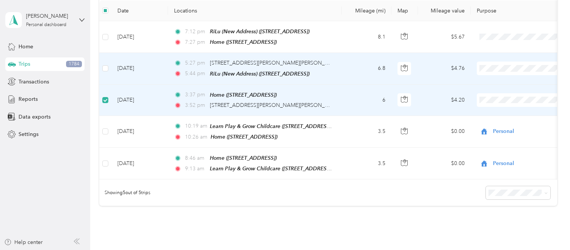
scroll to position [58, 0]
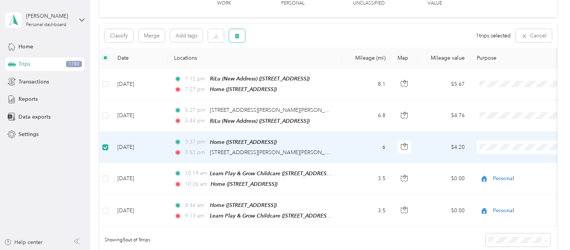
click at [237, 35] on icon "button" at bounding box center [237, 36] width 5 height 5
click at [294, 69] on button "Yes" at bounding box center [293, 67] width 15 height 12
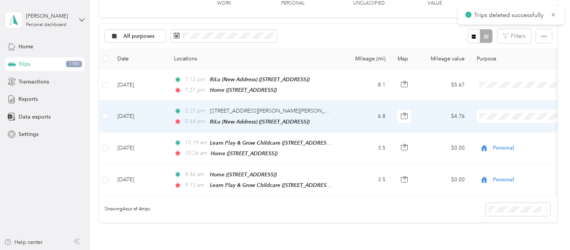
click at [506, 140] on span "Personal" at bounding box center [530, 142] width 70 height 8
click at [347, 113] on td "6.8" at bounding box center [366, 116] width 50 height 31
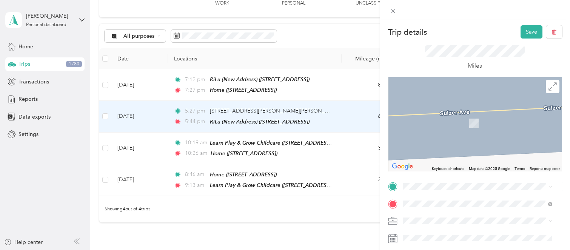
click at [440, 104] on span "[STREET_ADDRESS]" at bounding box center [440, 105] width 48 height 6
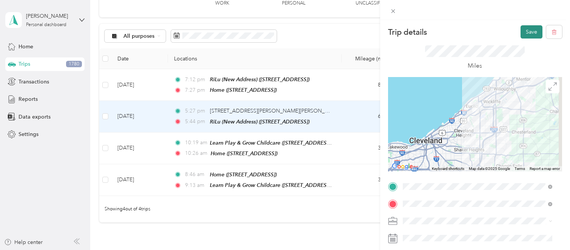
click at [520, 36] on button "Save" at bounding box center [531, 31] width 22 height 13
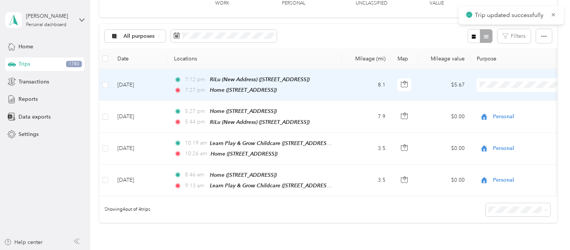
click at [504, 111] on span "Personal" at bounding box center [530, 112] width 70 height 8
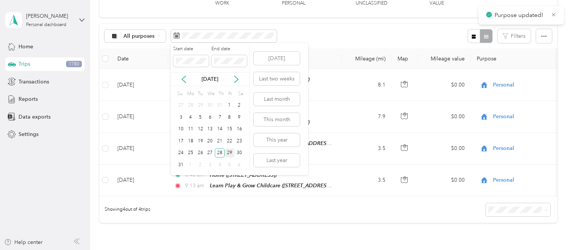
click at [230, 149] on div "29" at bounding box center [229, 152] width 10 height 9
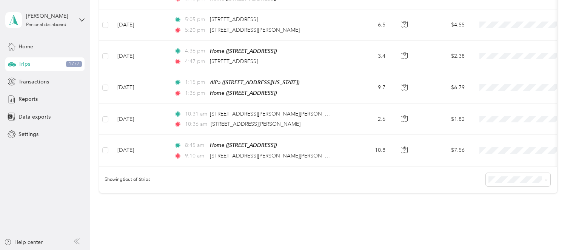
scroll to position [152, 0]
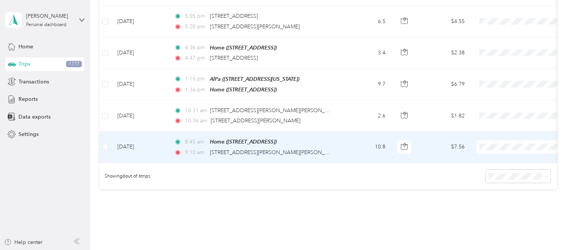
click at [329, 148] on div "9:10 am [STREET_ADDRESS][PERSON_NAME][PERSON_NAME]" at bounding box center [253, 152] width 158 height 8
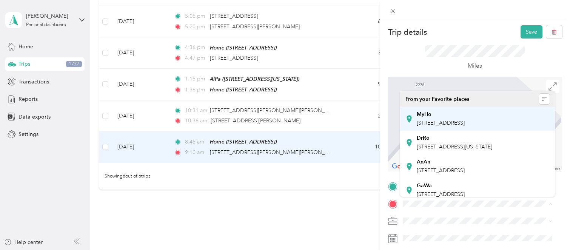
click at [445, 116] on div "MyHo" at bounding box center [440, 114] width 48 height 7
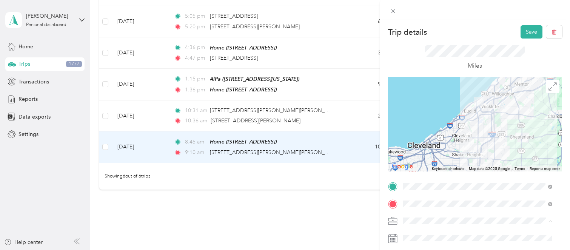
click at [442, 209] on div "Personal" at bounding box center [477, 207] width 144 height 8
click at [530, 33] on button "Save" at bounding box center [531, 31] width 22 height 13
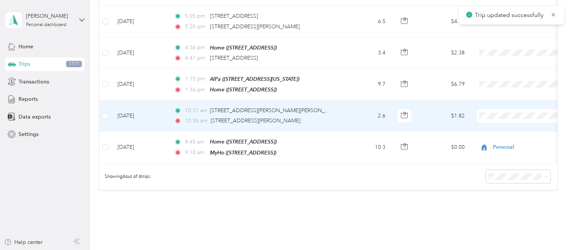
click at [356, 118] on td "2.6" at bounding box center [366, 115] width 50 height 31
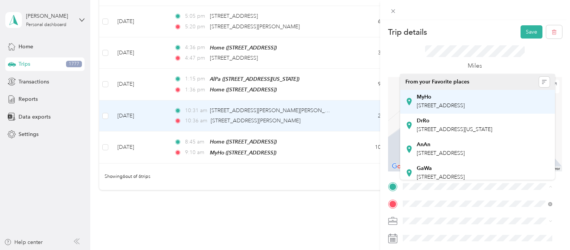
click at [439, 106] on span "[STREET_ADDRESS]" at bounding box center [440, 105] width 48 height 6
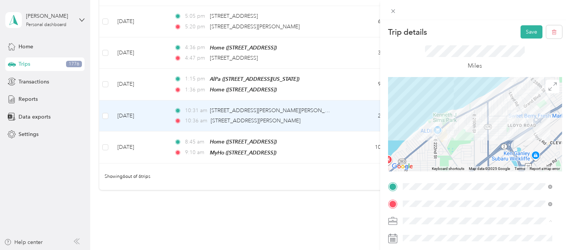
click at [438, 194] on div "Cuyahoga DD" at bounding box center [477, 194] width 144 height 8
click at [522, 33] on button "Save" at bounding box center [531, 31] width 22 height 13
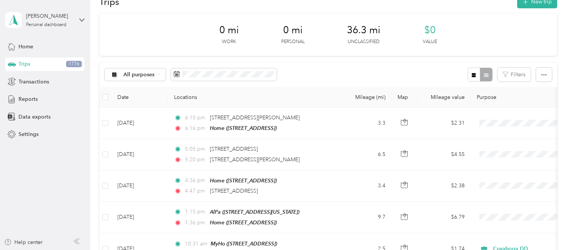
scroll to position [11, 0]
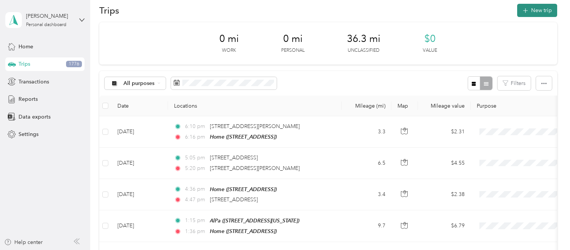
click at [530, 14] on button "New trip" at bounding box center [537, 10] width 40 height 13
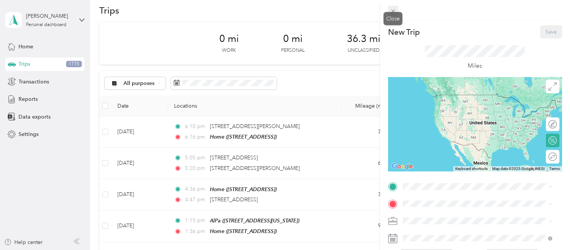
click at [393, 11] on icon at bounding box center [393, 11] width 4 height 4
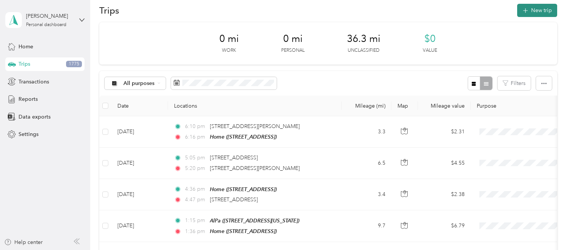
click at [530, 11] on button "New trip" at bounding box center [537, 10] width 40 height 13
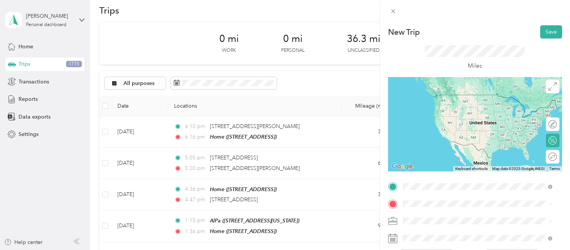
click at [473, 97] on span "[STREET_ADDRESS][US_STATE]" at bounding box center [453, 94] width 75 height 7
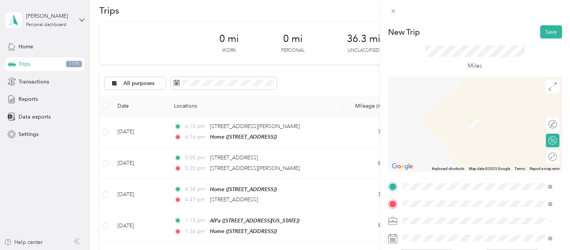
click at [444, 116] on div "AlPa" at bounding box center [453, 114] width 75 height 7
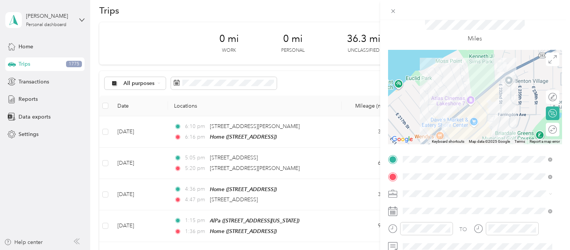
scroll to position [47, 0]
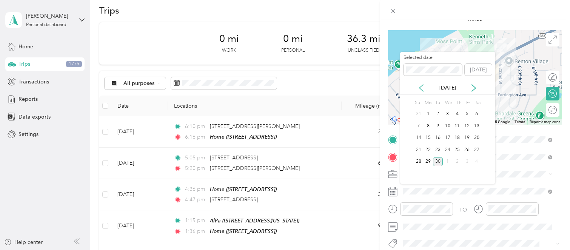
click at [421, 87] on icon at bounding box center [421, 88] width 8 height 8
click at [468, 159] on div "29" at bounding box center [467, 161] width 10 height 9
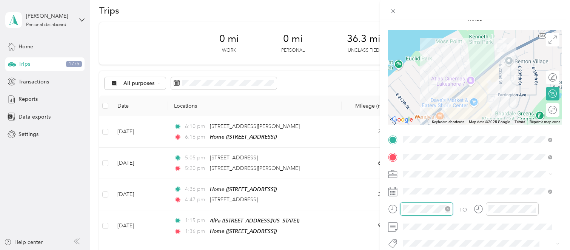
scroll to position [552, 0]
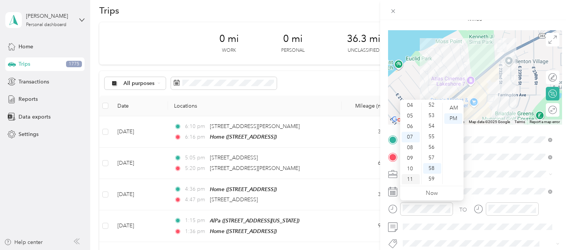
click at [410, 175] on div "11" at bounding box center [410, 179] width 18 height 11
click at [432, 155] on div "57" at bounding box center [432, 157] width 18 height 11
click at [453, 108] on div "AM" at bounding box center [453, 108] width 18 height 11
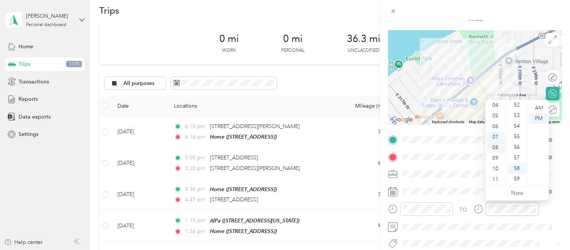
scroll to position [0, 0]
click at [497, 106] on div "12" at bounding box center [496, 108] width 18 height 11
click at [516, 110] on div "00" at bounding box center [517, 108] width 18 height 11
click at [460, 236] on div "TO Add photo" at bounding box center [475, 225] width 174 height 182
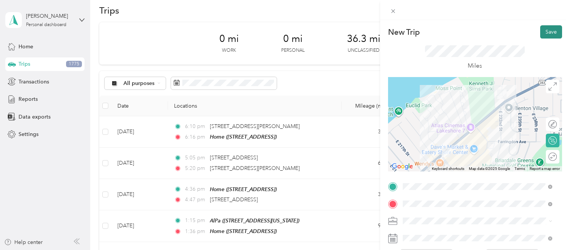
click at [542, 32] on button "Save" at bounding box center [551, 31] width 22 height 13
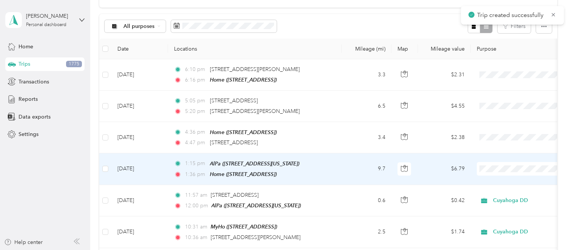
scroll to position [105, 0]
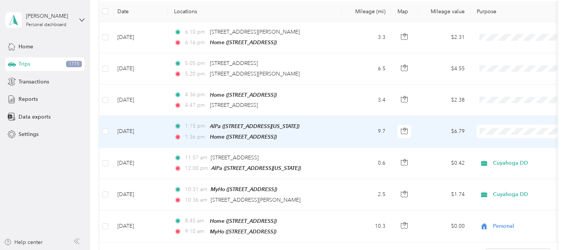
click at [505, 156] on span "Personal" at bounding box center [530, 157] width 70 height 8
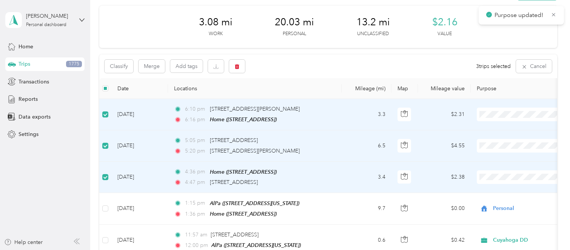
scroll to position [10, 0]
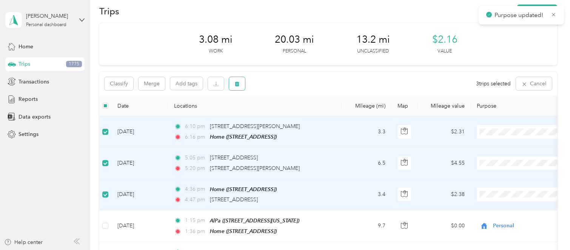
click at [238, 82] on icon "button" at bounding box center [237, 83] width 5 height 5
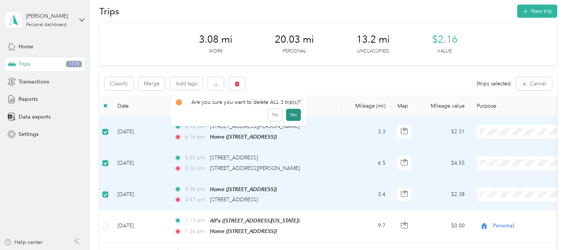
click at [292, 114] on button "Yes" at bounding box center [293, 115] width 15 height 12
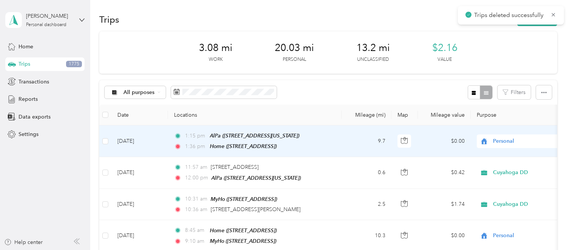
scroll to position [0, 0]
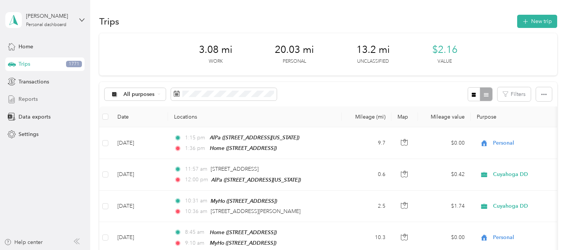
click at [36, 95] on span "Reports" at bounding box center [27, 99] width 19 height 8
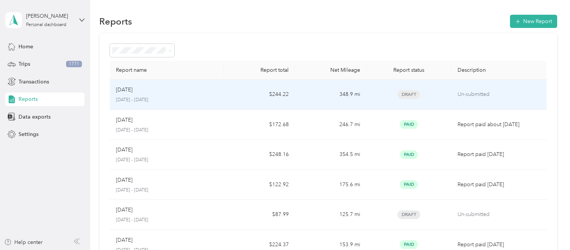
click at [447, 90] on td "Draft" at bounding box center [408, 95] width 85 height 30
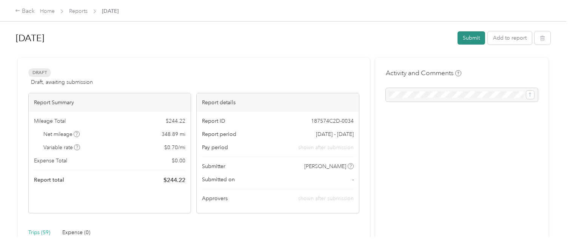
click at [475, 38] on button "Submit" at bounding box center [471, 37] width 28 height 13
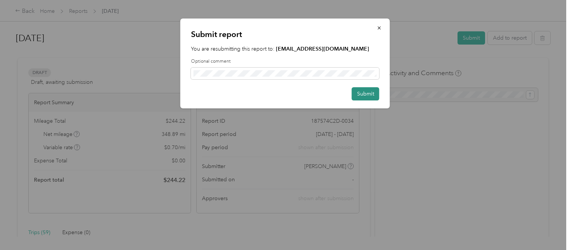
click at [370, 95] on button "Submit" at bounding box center [366, 93] width 28 height 13
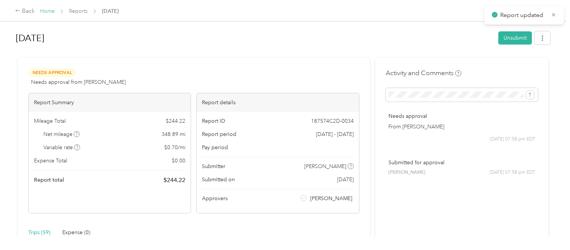
click at [48, 12] on link "Home" at bounding box center [47, 11] width 15 height 6
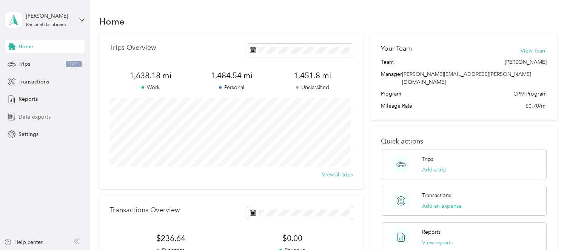
click at [34, 115] on span "Data exports" at bounding box center [34, 117] width 32 height 8
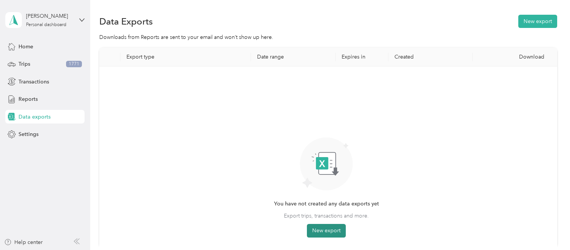
click at [323, 234] on button "New export" at bounding box center [326, 231] width 39 height 14
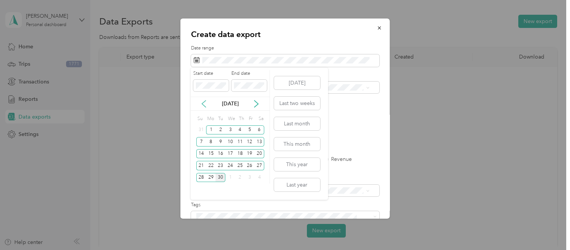
click at [202, 103] on icon at bounding box center [204, 103] width 4 height 7
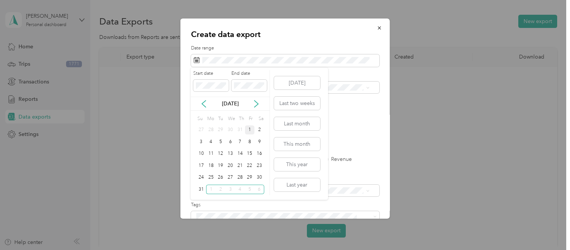
click at [251, 131] on div "1" at bounding box center [250, 129] width 10 height 9
click at [202, 191] on div "31" at bounding box center [201, 188] width 10 height 9
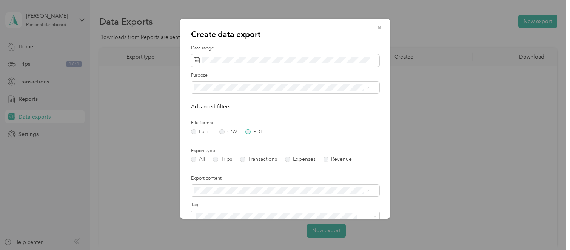
click at [250, 132] on label "PDF" at bounding box center [254, 131] width 18 height 5
click at [263, 121] on li "Personal" at bounding box center [280, 126] width 181 height 13
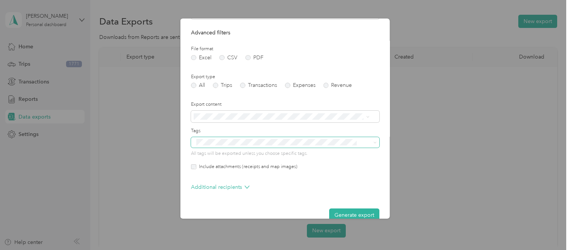
scroll to position [88, 0]
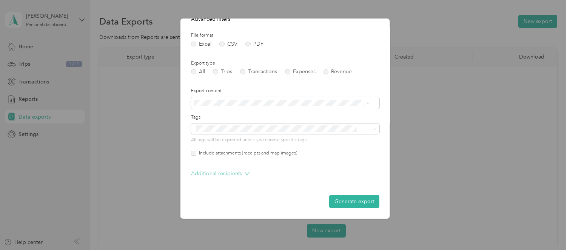
click at [245, 174] on icon at bounding box center [246, 173] width 5 height 5
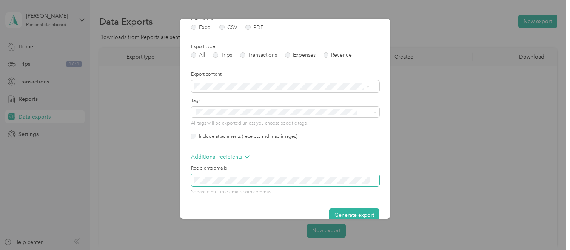
scroll to position [118, 0]
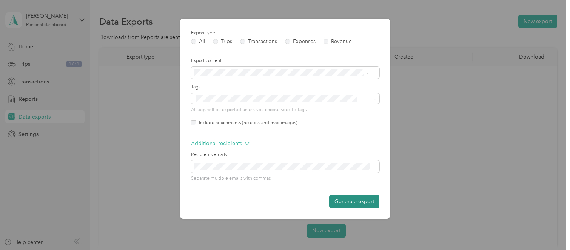
click at [339, 200] on button "Generate export" at bounding box center [354, 201] width 50 height 13
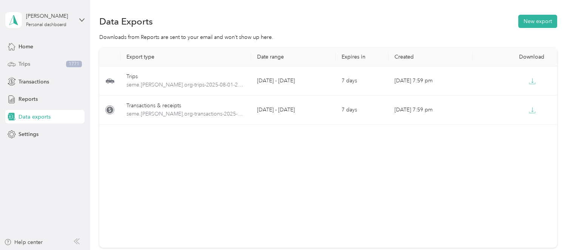
click at [57, 64] on div "Trips 1771" at bounding box center [44, 64] width 79 height 14
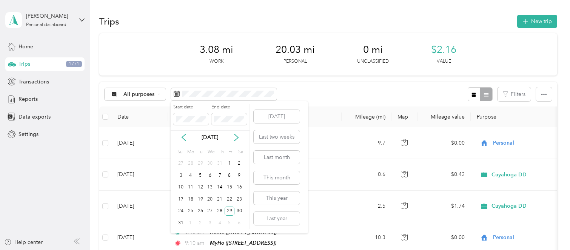
click at [272, 123] on div "[DATE] Last two weeks Last month This month This year Last year" at bounding box center [276, 167] width 48 height 132
click at [273, 119] on button "[DATE]" at bounding box center [276, 116] width 46 height 13
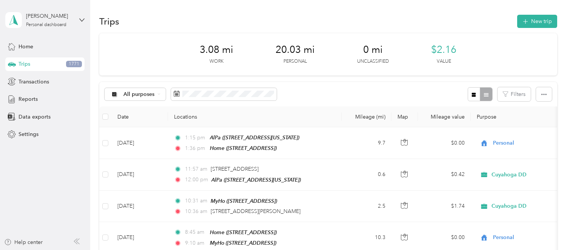
click at [273, 119] on div "[DATE] Last two weeks Last month This month This year Last year" at bounding box center [276, 167] width 48 height 132
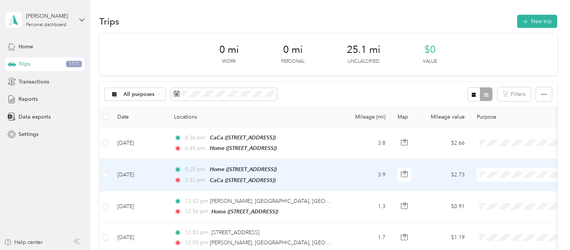
scroll to position [94, 0]
